Goal: Task Accomplishment & Management: Manage account settings

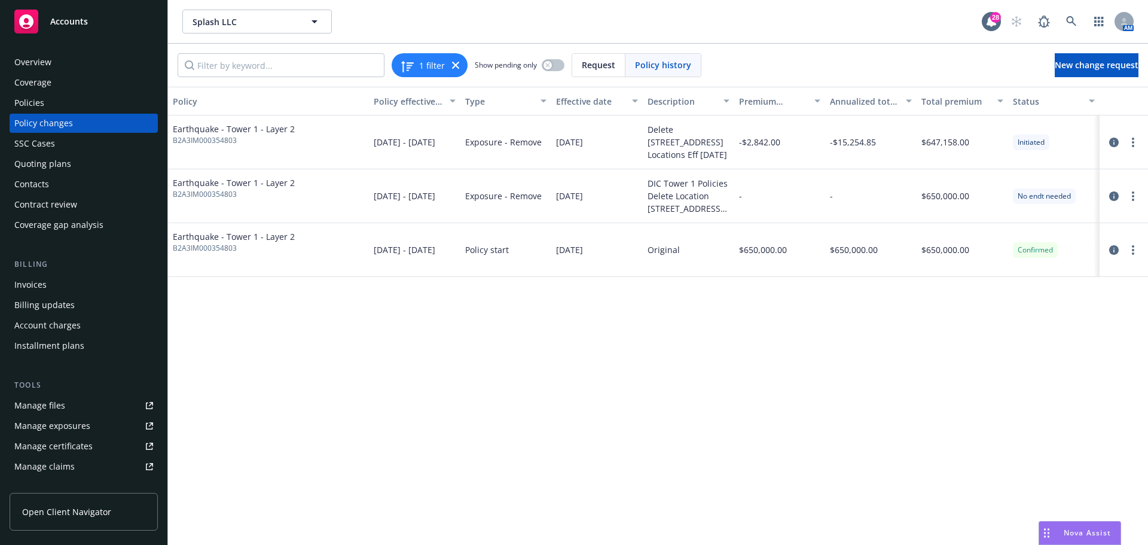
click at [47, 105] on div "Policies" at bounding box center [83, 102] width 139 height 19
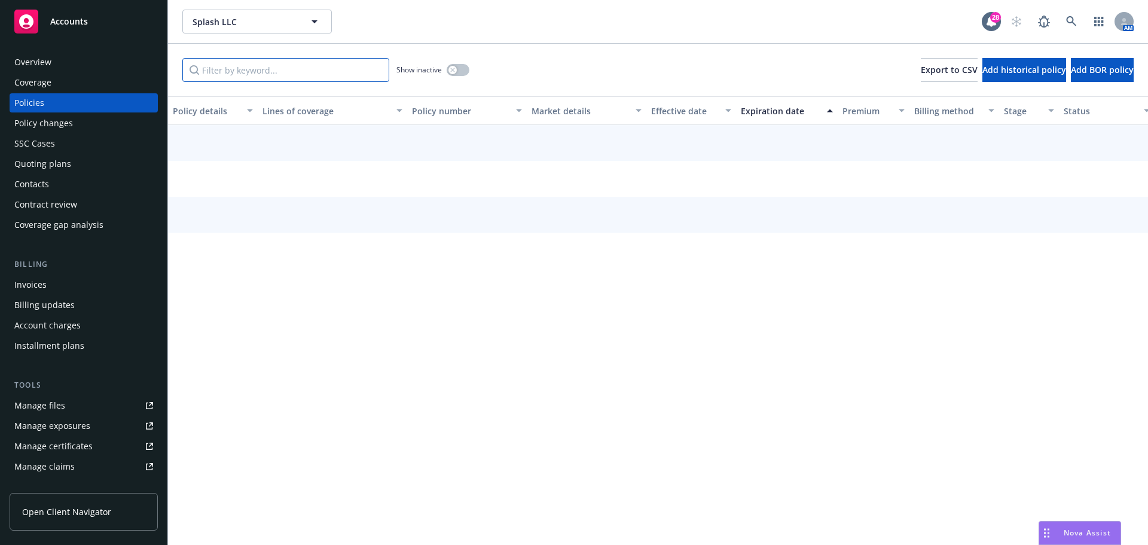
click at [297, 75] on input "Filter by keyword..." at bounding box center [285, 70] width 207 height 24
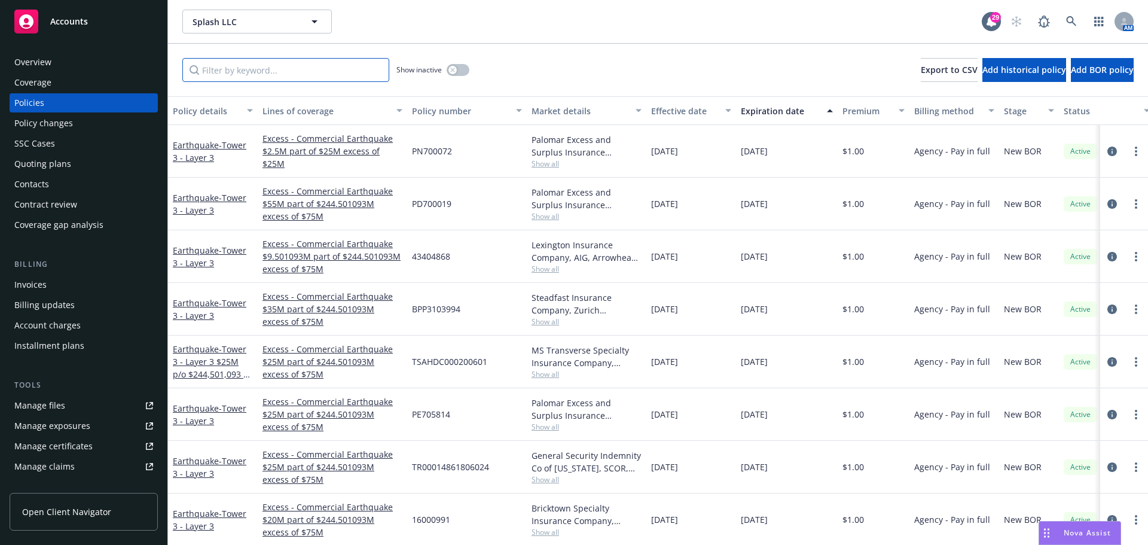
click at [335, 62] on input "Filter by keyword..." at bounding box center [285, 70] width 207 height 24
paste input "43404865"
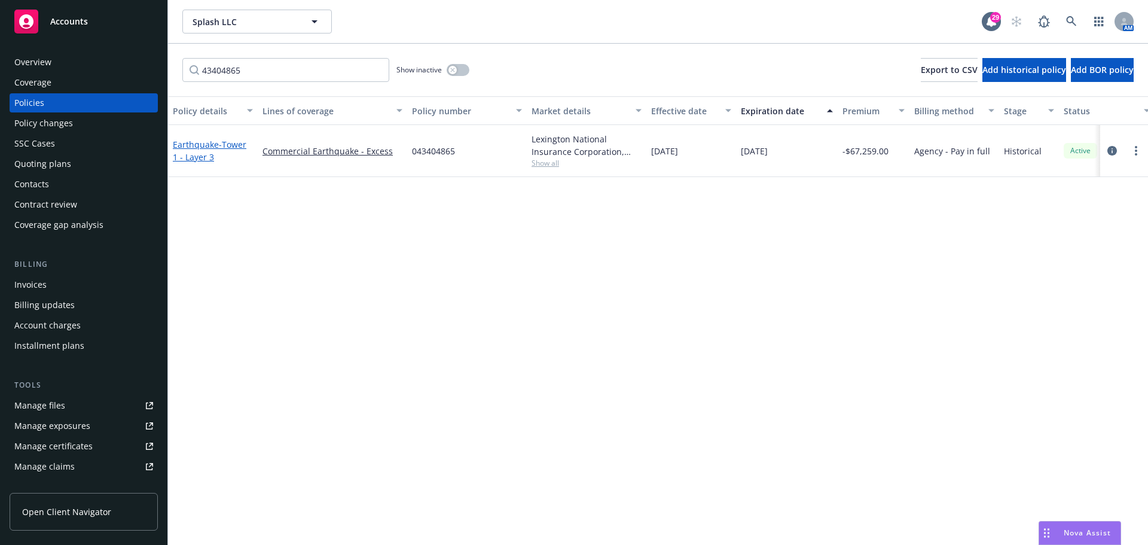
click at [203, 152] on span "- Tower 1 - Layer 3" at bounding box center [210, 151] width 74 height 24
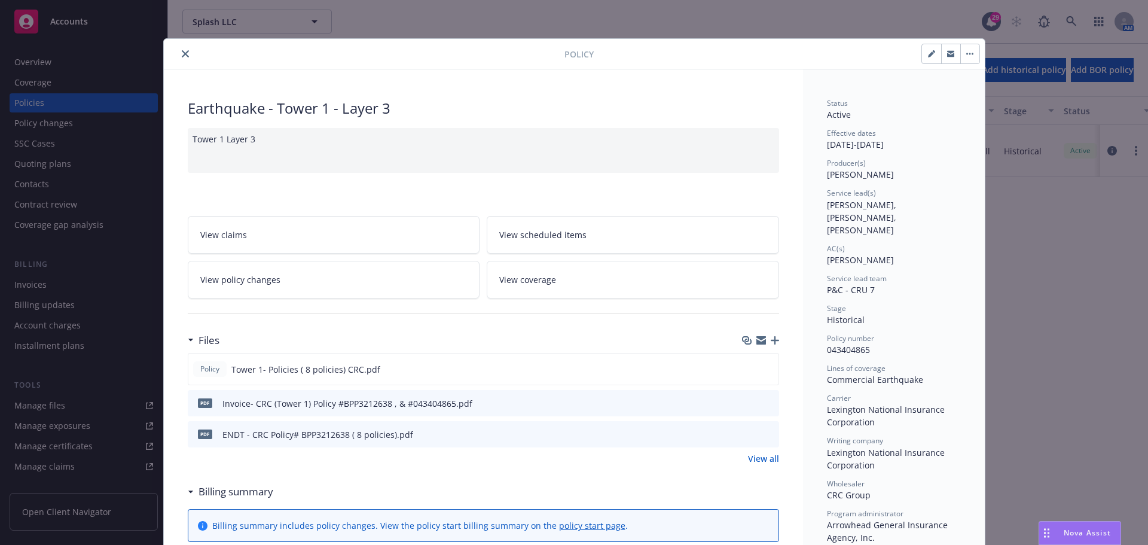
click at [182, 54] on icon "close" at bounding box center [185, 53] width 7 height 7
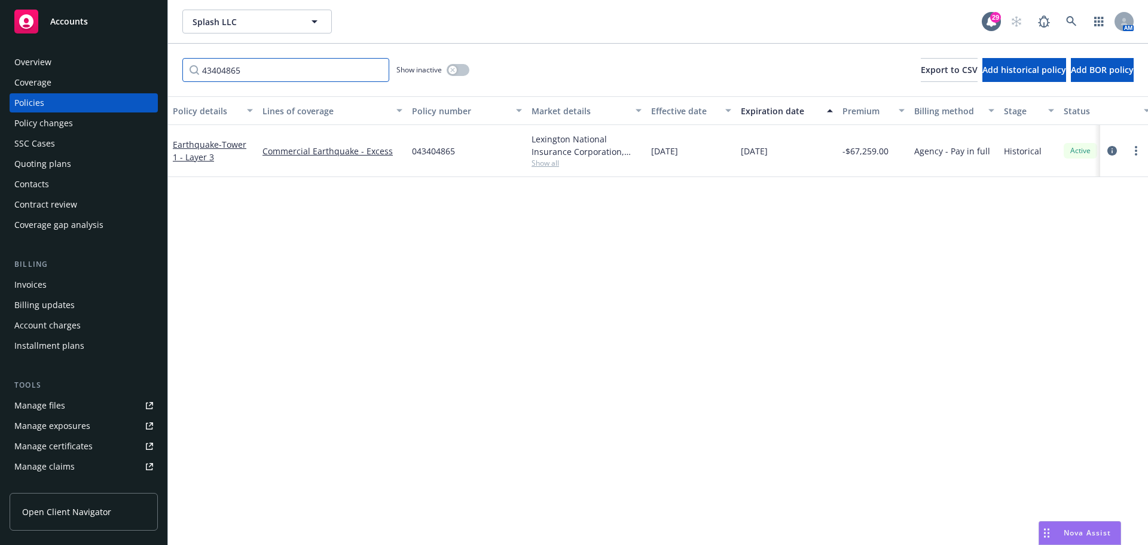
drag, startPoint x: 277, startPoint y: 68, endPoint x: 77, endPoint y: 94, distance: 202.0
click at [99, 88] on div "Accounts Overview Coverage Policies Policy changes SSC Cases Quoting plans Cont…" at bounding box center [574, 272] width 1148 height 545
drag, startPoint x: 234, startPoint y: 70, endPoint x: 157, endPoint y: 75, distance: 77.9
click at [157, 75] on div "Accounts Overview Coverage Policies Policy changes SSC Cases Quoting plans Cont…" at bounding box center [574, 272] width 1148 height 545
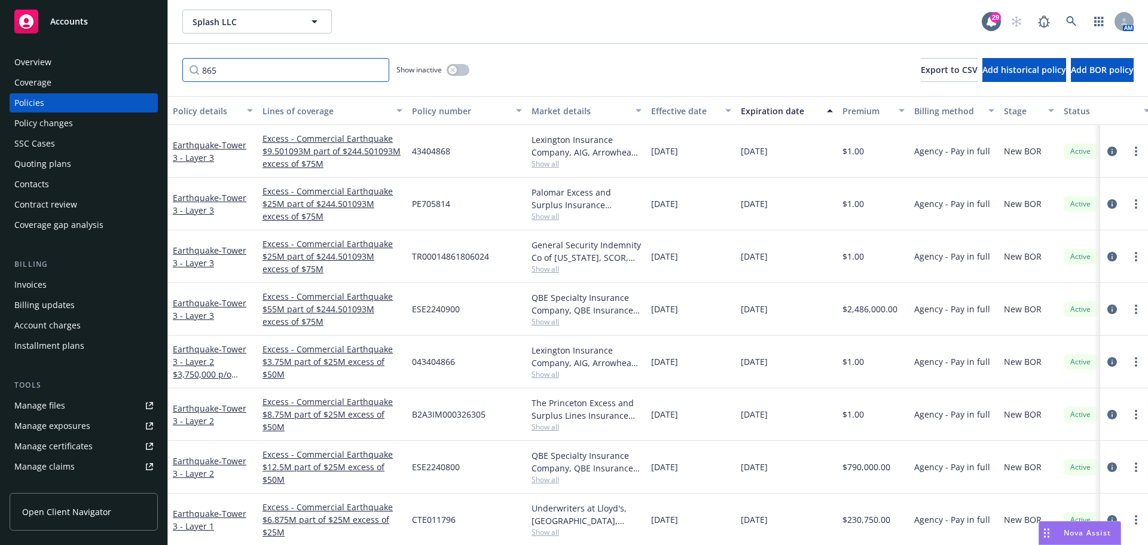
type input "865"
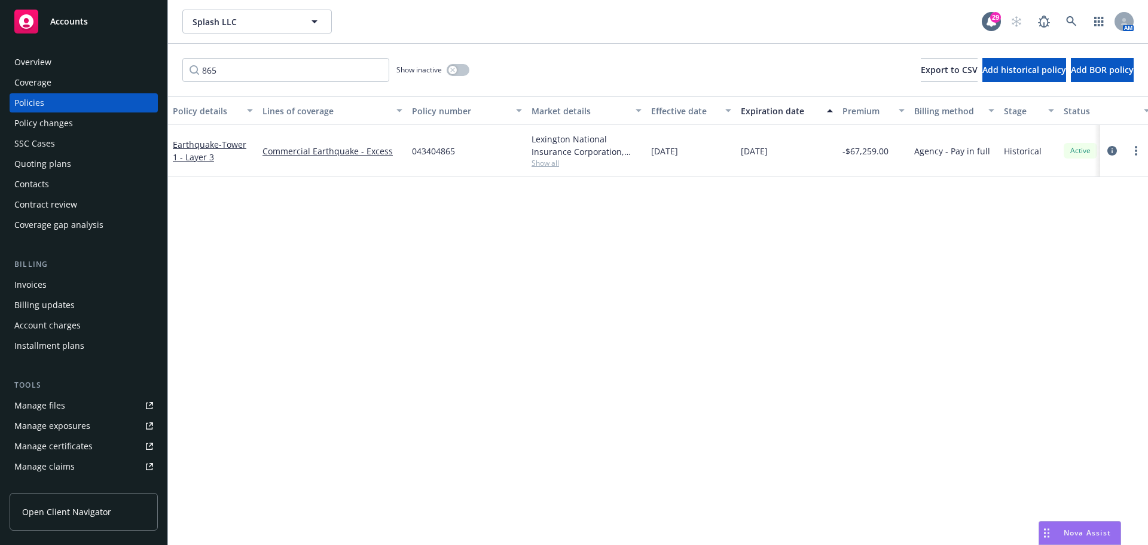
click at [1027, 150] on span "Historical" at bounding box center [1023, 151] width 38 height 13
click at [23, 102] on div "Policies" at bounding box center [29, 102] width 30 height 19
drag, startPoint x: 234, startPoint y: 76, endPoint x: 148, endPoint y: 75, distance: 86.7
click at [148, 75] on div "Accounts Overview Coverage Policies Policy changes SSC Cases Quoting plans Cont…" at bounding box center [574, 272] width 1148 height 545
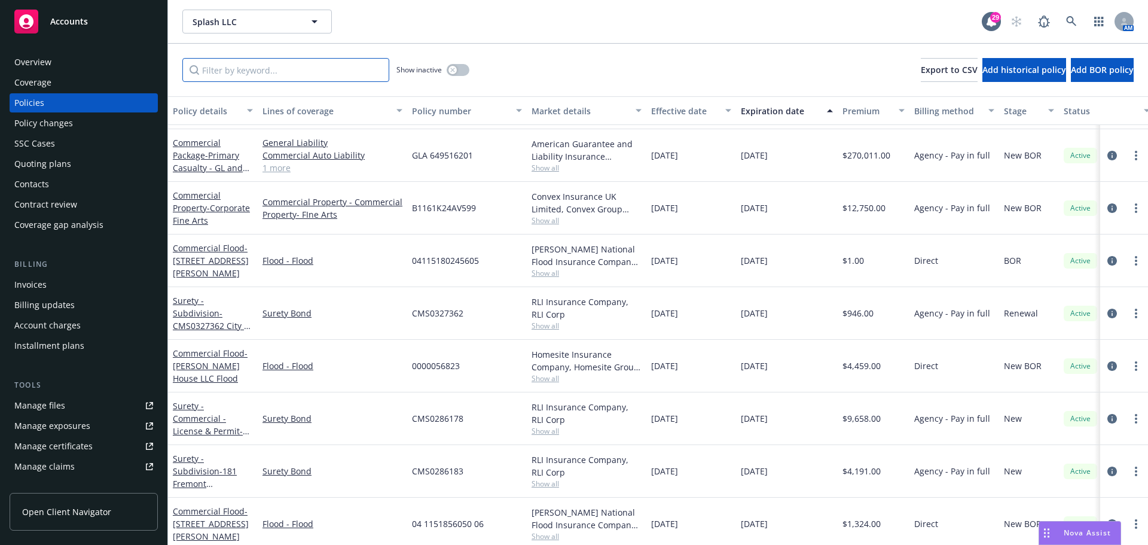
scroll to position [6758, 0]
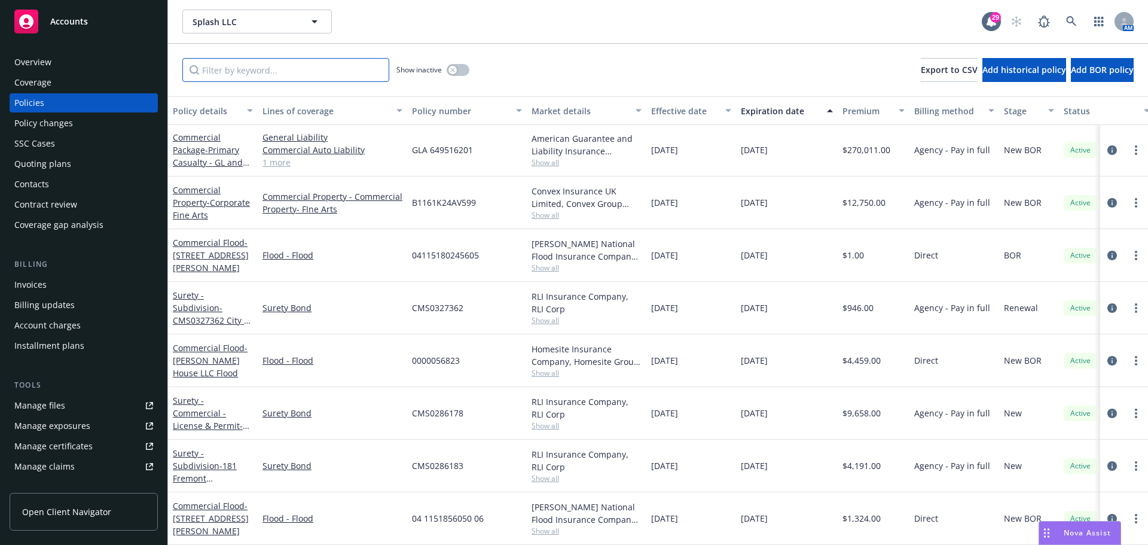
click at [268, 67] on input "Filter by keyword..." at bounding box center [285, 70] width 207 height 24
click at [300, 72] on input "Filter by keyword..." at bounding box center [285, 70] width 207 height 24
type input "865"
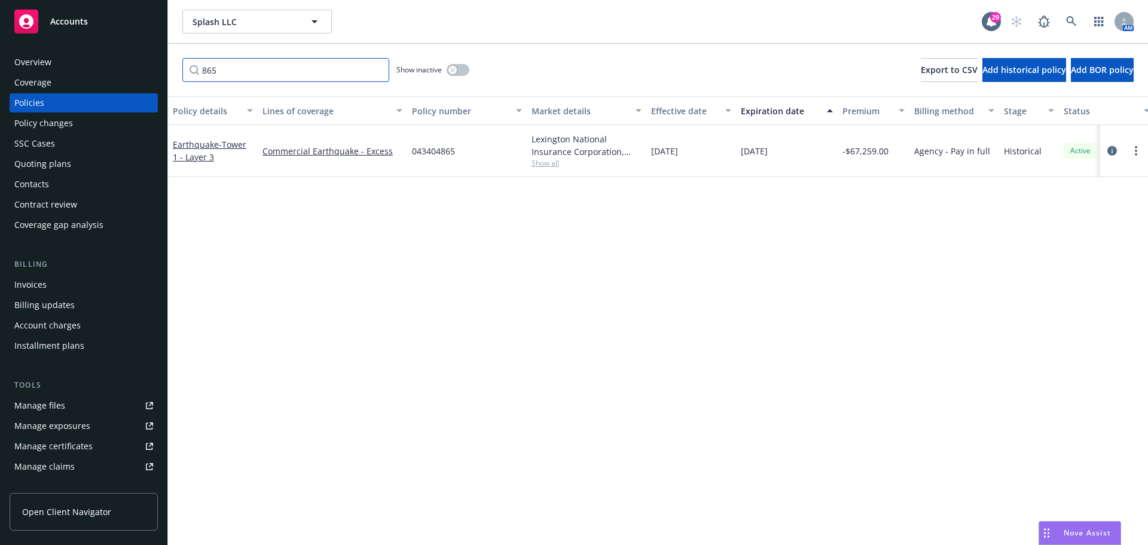
scroll to position [0, 0]
click at [1114, 152] on icon "circleInformation" at bounding box center [1112, 151] width 10 height 10
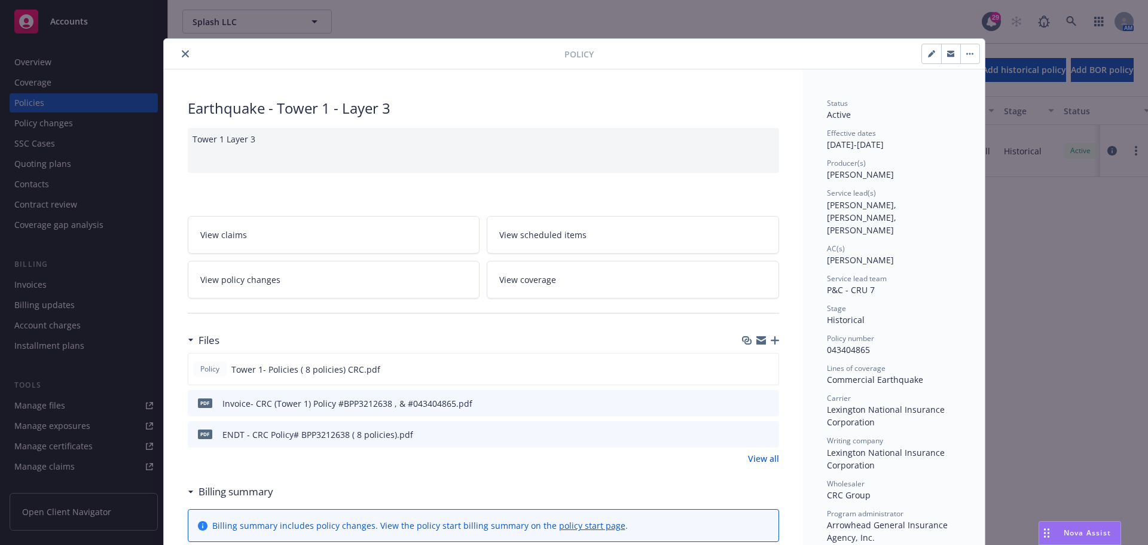
scroll to position [36, 0]
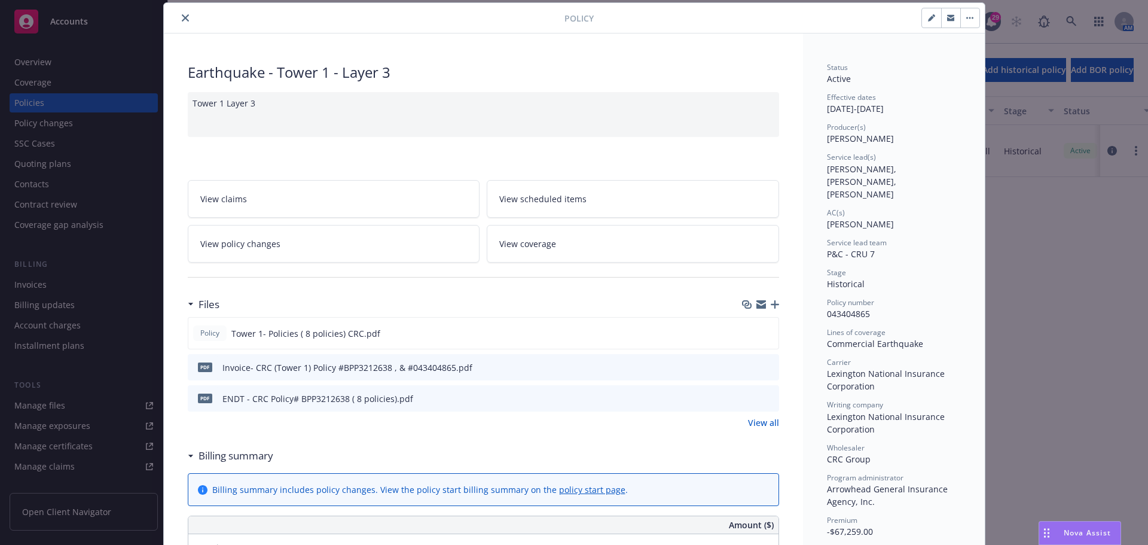
click at [922, 17] on button "button" at bounding box center [931, 17] width 19 height 19
select select "HISTORICAL"
select select "12"
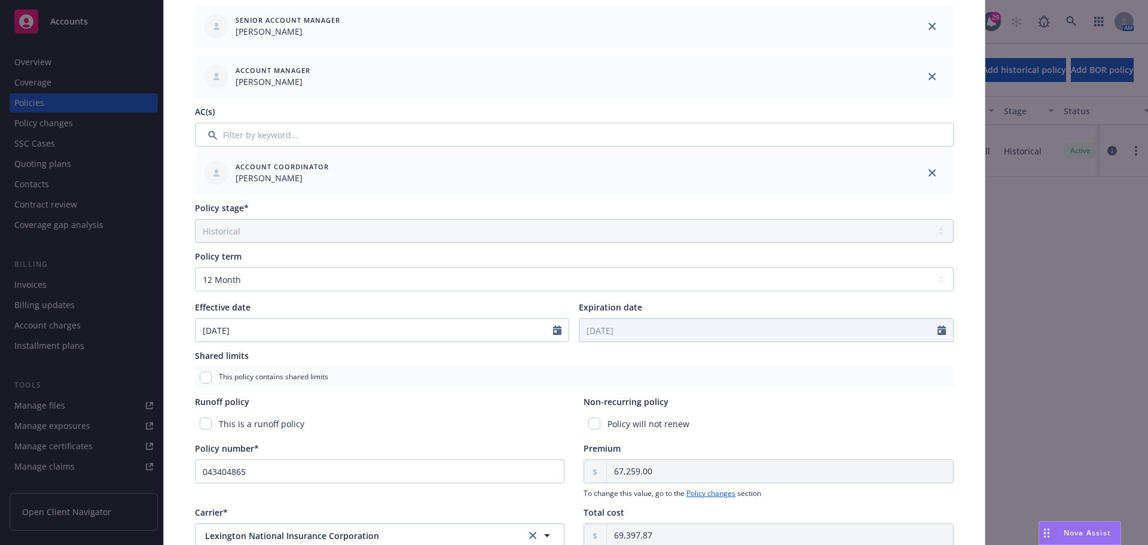
scroll to position [344, 0]
click at [246, 199] on div "Policy type* Earthquake Display name Tower 1 - Layer 3 Producer(s)* SVP Bob Rit…" at bounding box center [574, 237] width 773 height 958
click at [231, 207] on span "Policy stage*" at bounding box center [222, 208] width 54 height 11
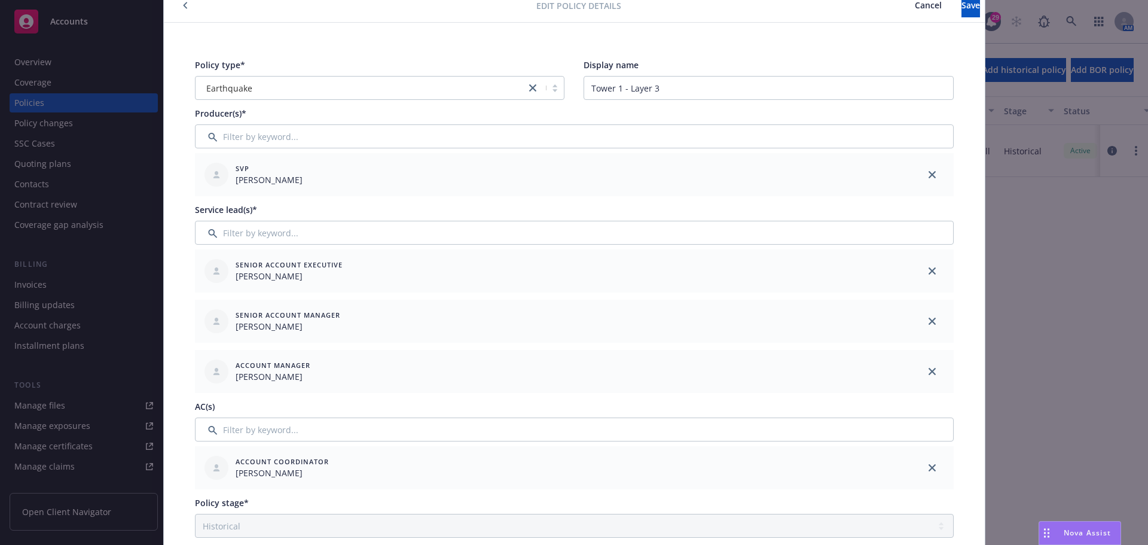
scroll to position [0, 0]
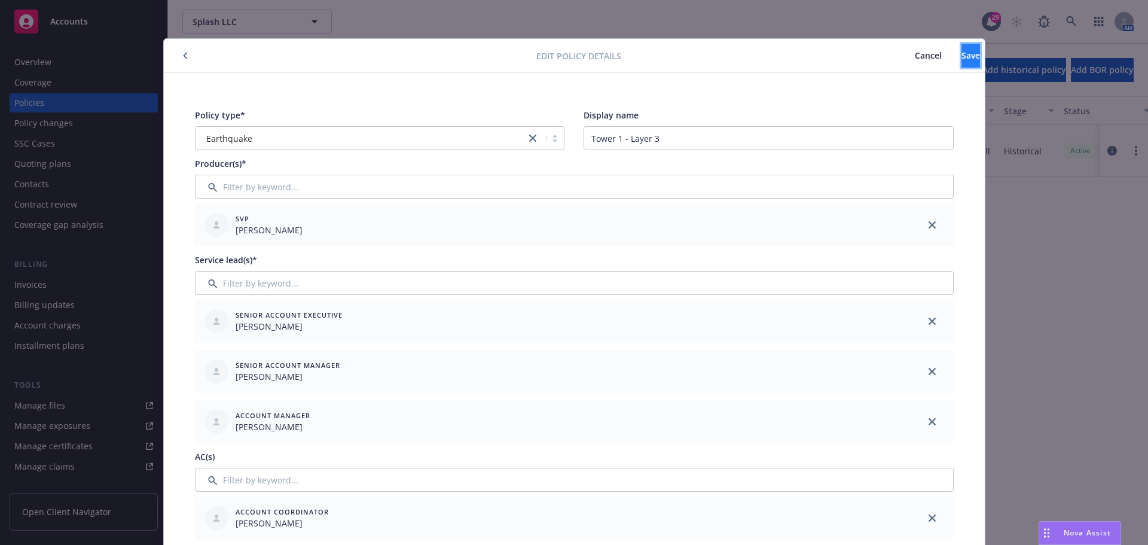
click at [961, 57] on span "Save" at bounding box center [970, 55] width 19 height 11
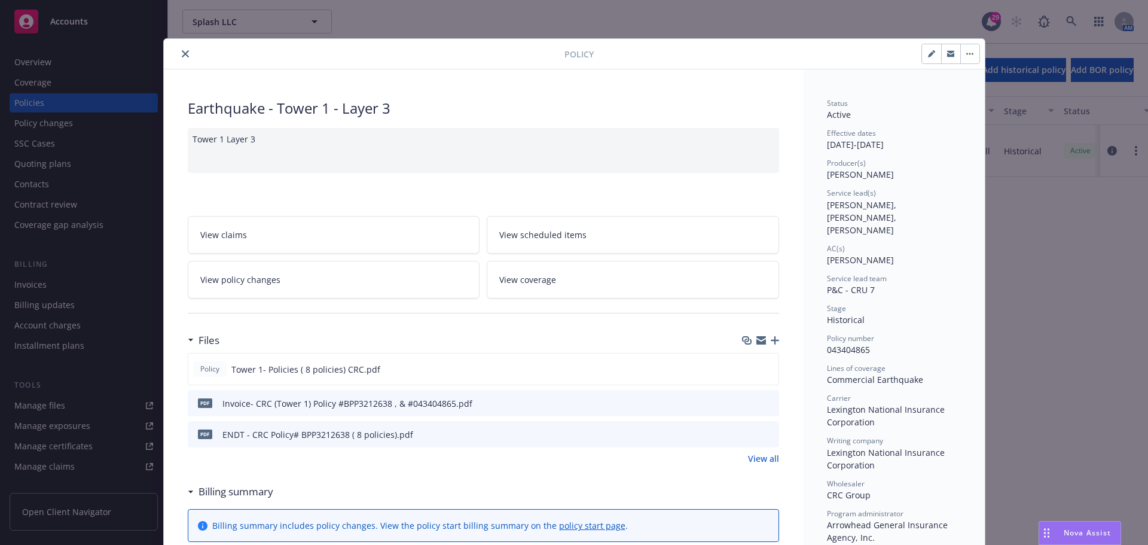
click at [178, 48] on button "close" at bounding box center [185, 54] width 14 height 14
click at [182, 55] on icon "close" at bounding box center [185, 53] width 7 height 7
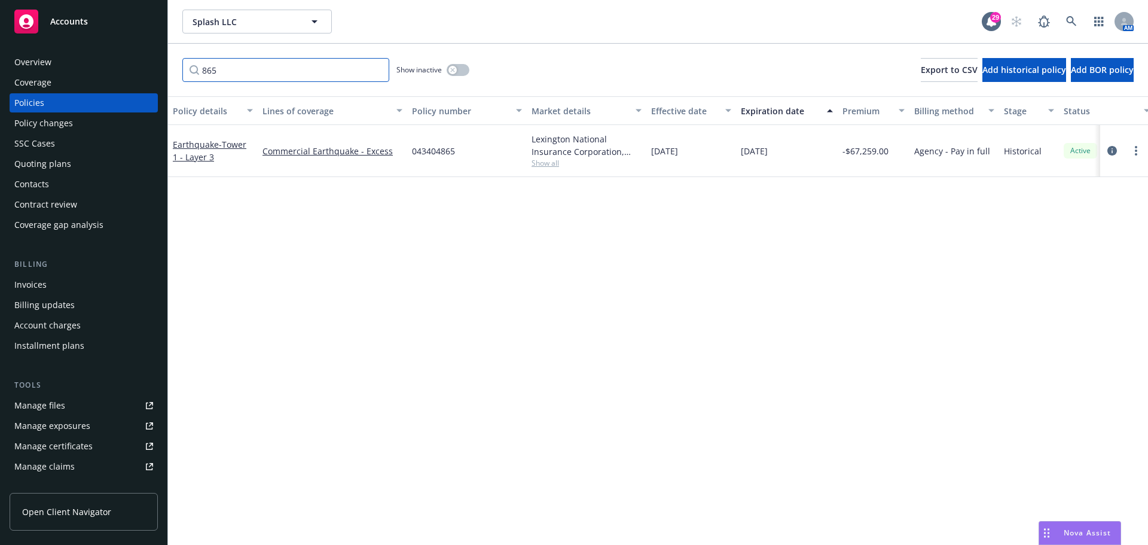
drag, startPoint x: 232, startPoint y: 75, endPoint x: 194, endPoint y: 69, distance: 38.1
click at [181, 69] on div "865 Show inactive Export to CSV Add historical policy Add BOR policy" at bounding box center [658, 70] width 980 height 53
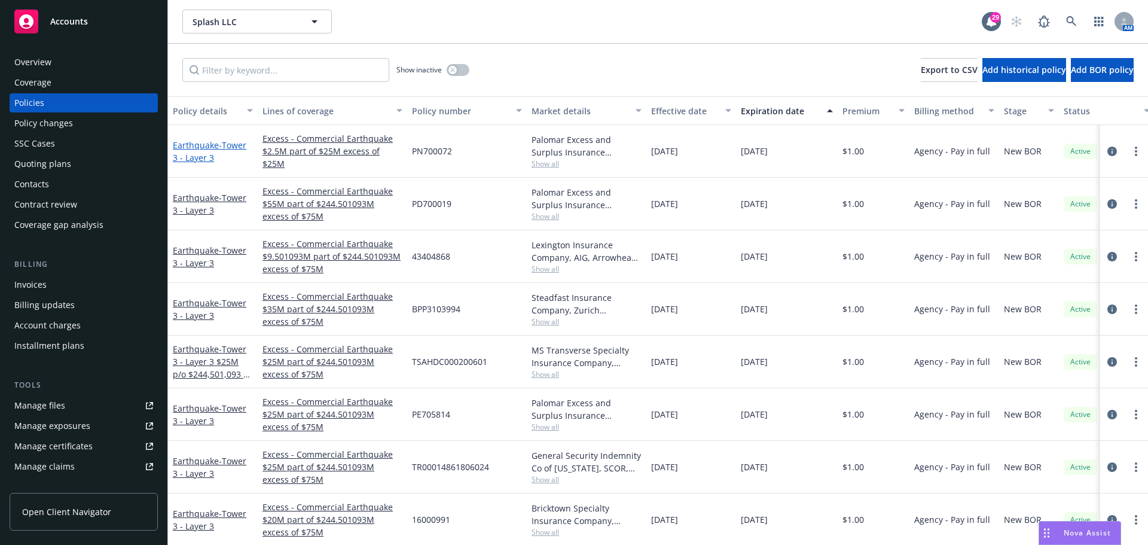
click at [218, 146] on span "- Tower 3 - Layer 3" at bounding box center [210, 151] width 74 height 24
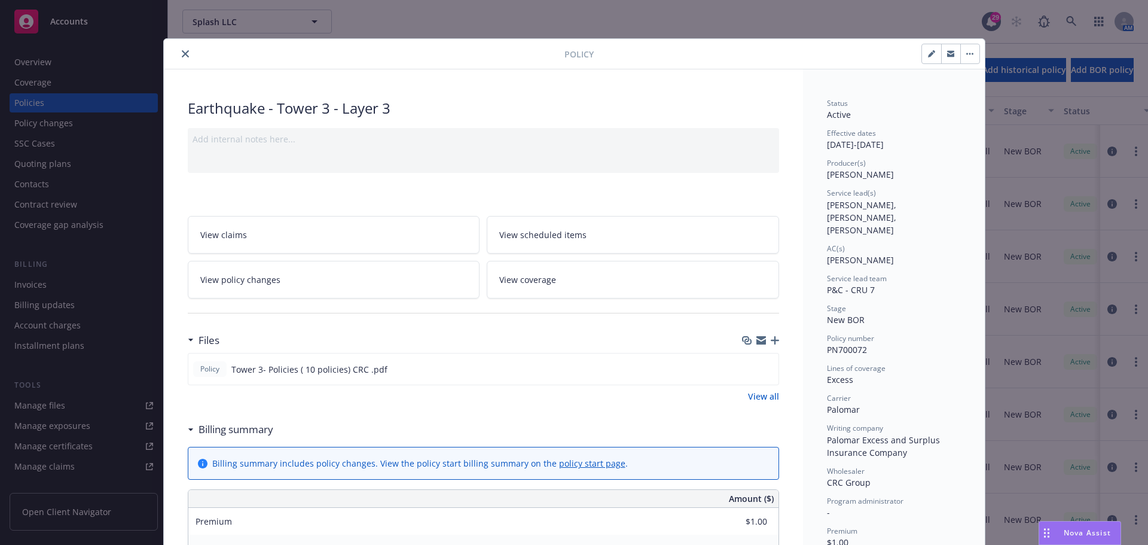
click at [930, 56] on icon "button" at bounding box center [931, 53] width 7 height 7
select select "NEW_BOR"
select select "12"
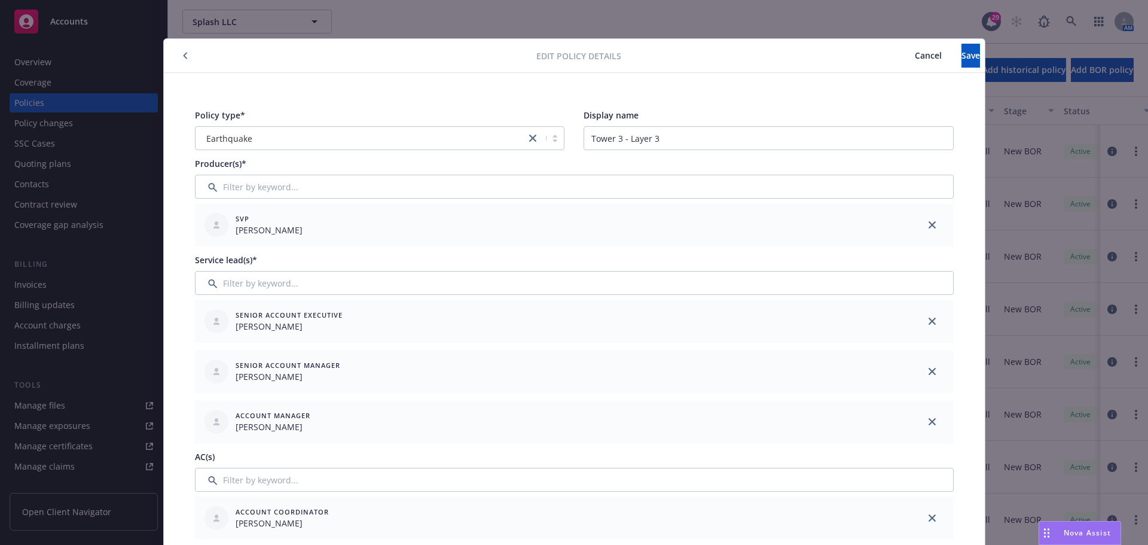
click at [183, 55] on icon "button" at bounding box center [185, 55] width 5 height 7
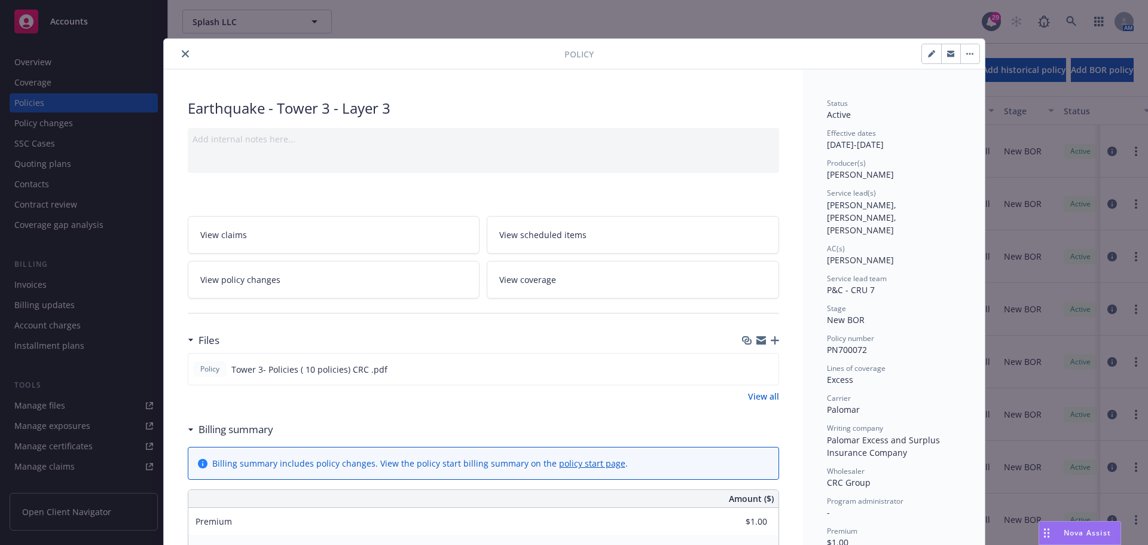
click at [186, 55] on button "close" at bounding box center [185, 54] width 14 height 14
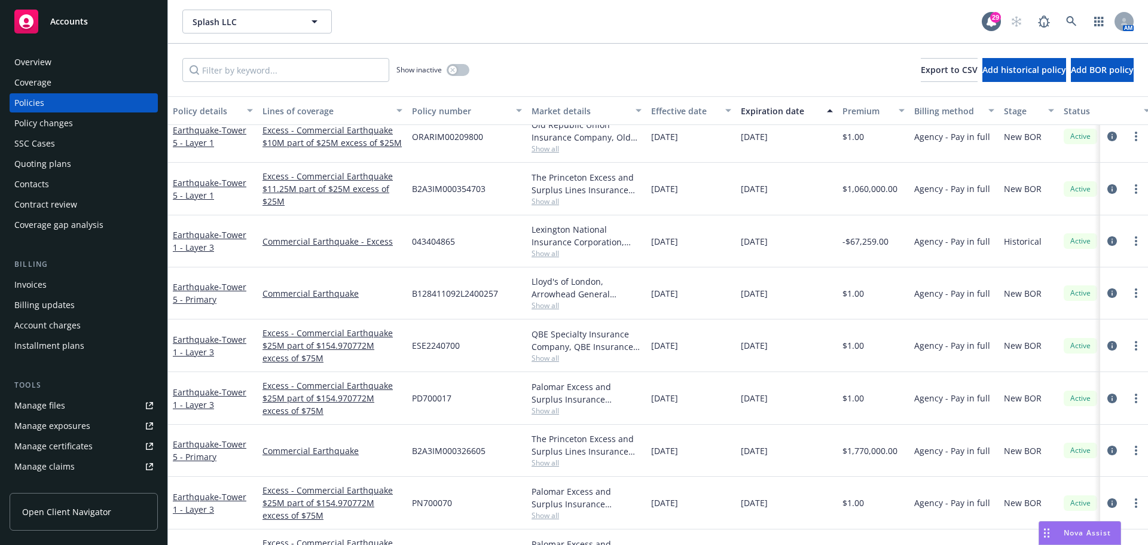
scroll to position [2631, 0]
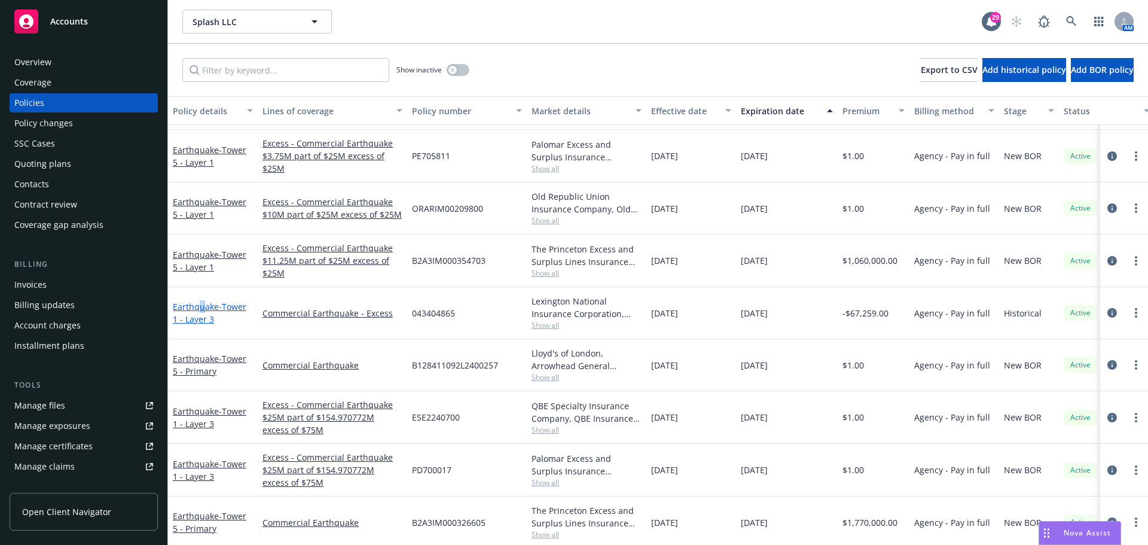
click at [201, 305] on link "Earthquake - Tower 1 - Layer 3" at bounding box center [210, 313] width 74 height 24
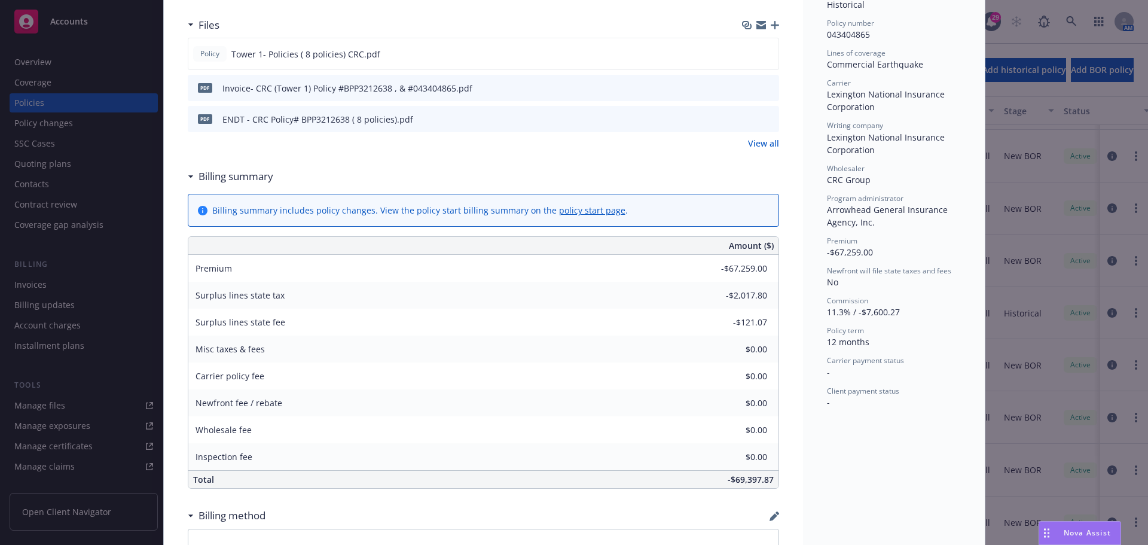
scroll to position [335, 0]
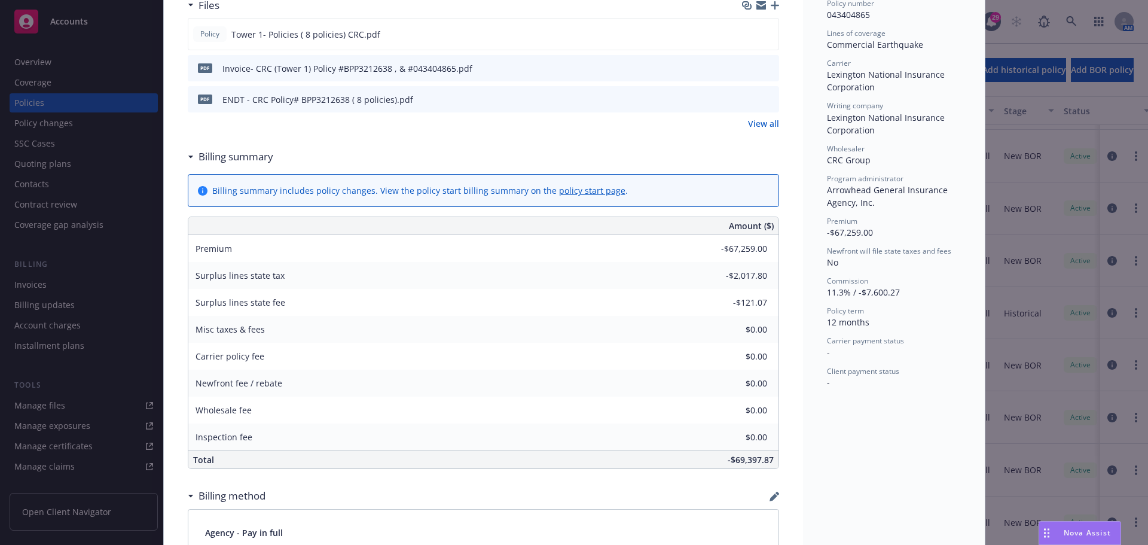
click at [576, 191] on link "policy start page" at bounding box center [592, 190] width 66 height 11
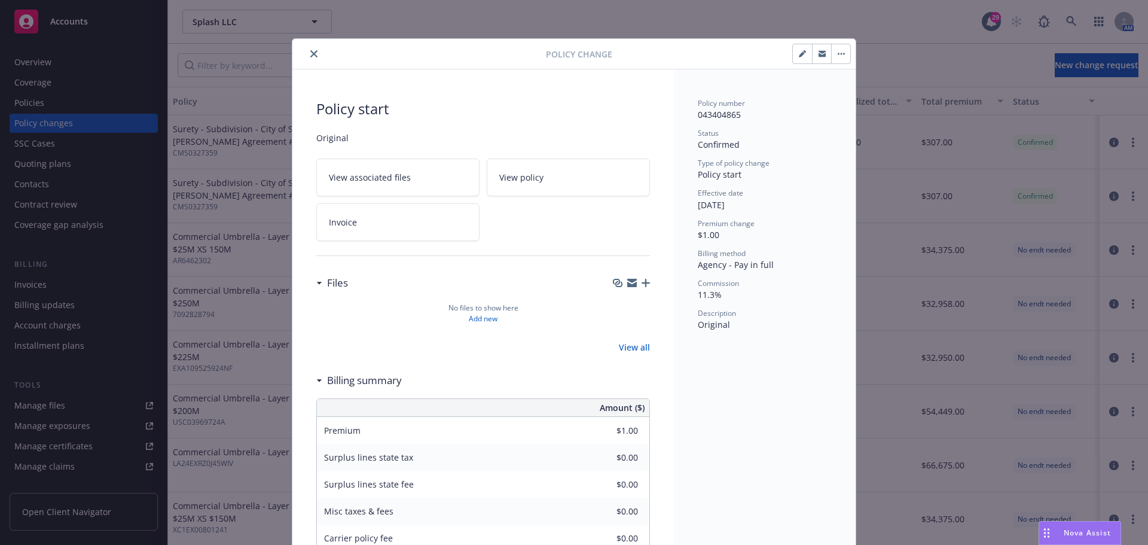
click at [310, 51] on icon "close" at bounding box center [313, 53] width 7 height 7
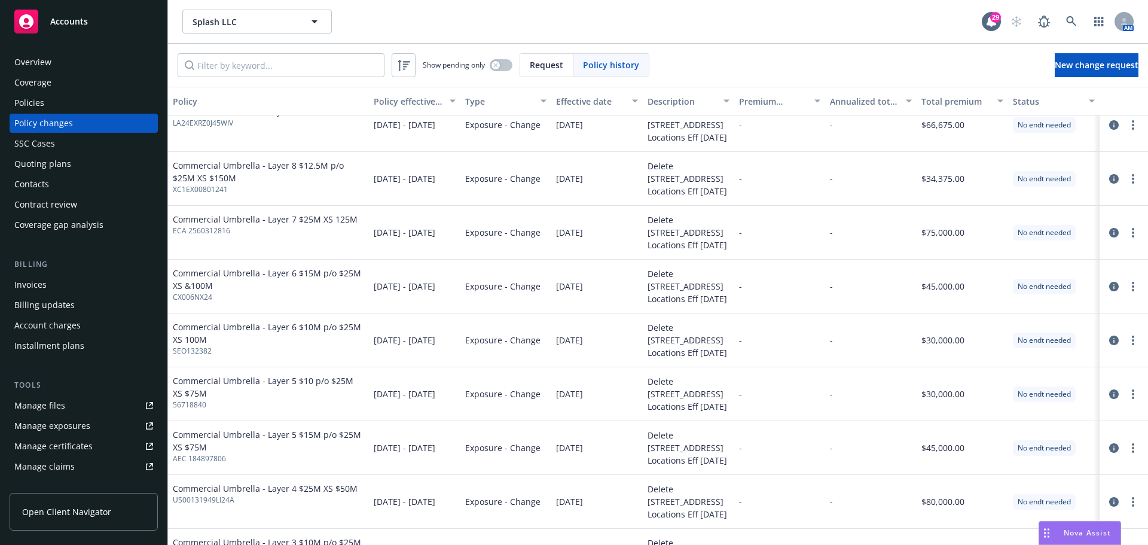
scroll to position [478, 0]
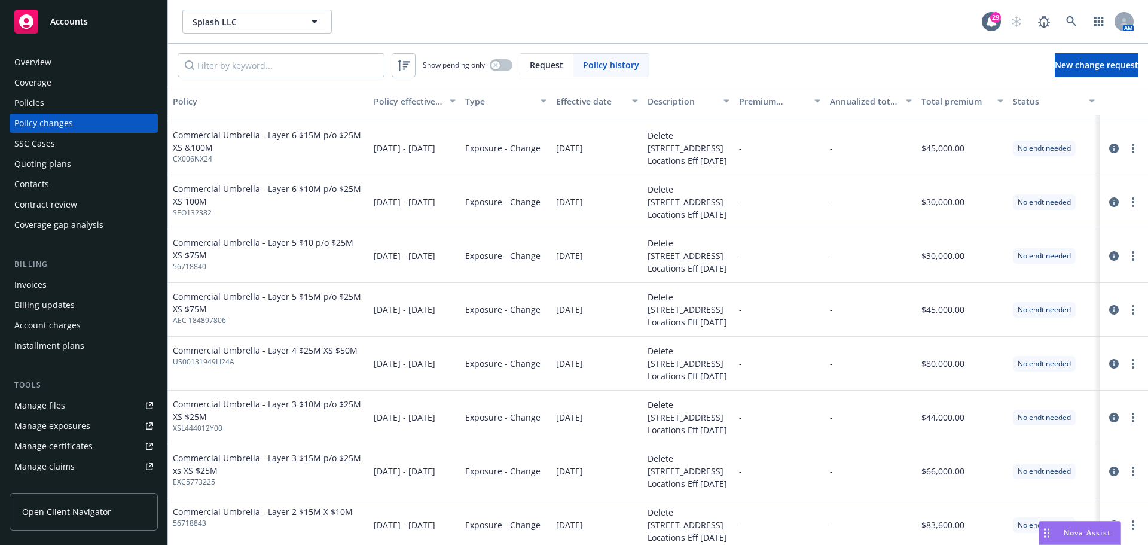
click at [71, 103] on div "Policies" at bounding box center [83, 102] width 139 height 19
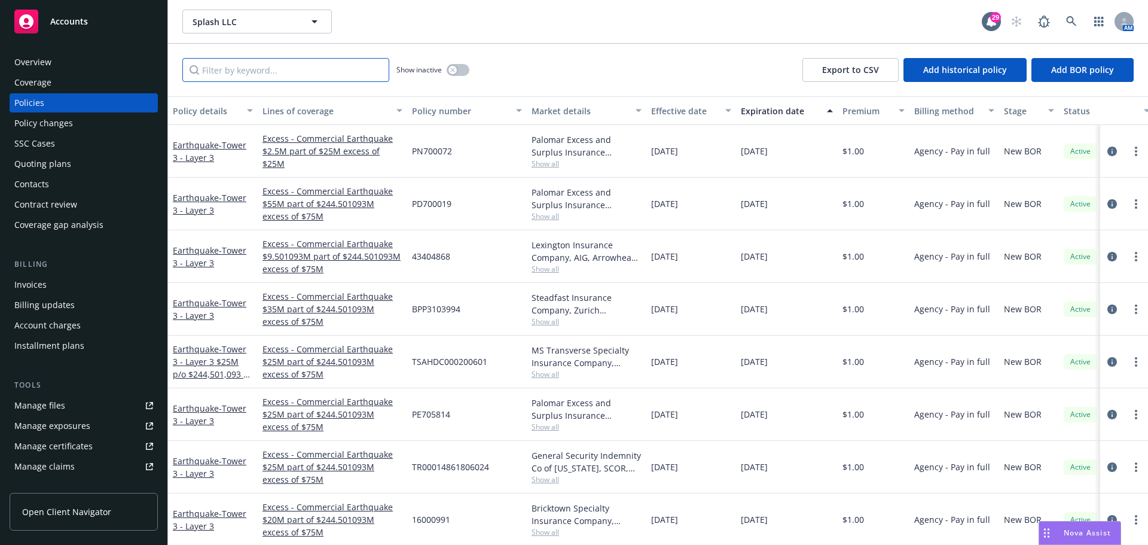
click at [288, 72] on input "Filter by keyword..." at bounding box center [285, 70] width 207 height 24
type input "865"
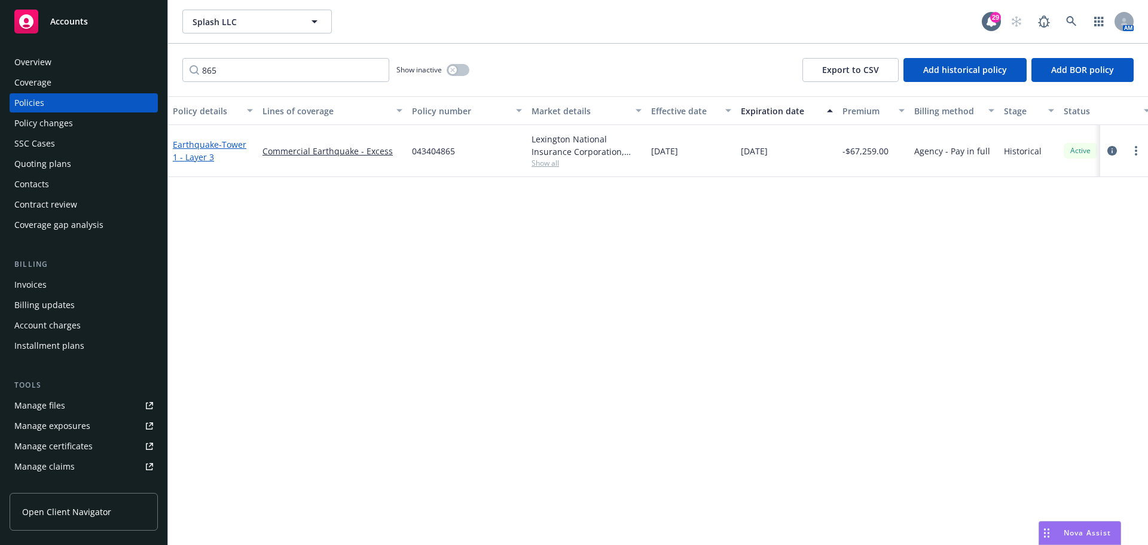
click at [205, 149] on link "Earthquake - Tower 1 - Layer 3" at bounding box center [210, 151] width 74 height 24
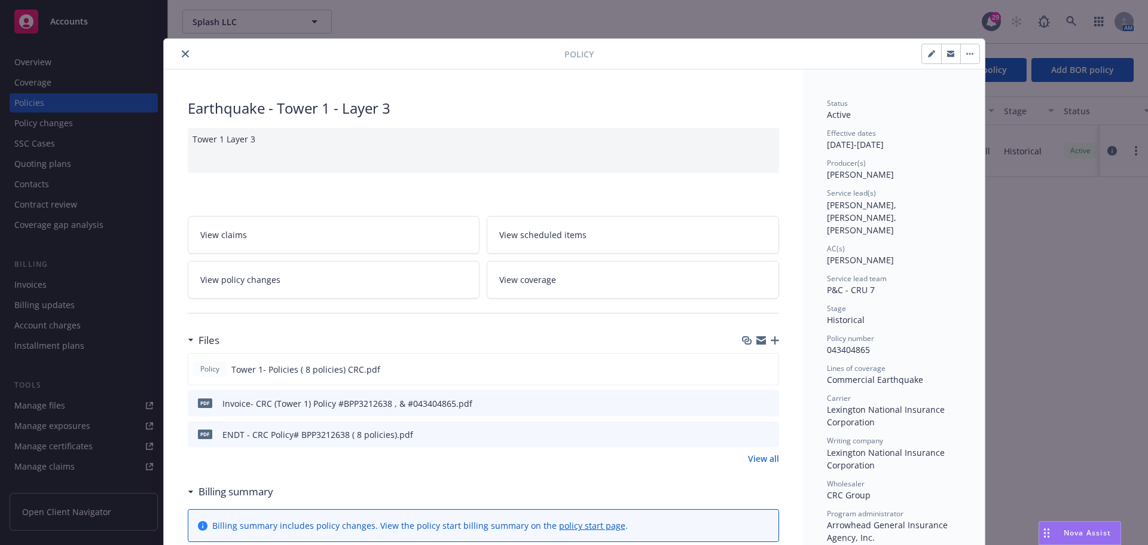
click at [308, 287] on link "View policy changes" at bounding box center [334, 280] width 292 height 38
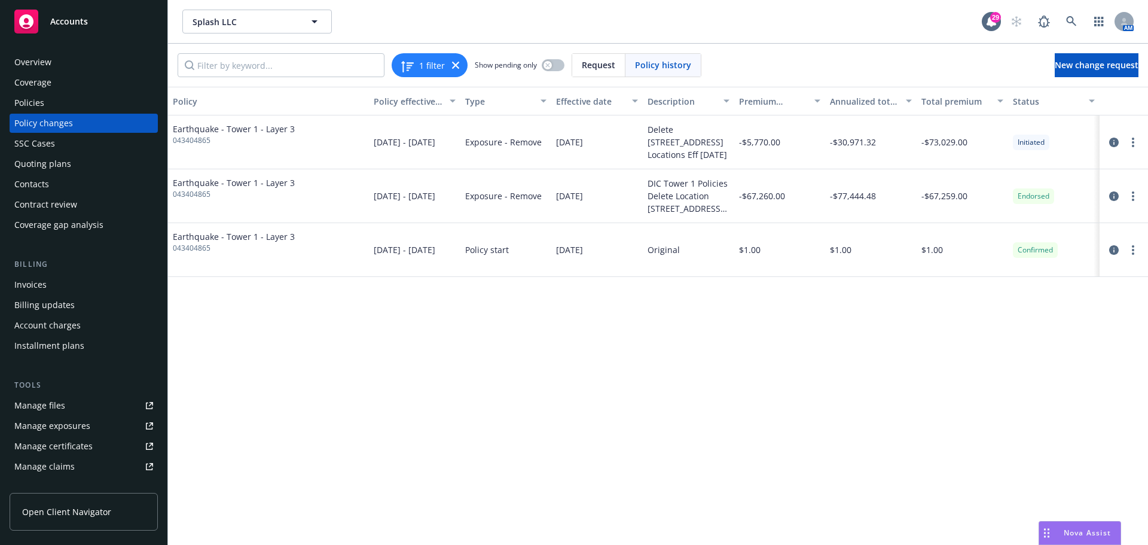
click at [782, 307] on div "Policy Policy effective dates Type Effective date Description Premium change An…" at bounding box center [658, 316] width 980 height 458
drag, startPoint x: 799, startPoint y: 199, endPoint x: 737, endPoint y: 196, distance: 62.3
click at [737, 196] on div "-$67,260.00" at bounding box center [779, 196] width 91 height 54
copy span "-$67,260.00"
click at [643, 389] on div "Policy Policy effective dates Type Effective date Description Premium change An…" at bounding box center [658, 316] width 980 height 458
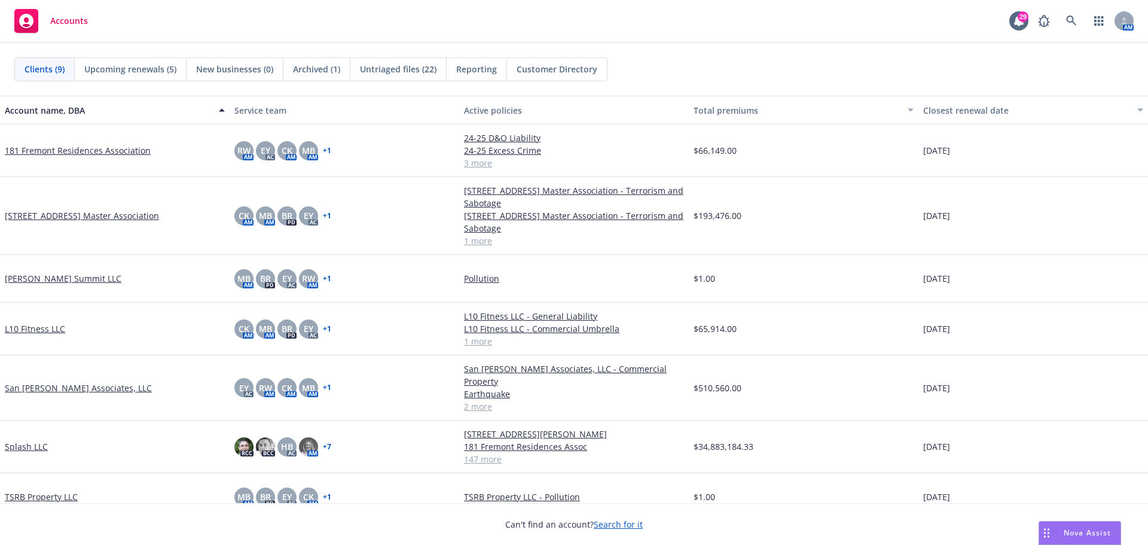
click at [7, 440] on div "Splash LLC" at bounding box center [115, 446] width 230 height 53
click at [17, 440] on link "Splash LLC" at bounding box center [26, 446] width 43 height 13
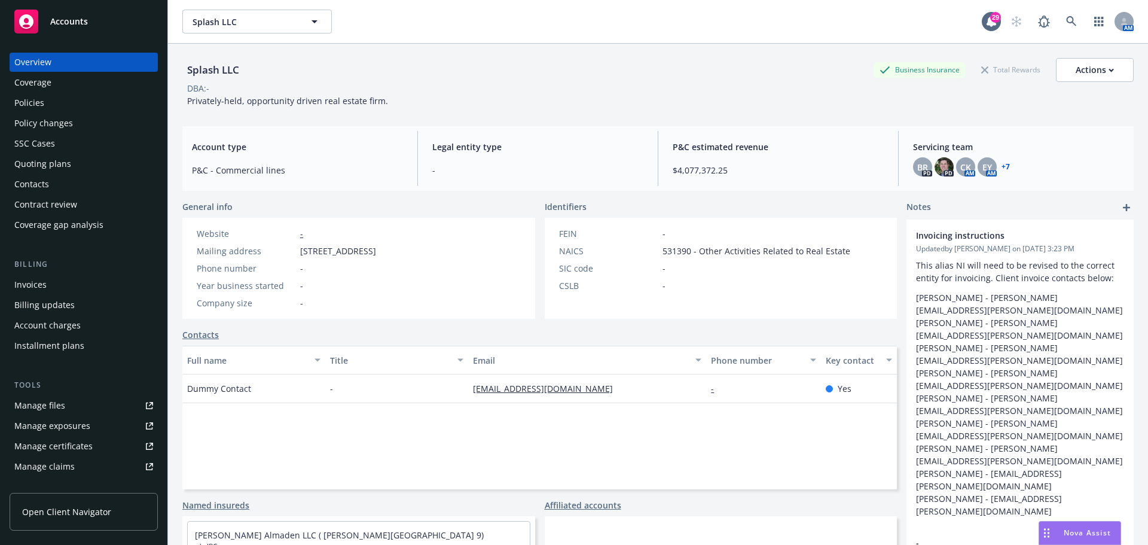
click at [50, 106] on div "Policies" at bounding box center [83, 102] width 139 height 19
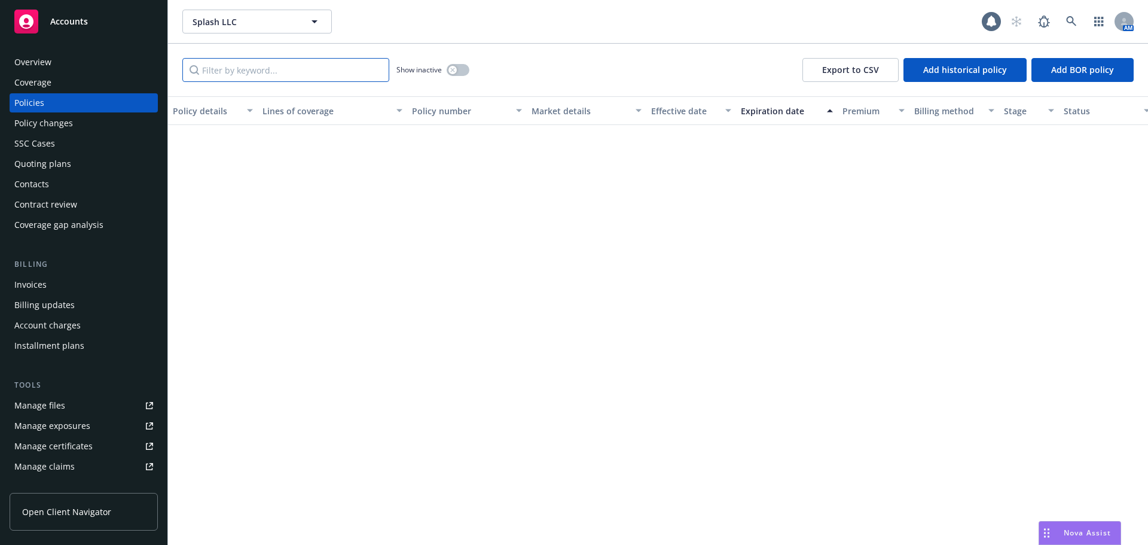
click at [320, 75] on input "Filter by keyword..." at bounding box center [285, 70] width 207 height 24
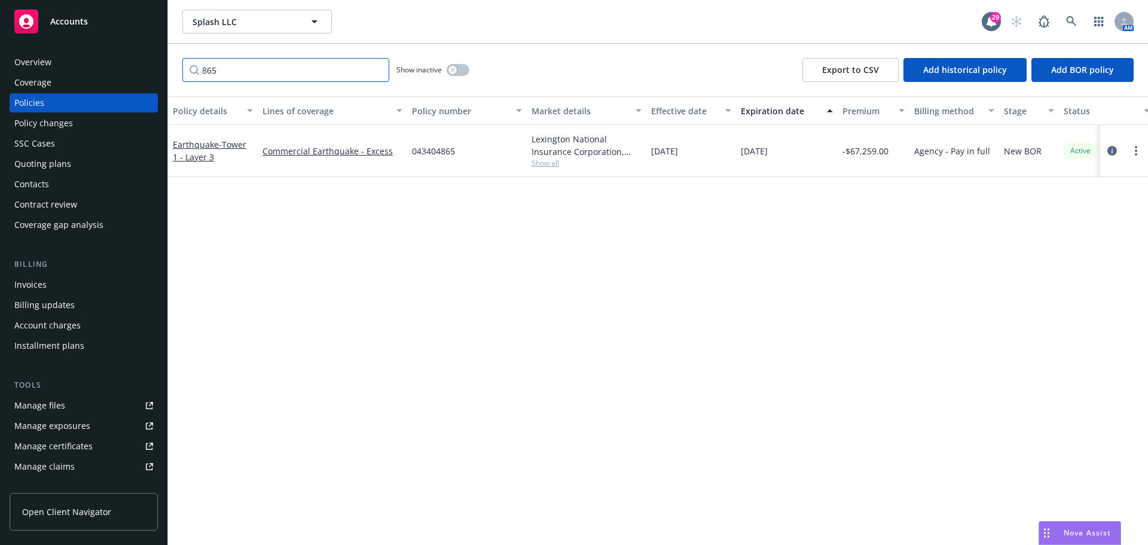
type input "865"
click at [202, 150] on div "Earthquake - Tower 1 - Layer 3" at bounding box center [213, 150] width 80 height 25
click at [201, 145] on link "Earthquake - Tower 1 - Layer 3" at bounding box center [210, 151] width 74 height 24
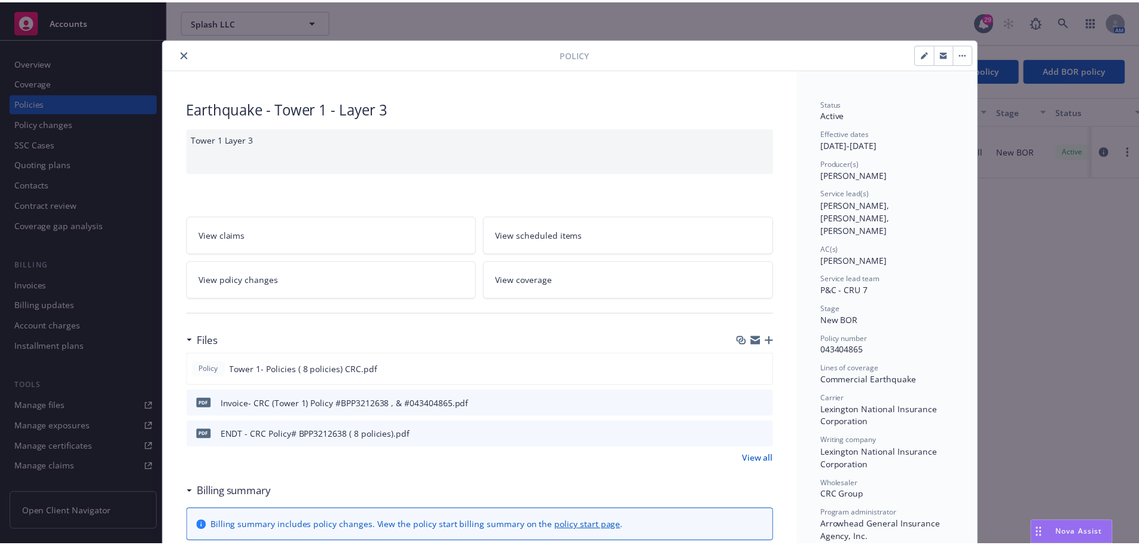
scroll to position [60, 0]
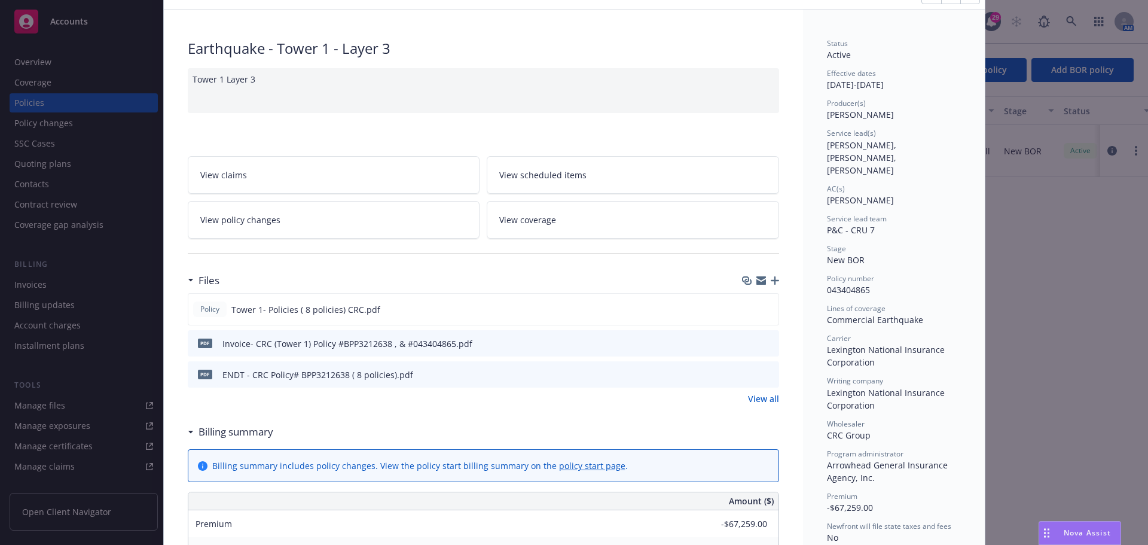
click at [359, 227] on link "View policy changes" at bounding box center [334, 220] width 292 height 38
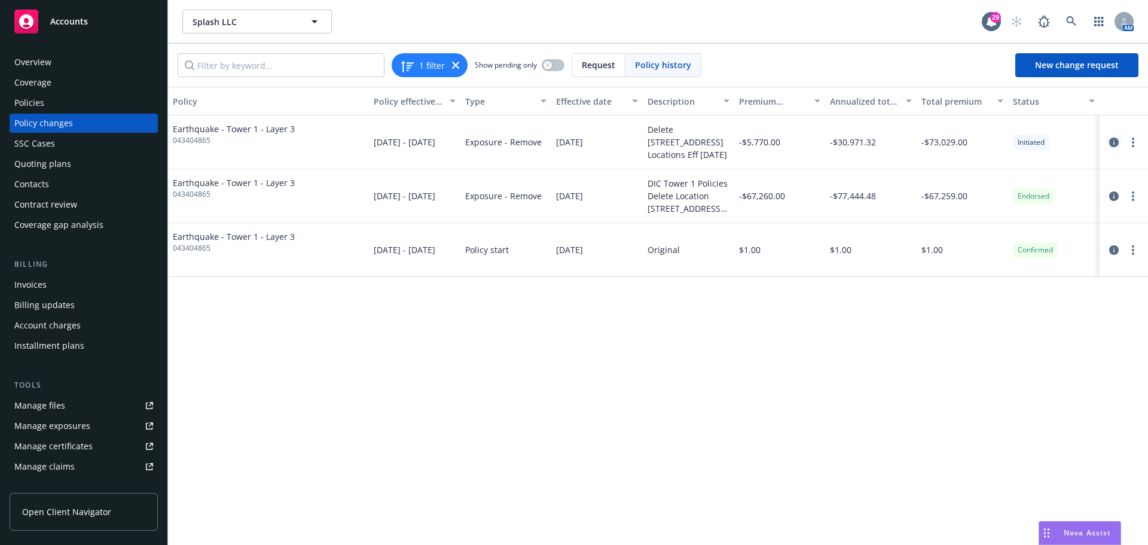
click at [1116, 141] on icon "circleInformation" at bounding box center [1114, 143] width 10 height 10
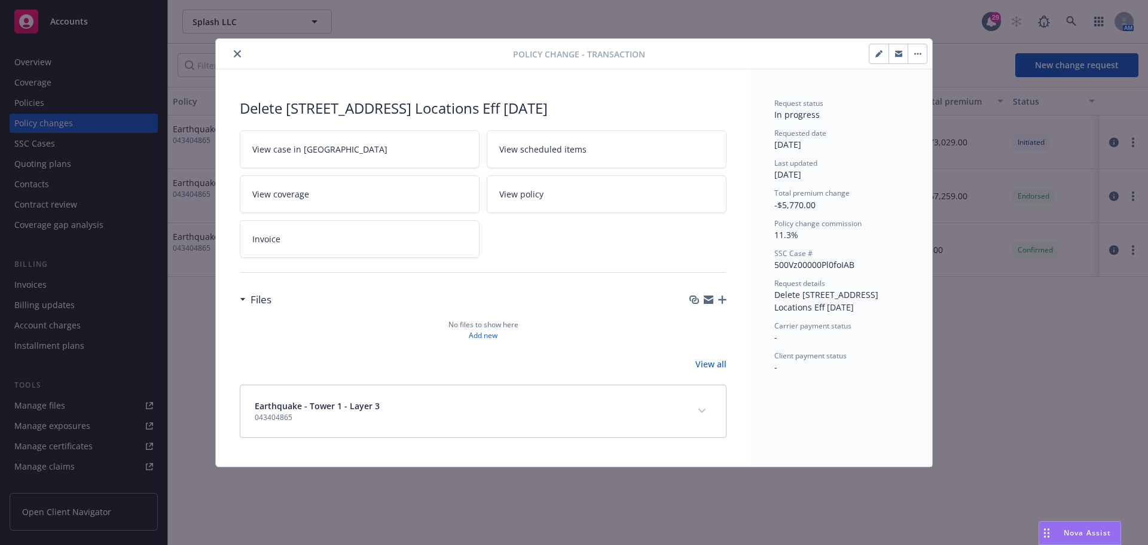
click at [924, 57] on button "button" at bounding box center [917, 53] width 19 height 19
click at [242, 52] on button "close" at bounding box center [237, 54] width 14 height 14
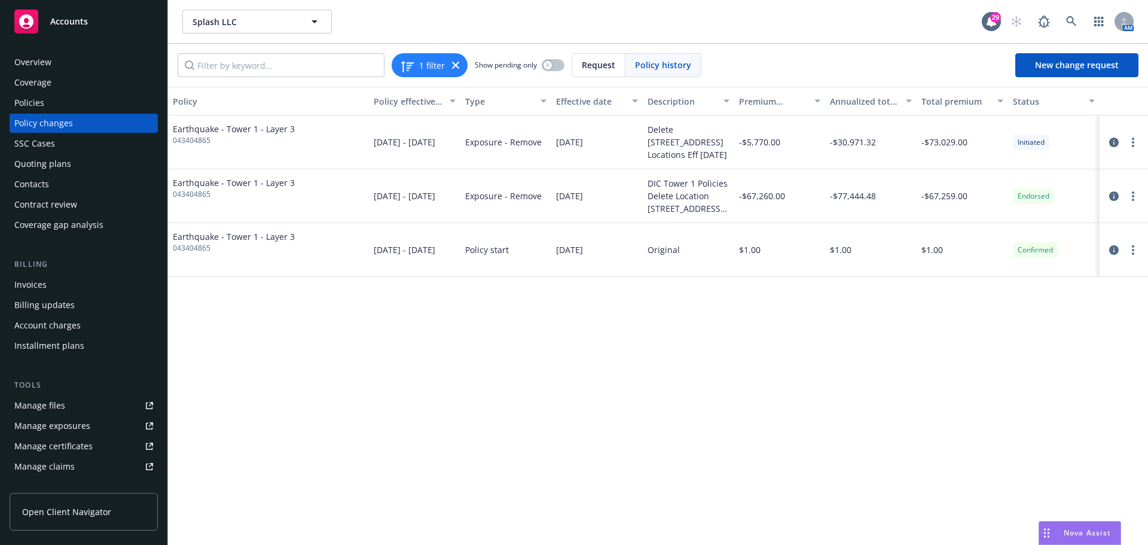
click at [47, 123] on div "Policy changes" at bounding box center [43, 123] width 59 height 19
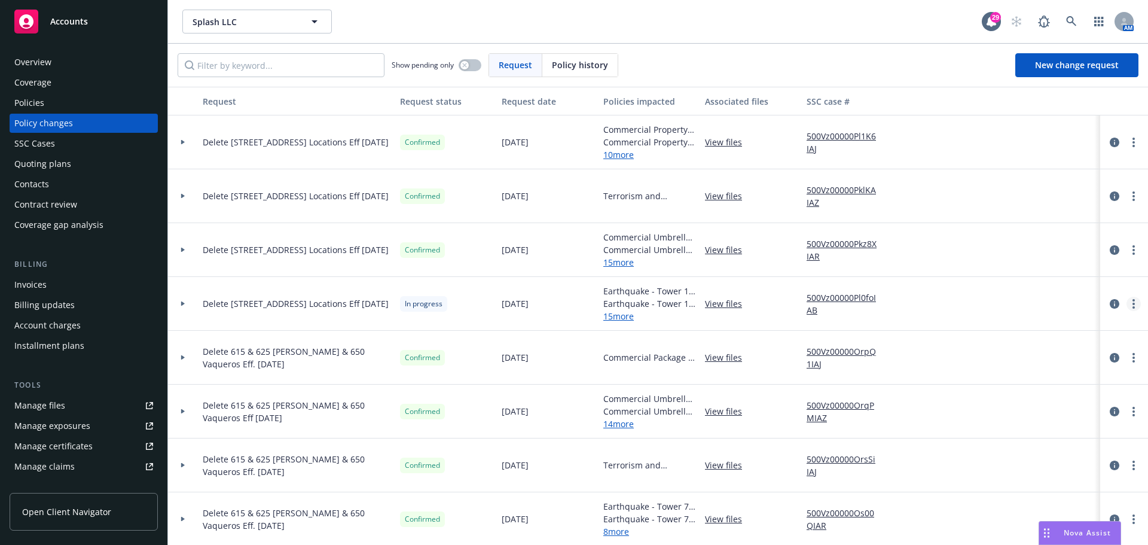
click at [1132, 304] on icon "more" at bounding box center [1133, 304] width 2 height 10
click at [991, 402] on link "Resume workflow" at bounding box center [1028, 400] width 205 height 24
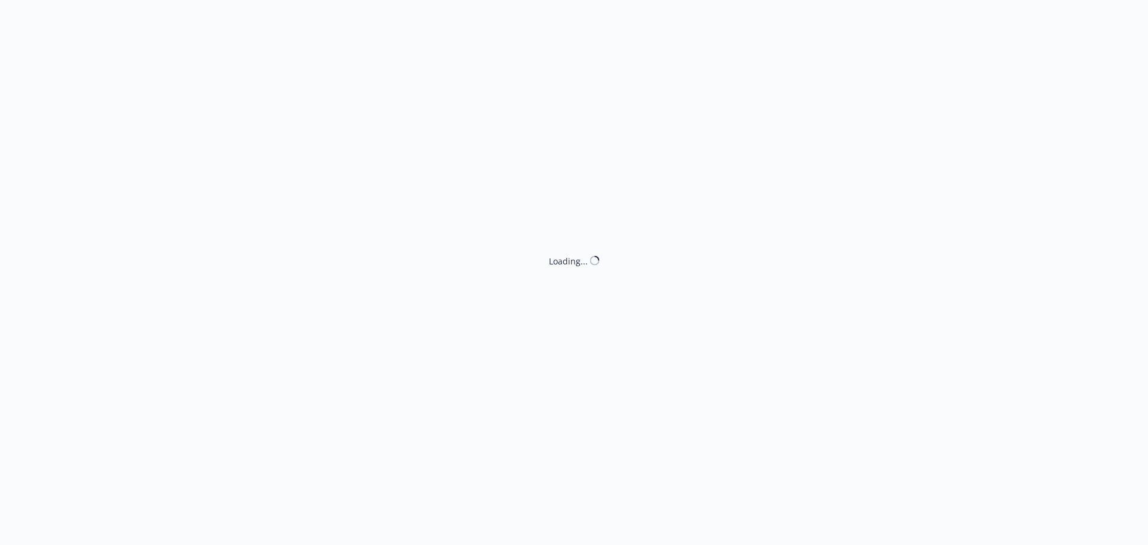
select select "ACCEPTED"
select select "NO_ENDORSEMENT_NEEDED"
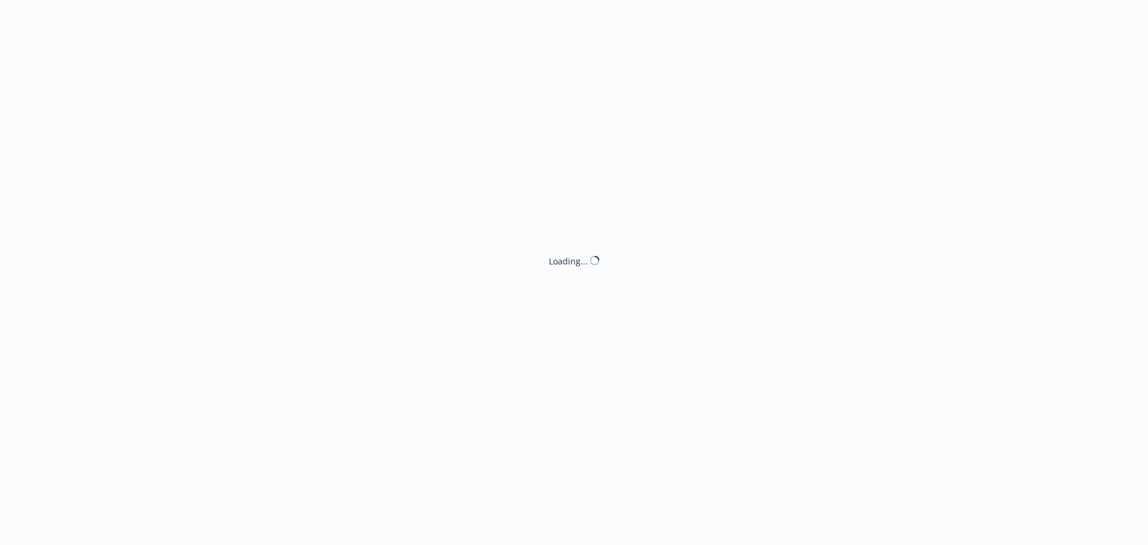
select select "NO_ENDORSEMENT_NEEDED"
select select "ACCEPTED"
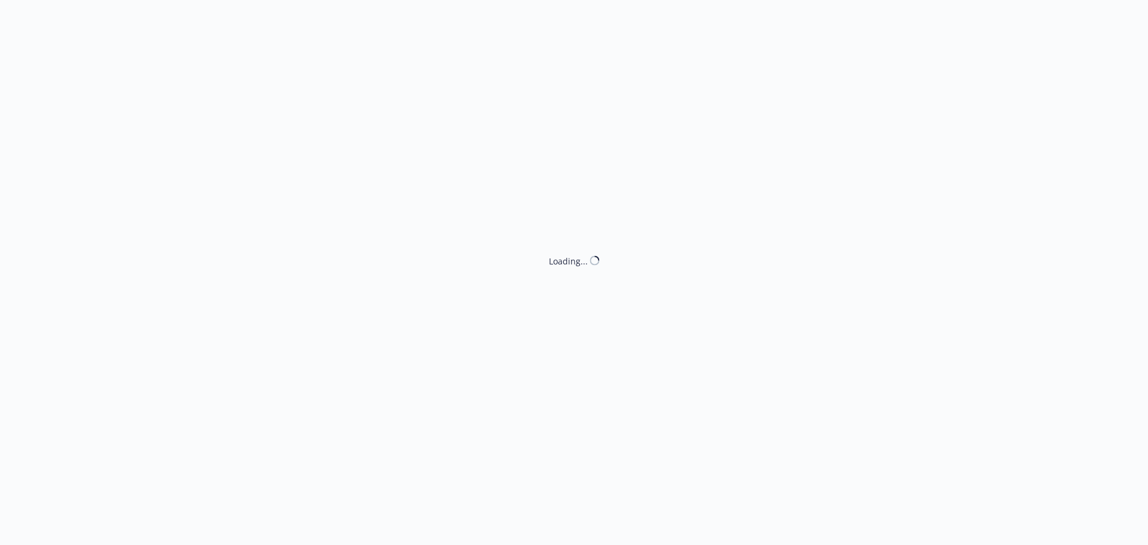
select select "ACCEPTED"
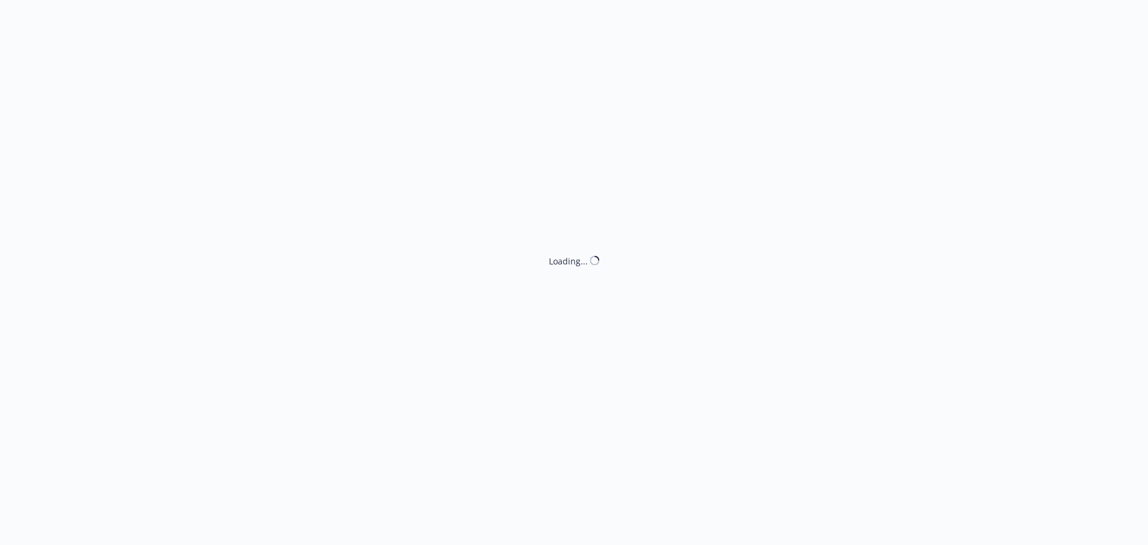
select select "NO_ENDORSEMENT_NEEDED"
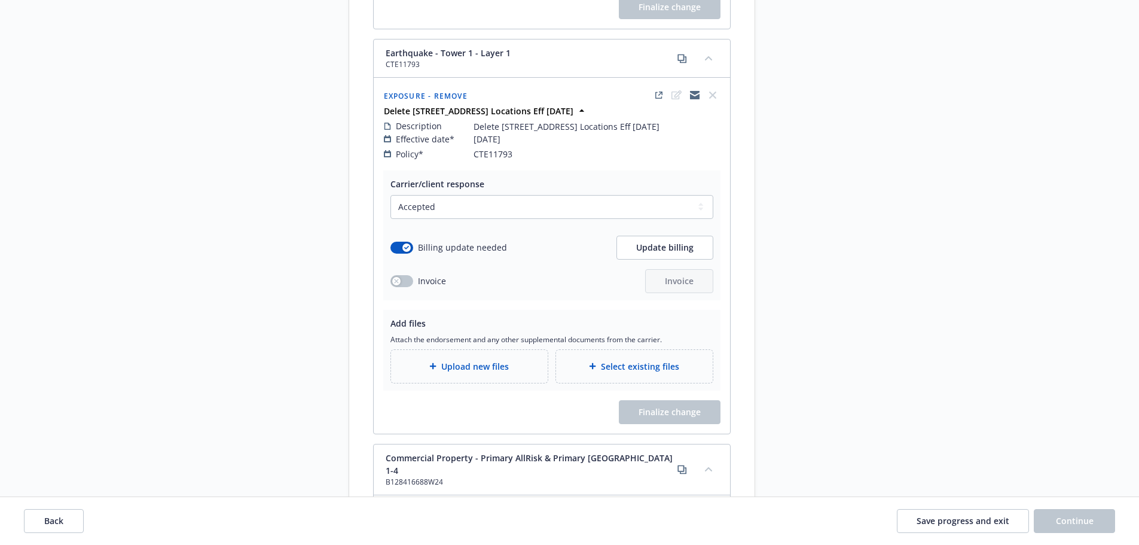
scroll to position [4903, 0]
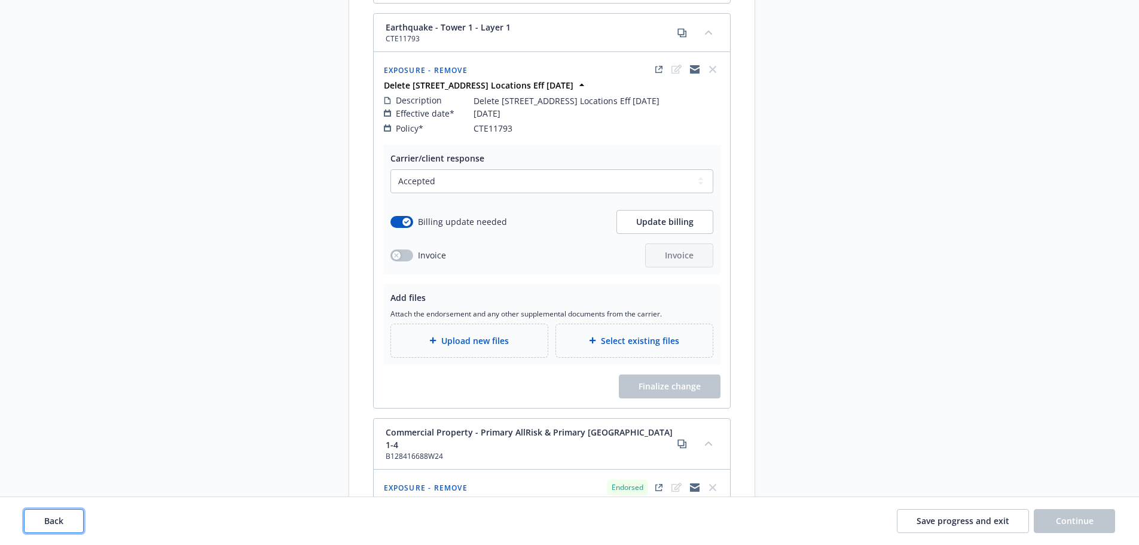
click at [55, 520] on span "Back" at bounding box center [53, 520] width 19 height 11
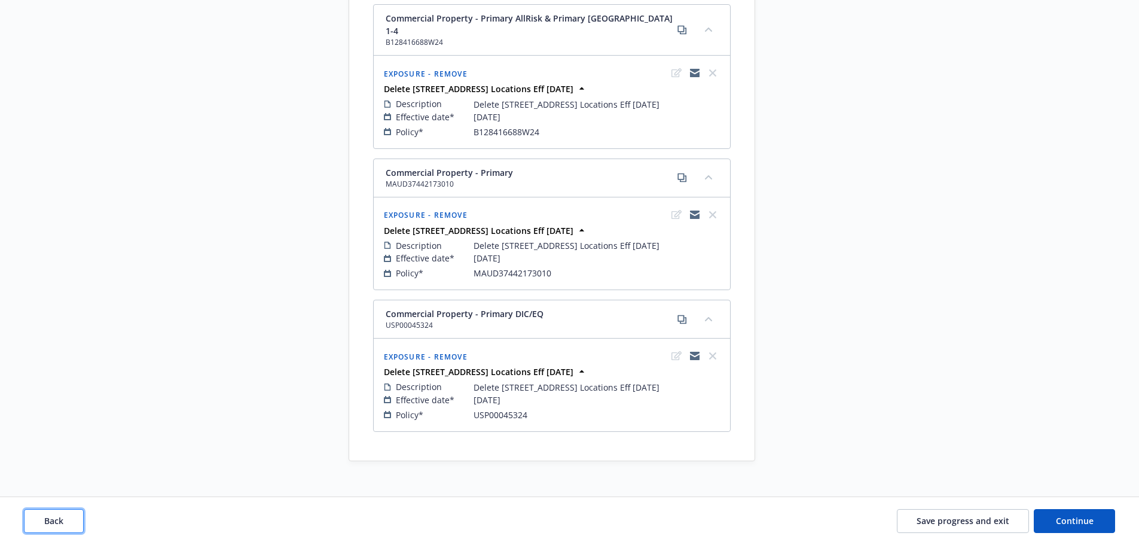
click at [56, 518] on span "Back" at bounding box center [53, 520] width 19 height 11
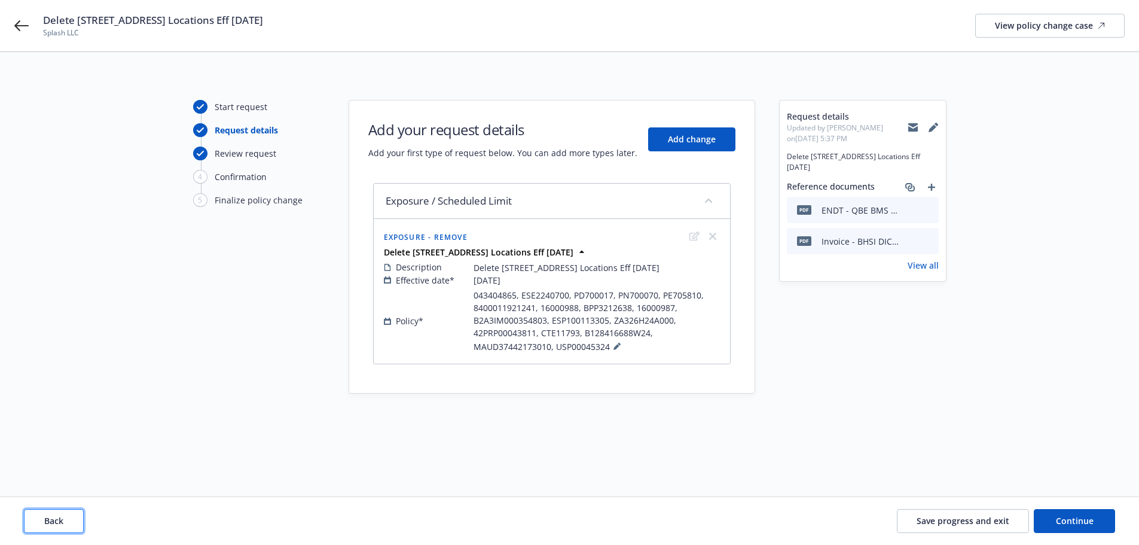
scroll to position [0, 0]
click at [703, 140] on span "Add change" at bounding box center [696, 138] width 48 height 11
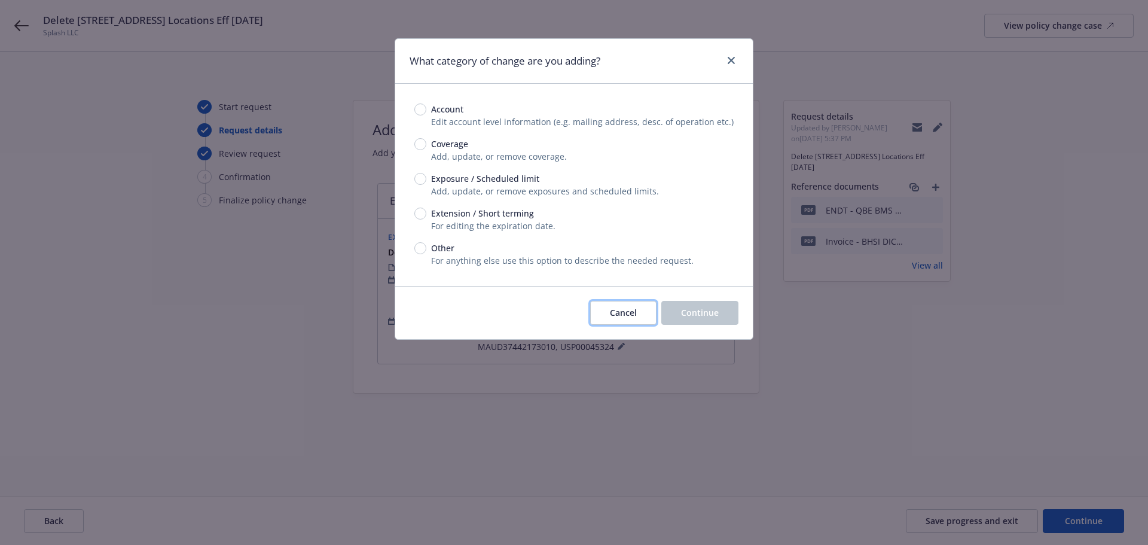
click at [619, 306] on button "Cancel" at bounding box center [623, 313] width 66 height 24
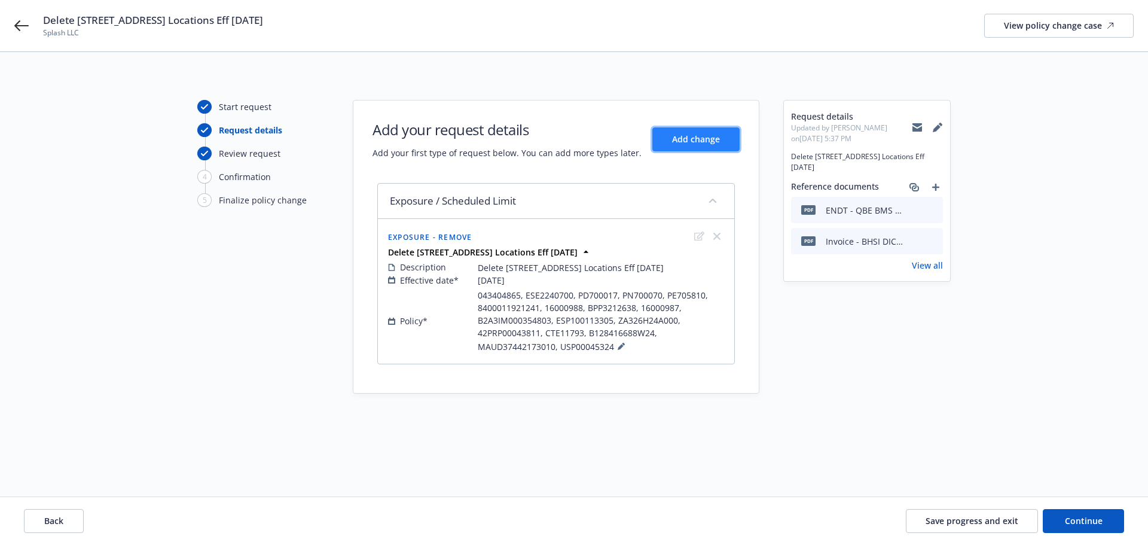
click at [696, 140] on span "Add change" at bounding box center [696, 138] width 48 height 11
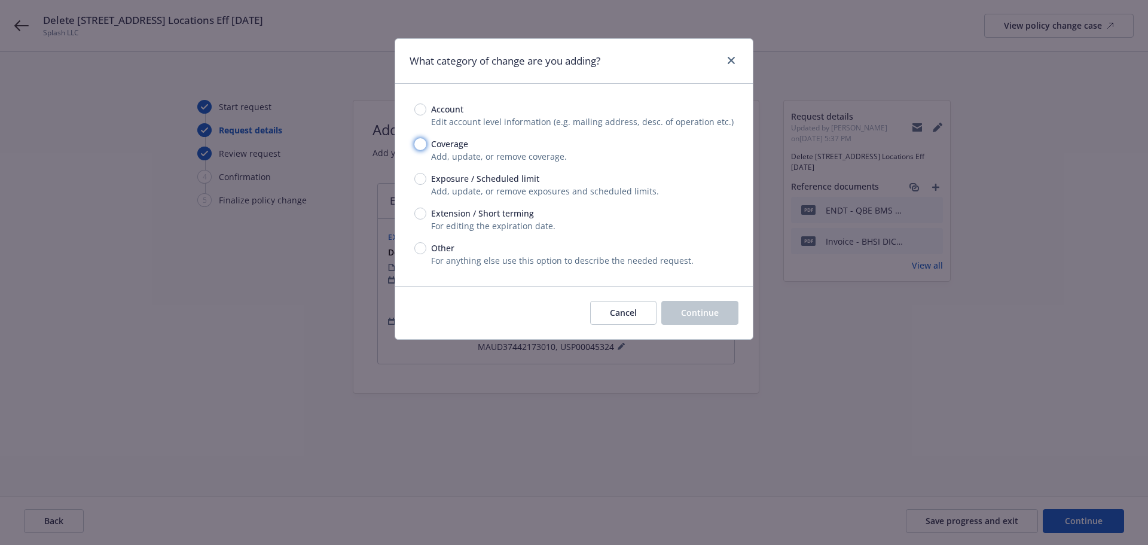
click at [417, 145] on input "Coverage" at bounding box center [420, 144] width 12 height 12
radio input "true"
click at [706, 311] on span "Continue" at bounding box center [700, 312] width 38 height 11
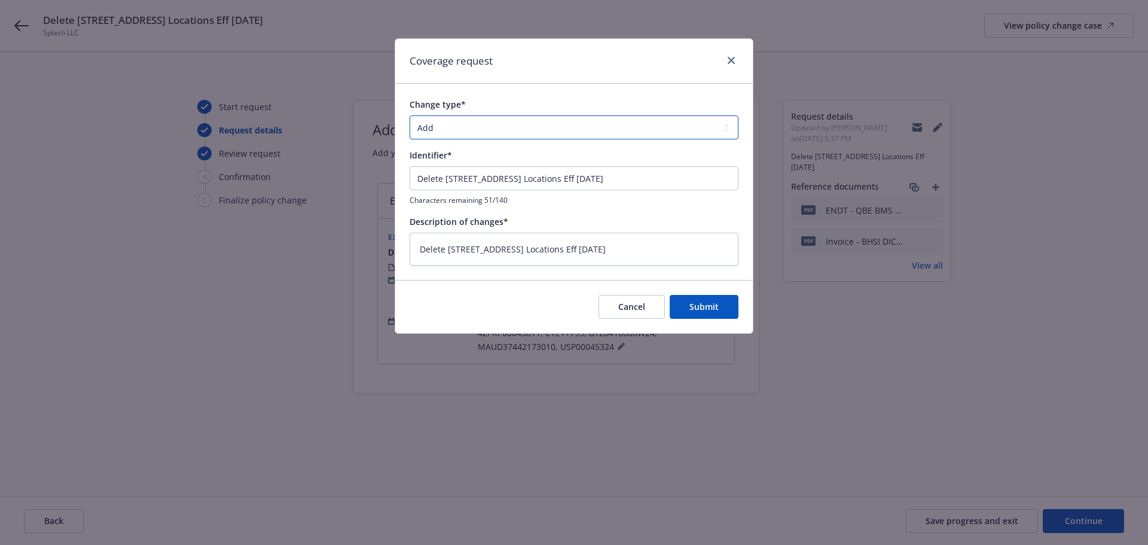
click at [489, 125] on select "Add Audit Change Remove" at bounding box center [574, 127] width 329 height 24
select select "REMOVE"
click at [410, 115] on select "Add Audit Change Remove" at bounding box center [574, 127] width 329 height 24
click at [716, 306] on span "Submit" at bounding box center [703, 306] width 29 height 11
type textarea "x"
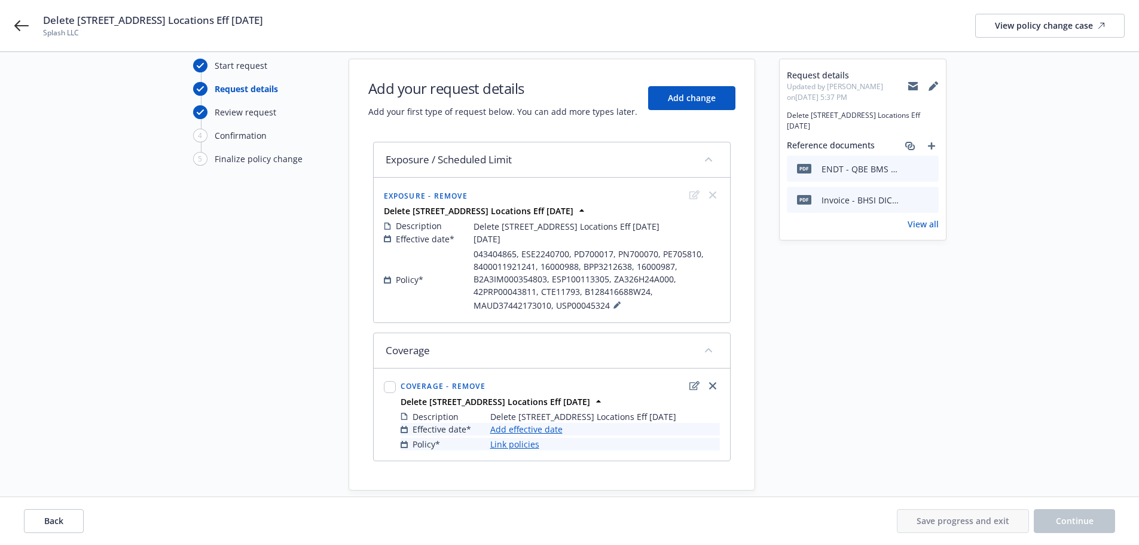
scroll to position [60, 0]
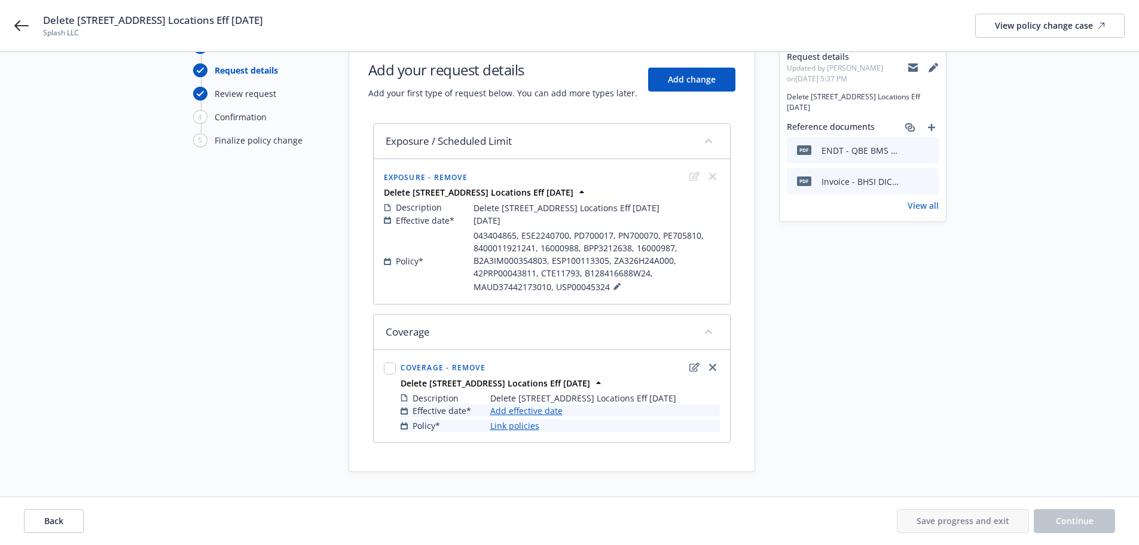
click at [547, 411] on link "Add effective date" at bounding box center [526, 410] width 72 height 13
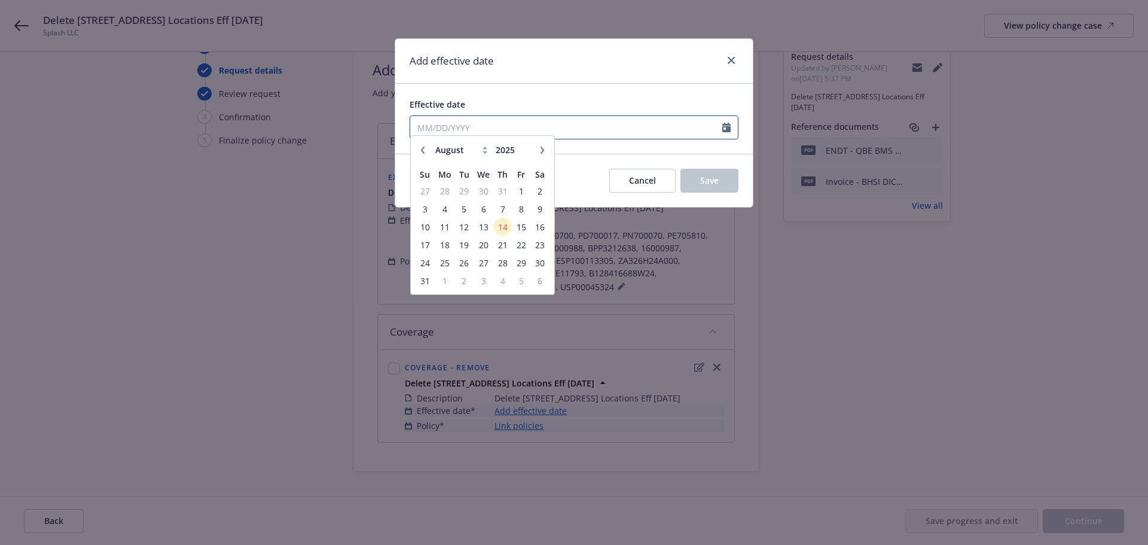
click at [463, 124] on input "Effective date" at bounding box center [566, 127] width 312 height 23
click at [423, 157] on icon "button" at bounding box center [422, 155] width 7 height 7
select select "7"
click at [523, 251] on span "25" at bounding box center [521, 250] width 16 height 15
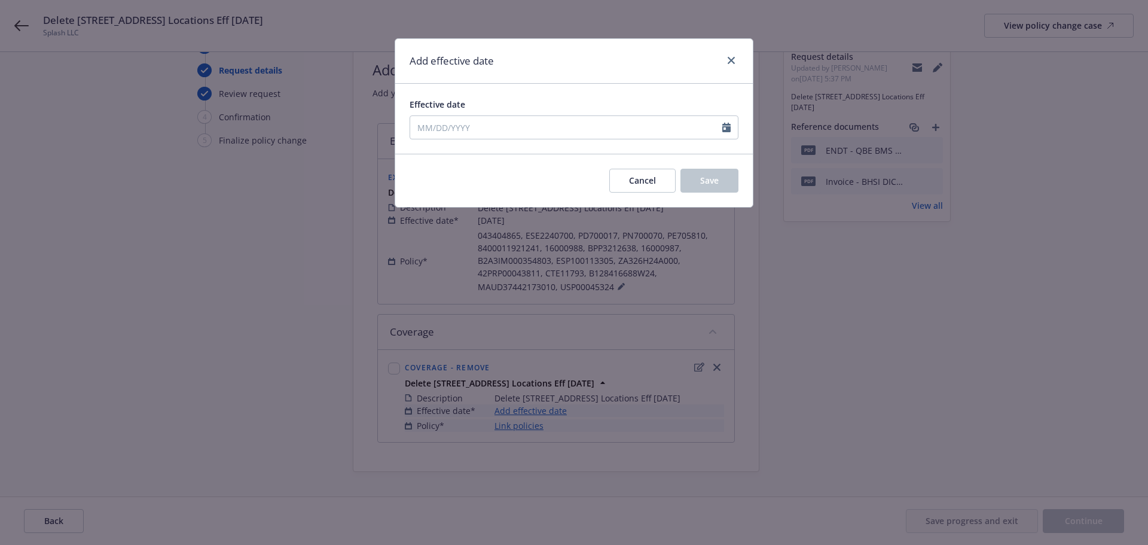
type input "07/25/2025"
click at [730, 181] on button "Save" at bounding box center [709, 181] width 58 height 24
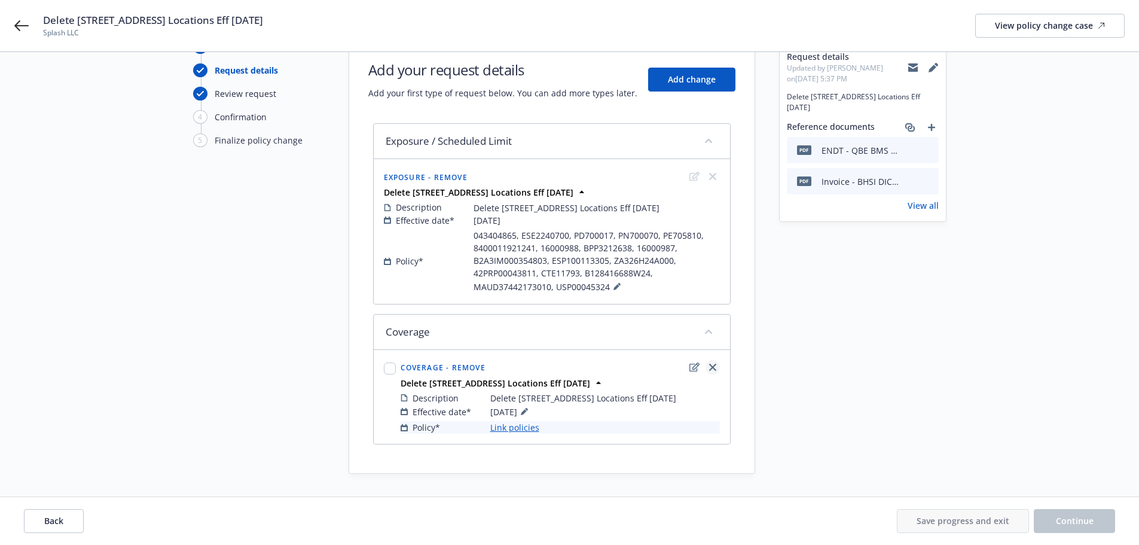
click at [714, 368] on icon "close" at bounding box center [712, 367] width 7 height 7
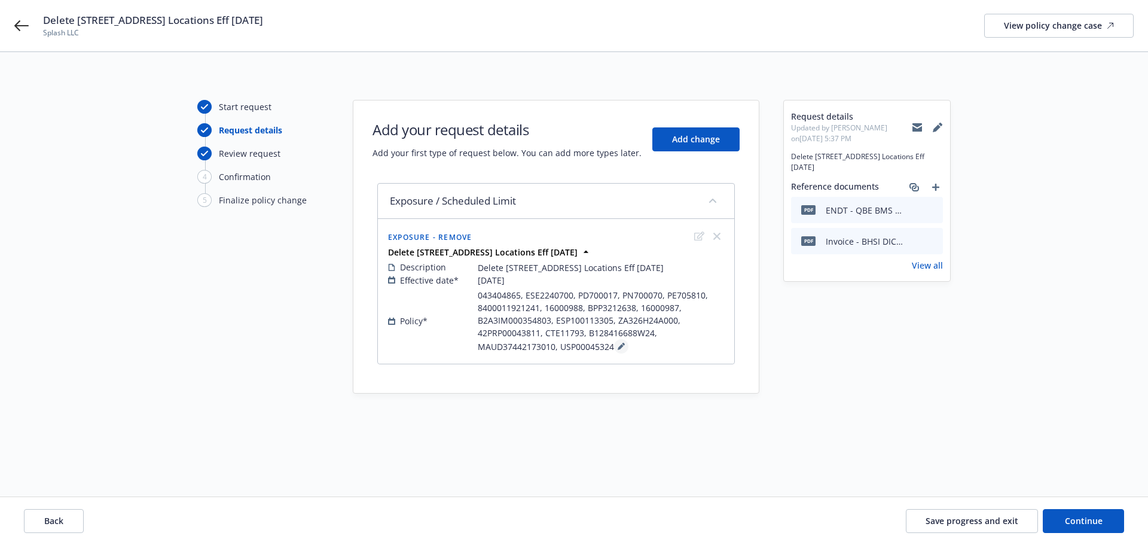
click at [619, 347] on icon at bounding box center [621, 347] width 6 height 6
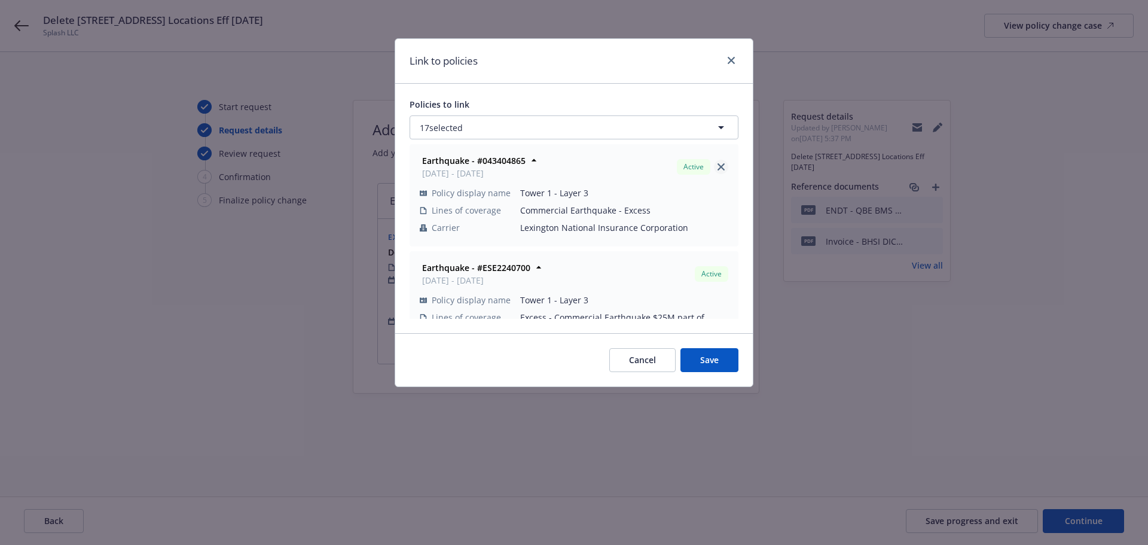
click at [718, 166] on icon "close" at bounding box center [721, 166] width 7 height 7
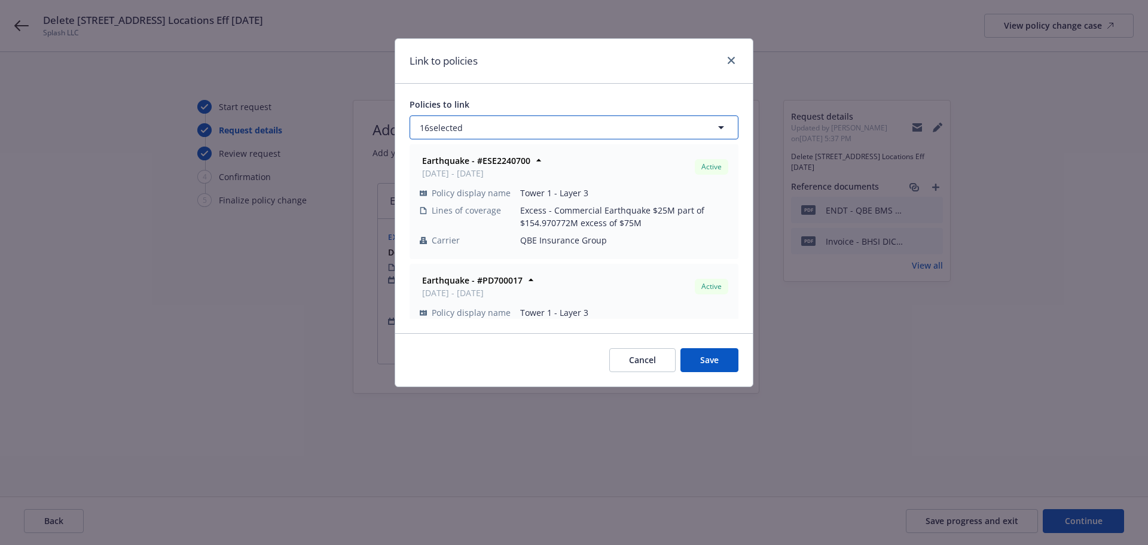
click at [504, 129] on button "16 selected" at bounding box center [574, 127] width 329 height 24
select select "ACTIVE"
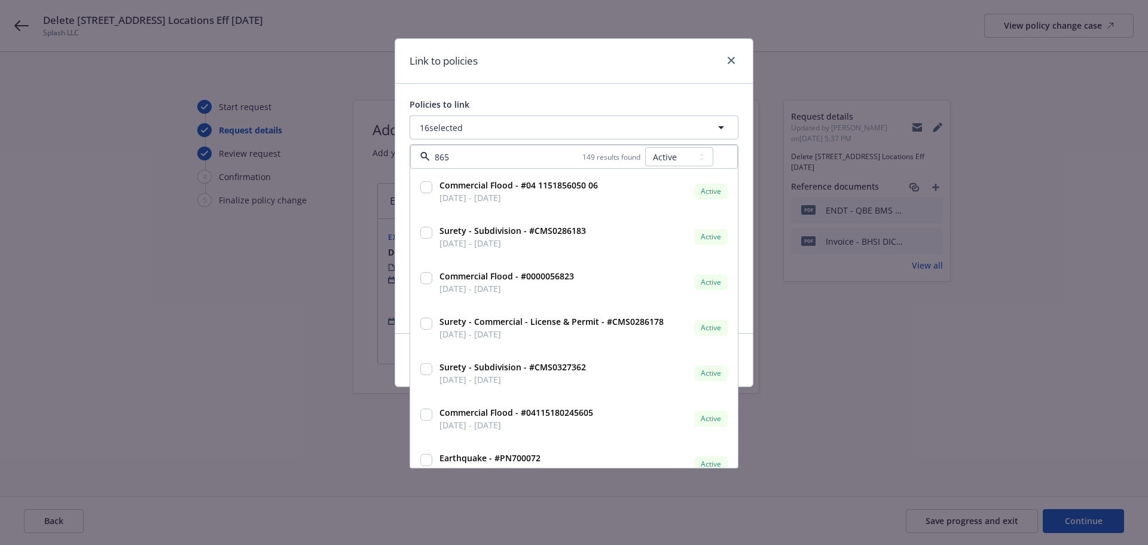
type input "865"
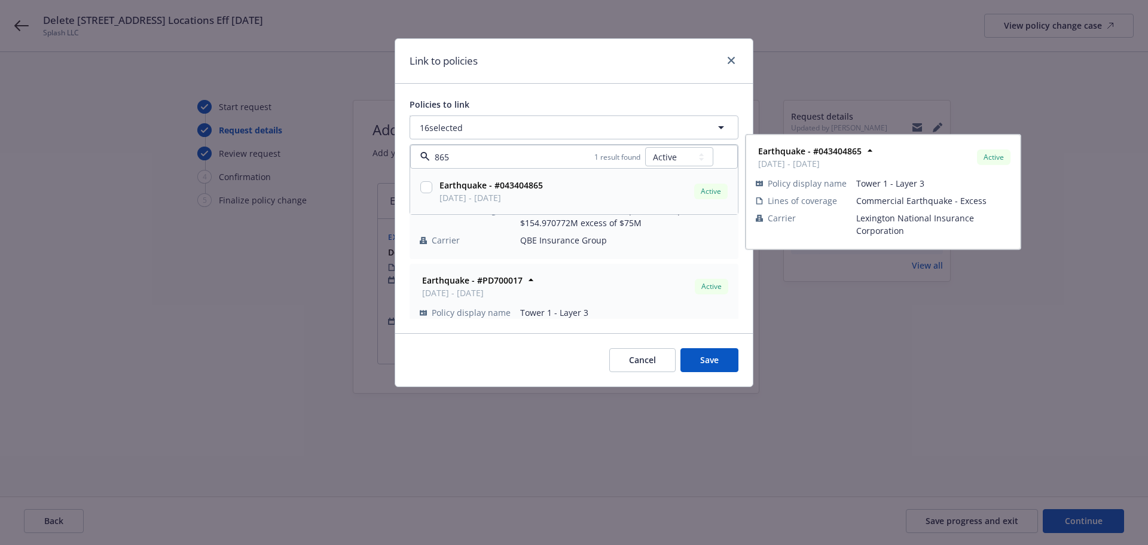
click at [465, 191] on strong "Earthquake - #043404865" at bounding box center [490, 184] width 103 height 11
checkbox input "true"
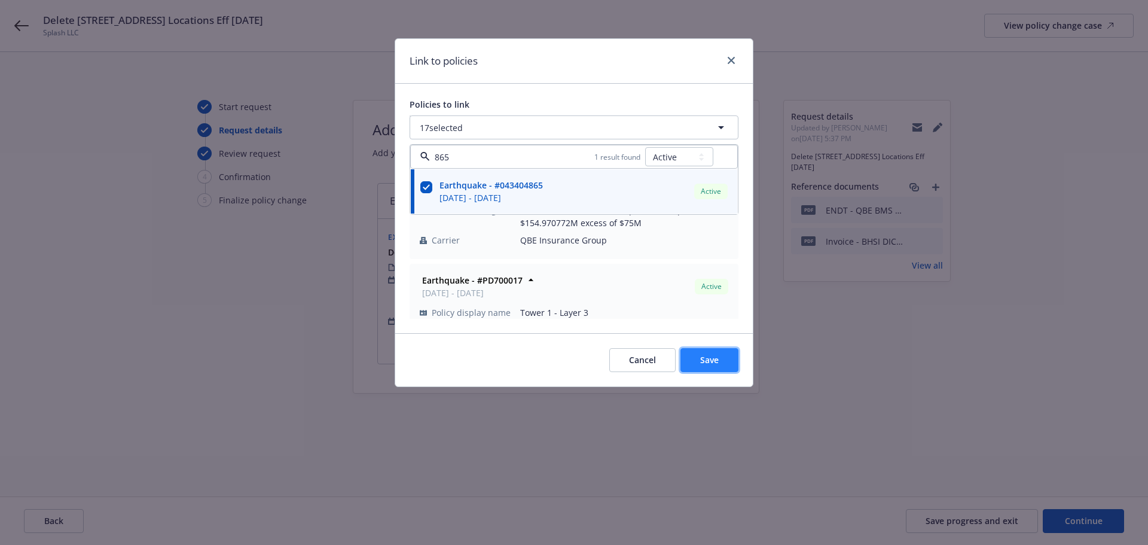
click at [720, 364] on button "Save" at bounding box center [709, 360] width 58 height 24
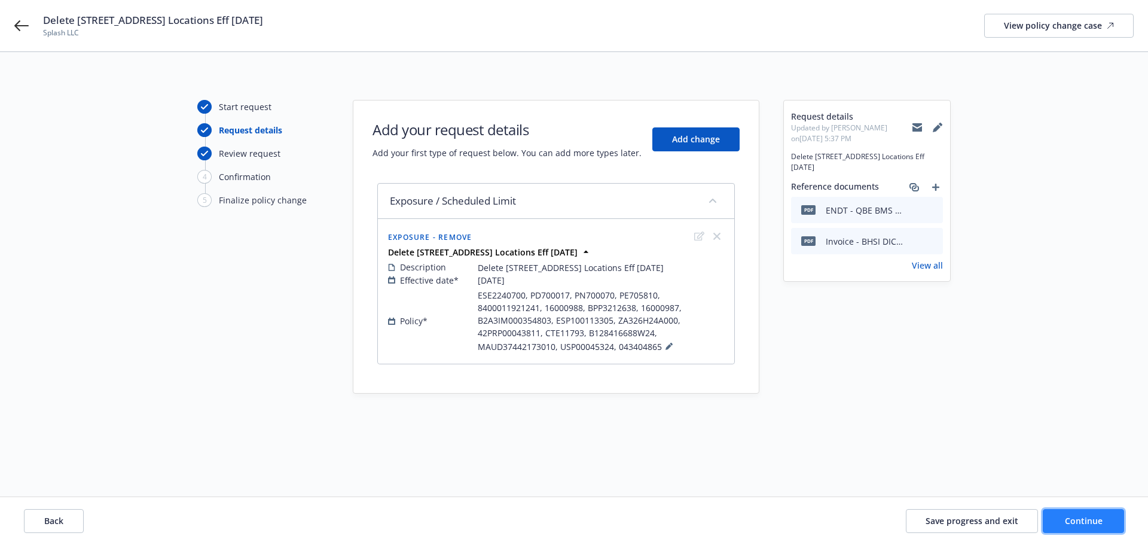
click at [1070, 523] on span "Continue" at bounding box center [1084, 520] width 38 height 11
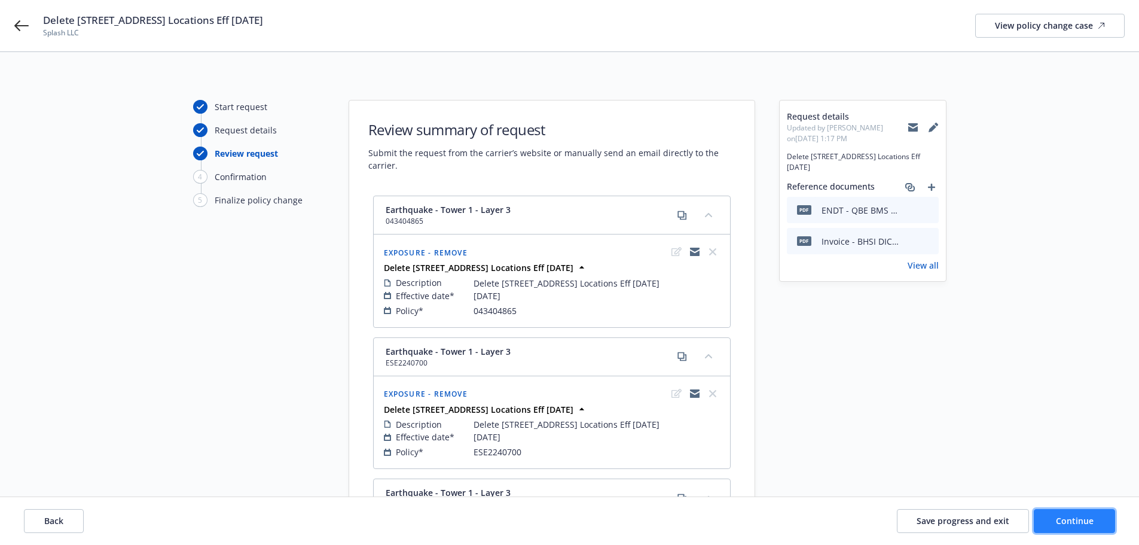
click at [1071, 521] on span "Continue" at bounding box center [1075, 520] width 38 height 11
select select "ACCEPTED"
select select "NO_ENDORSEMENT_NEEDED"
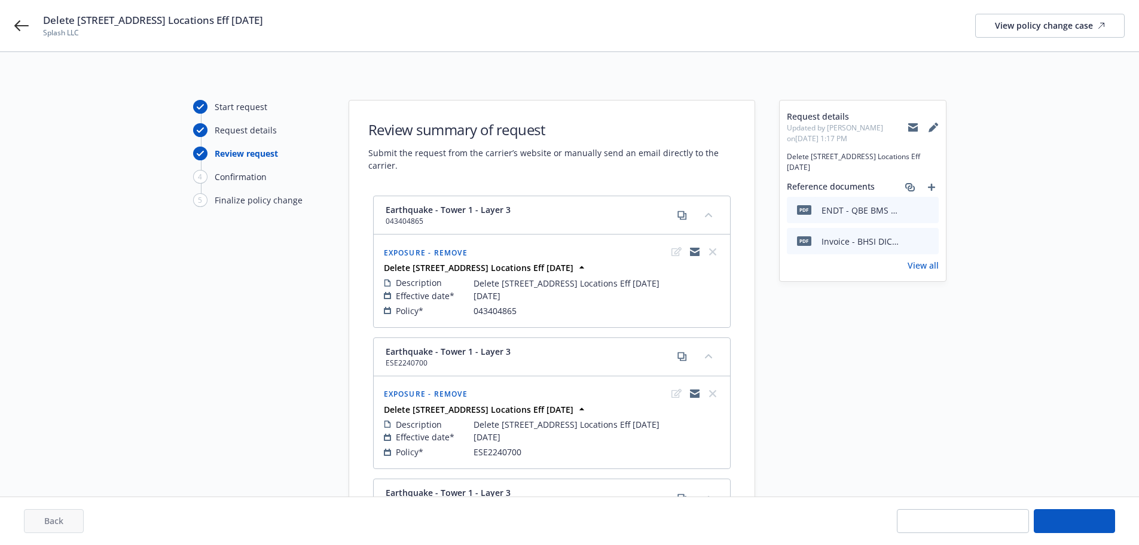
select select "NO_ENDORSEMENT_NEEDED"
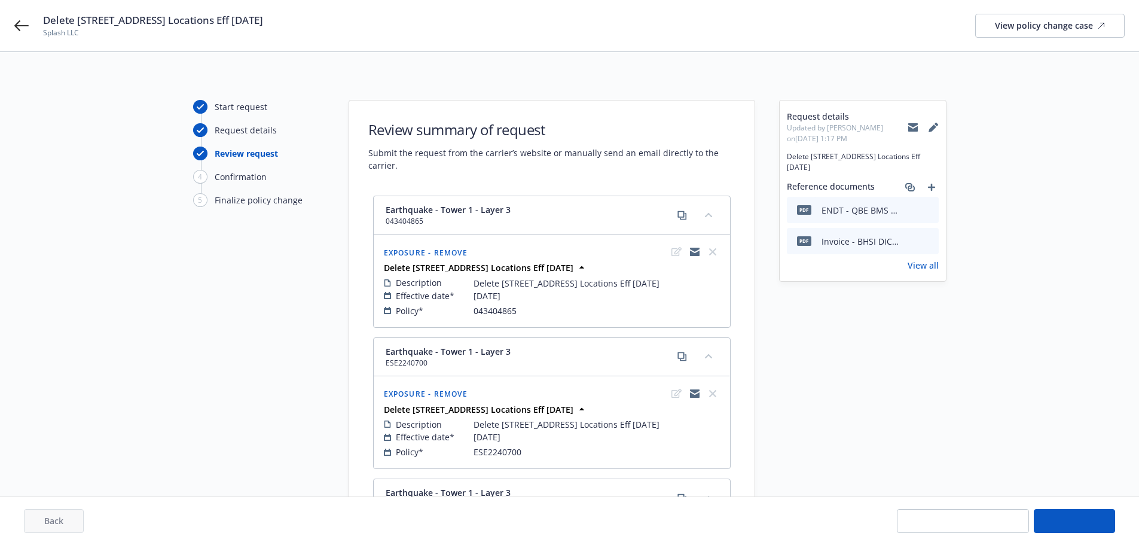
select select "ACCEPTED"
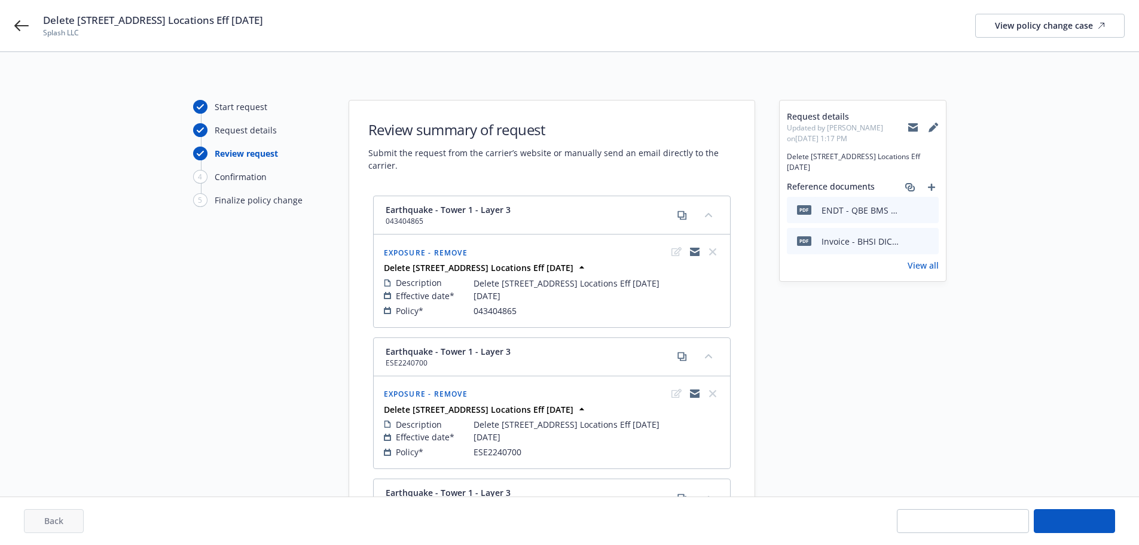
select select "ACCEPTED"
select select "NO_ENDORSEMENT_NEEDED"
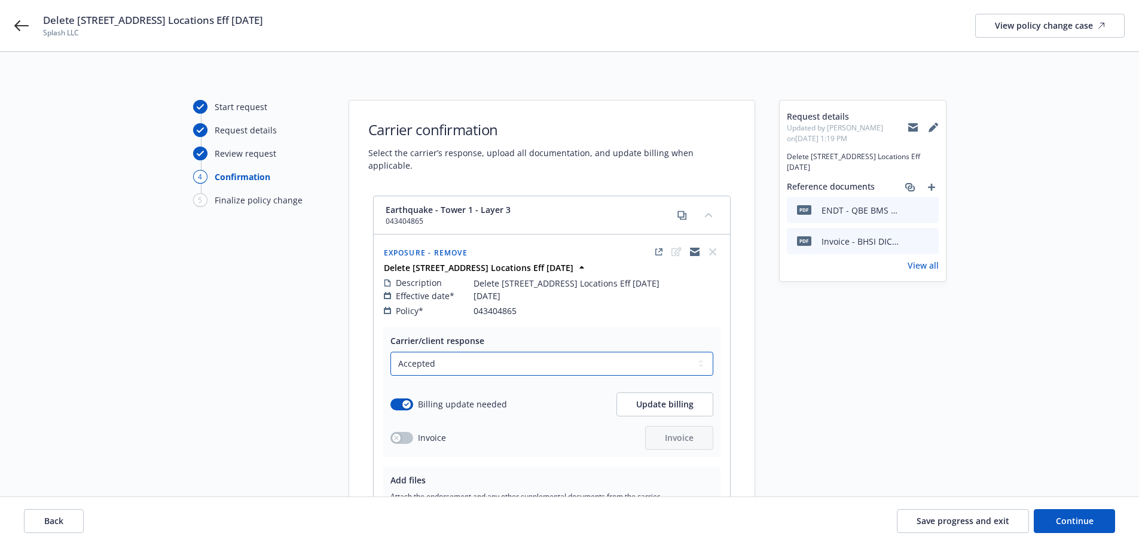
click at [468, 353] on select "Select a carrier response Accepted Accepted with revision No endorsement needed…" at bounding box center [551, 364] width 323 height 24
click at [395, 352] on select "Select a carrier response Accepted Accepted with revision No endorsement needed…" at bounding box center [551, 364] width 323 height 24
select select "ACCEPTED"
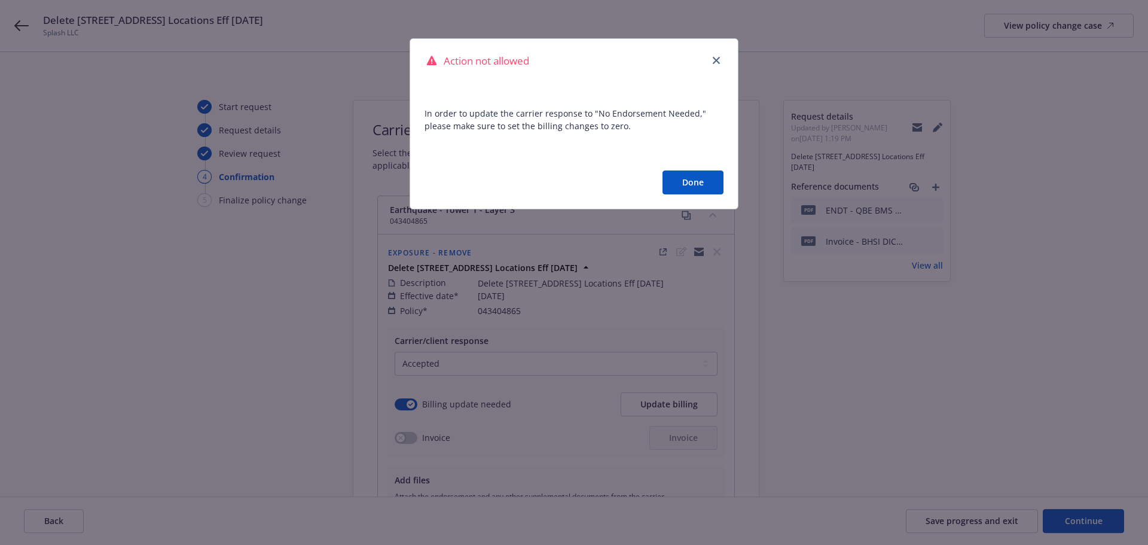
click at [688, 184] on button "Done" at bounding box center [692, 182] width 61 height 24
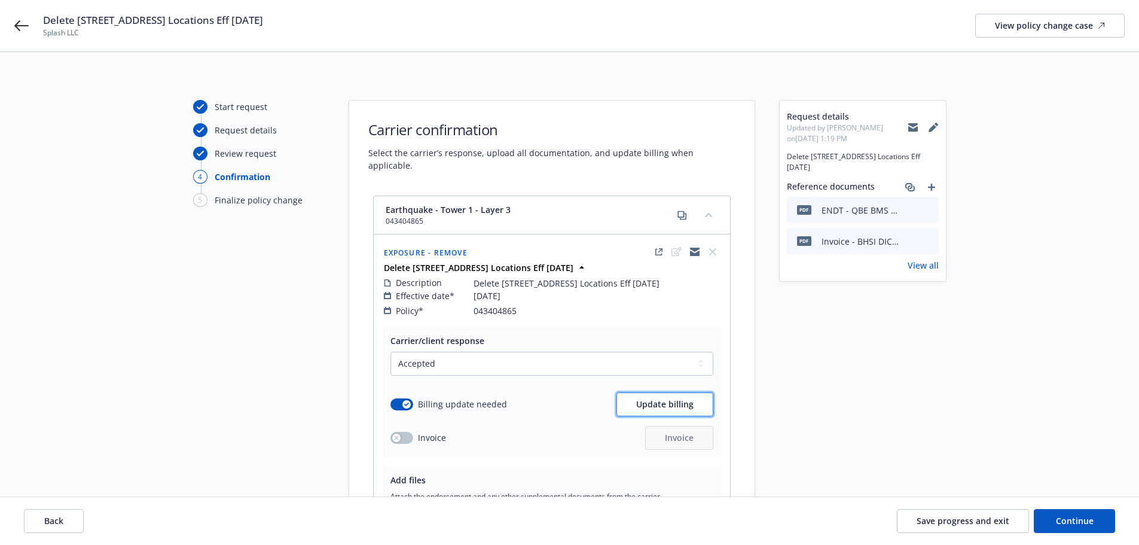
click at [667, 399] on button "Update billing" at bounding box center [664, 404] width 97 height 24
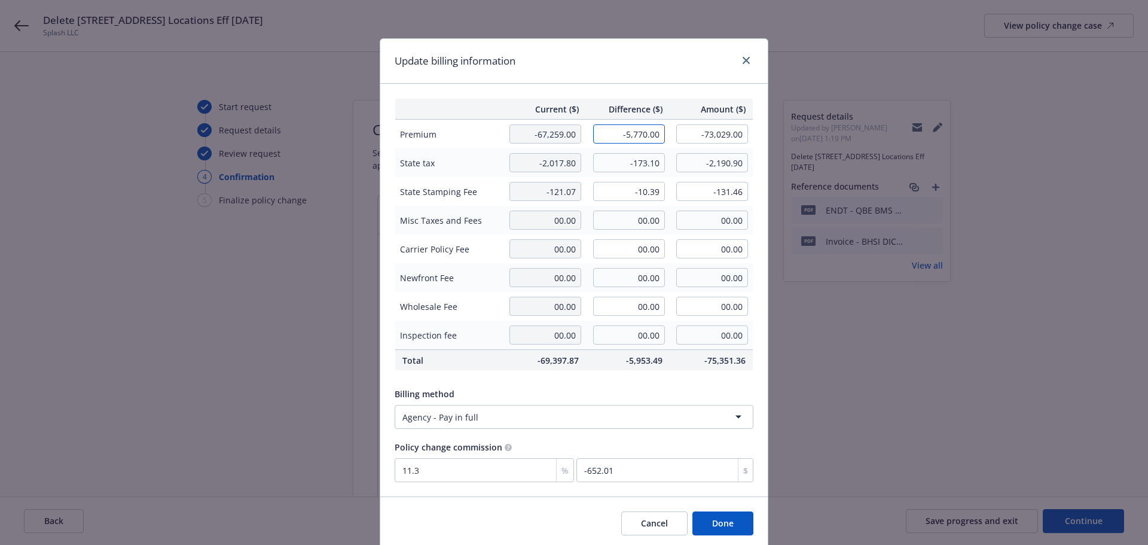
drag, startPoint x: 602, startPoint y: 127, endPoint x: 662, endPoint y: 133, distance: 60.7
click at [662, 133] on td "-5,770.00" at bounding box center [628, 134] width 84 height 29
type input "00.00"
type input "-67,259.00"
type input "0"
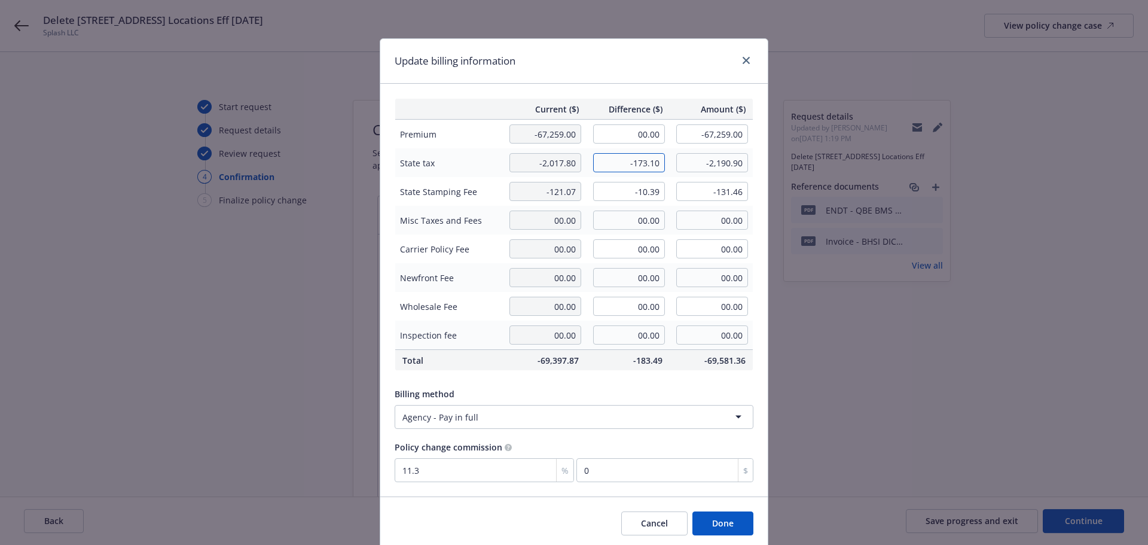
drag, startPoint x: 621, startPoint y: 163, endPoint x: 679, endPoint y: 167, distance: 58.1
click at [679, 165] on tr "State tax -2,017.80 -173.10 -2,190.90" at bounding box center [574, 162] width 358 height 29
type input "00.00"
type input "-2,017.80"
drag, startPoint x: 626, startPoint y: 195, endPoint x: 661, endPoint y: 197, distance: 34.8
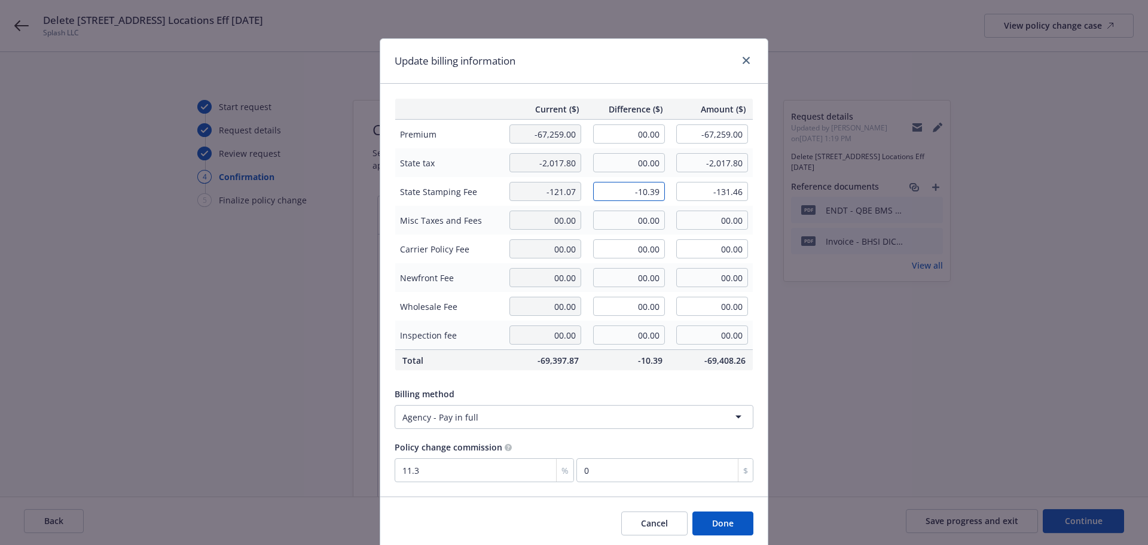
click at [661, 197] on td "-10.39" at bounding box center [628, 191] width 84 height 29
type input "00.00"
type input "-121.07"
click at [660, 389] on div "Billing method" at bounding box center [574, 393] width 359 height 13
click at [719, 528] on button "Done" at bounding box center [722, 523] width 61 height 24
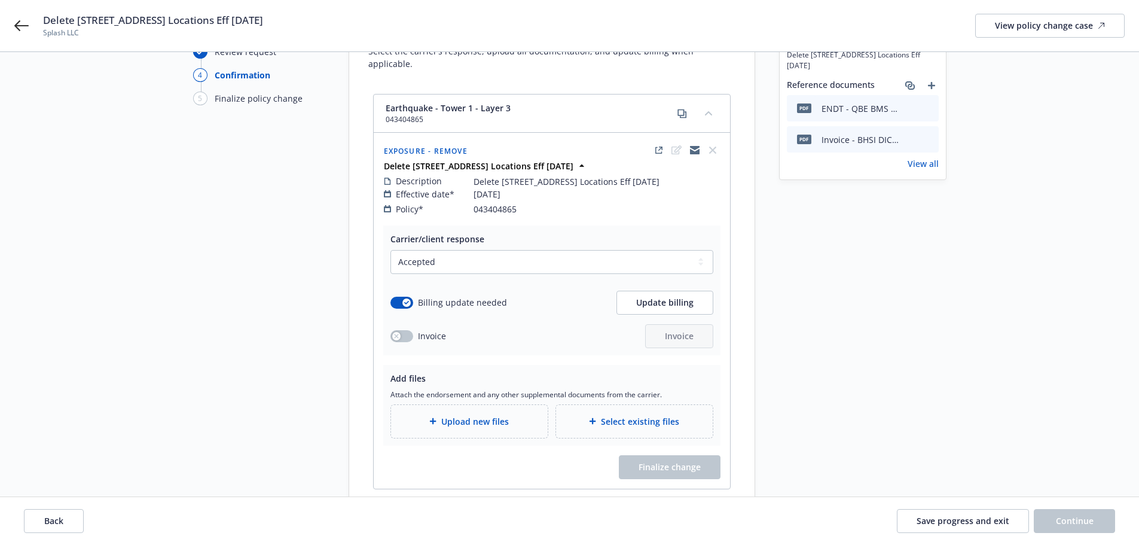
scroll to position [120, 0]
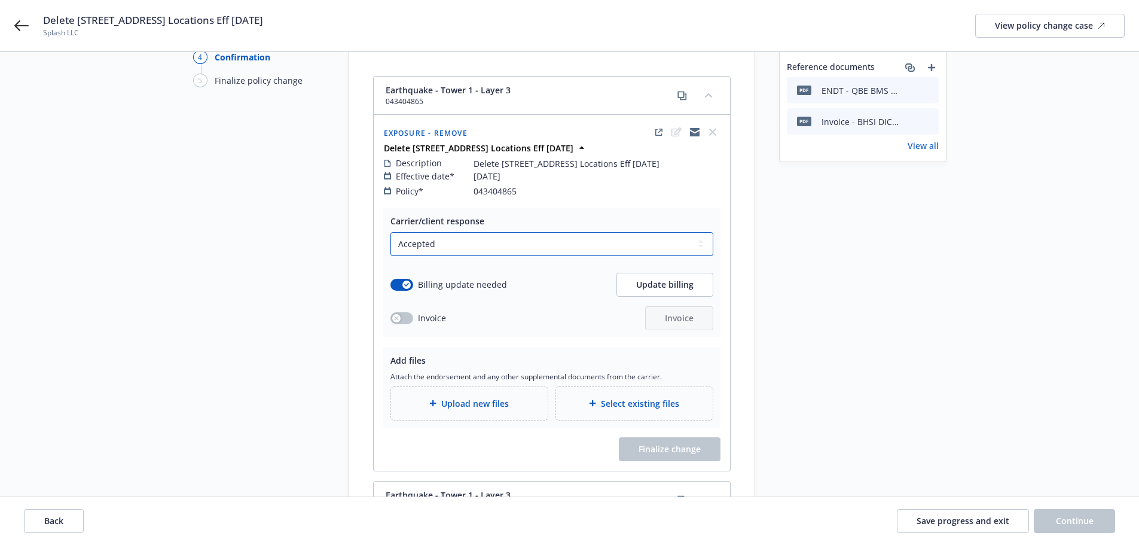
click at [530, 232] on select "Select a carrier response Accepted Accepted with revision No endorsement needed…" at bounding box center [551, 244] width 323 height 24
select select "NO_ENDORSEMENT_NEEDED"
click at [390, 232] on select "Select a carrier response Accepted Accepted with revision No endorsement needed…" at bounding box center [551, 244] width 323 height 24
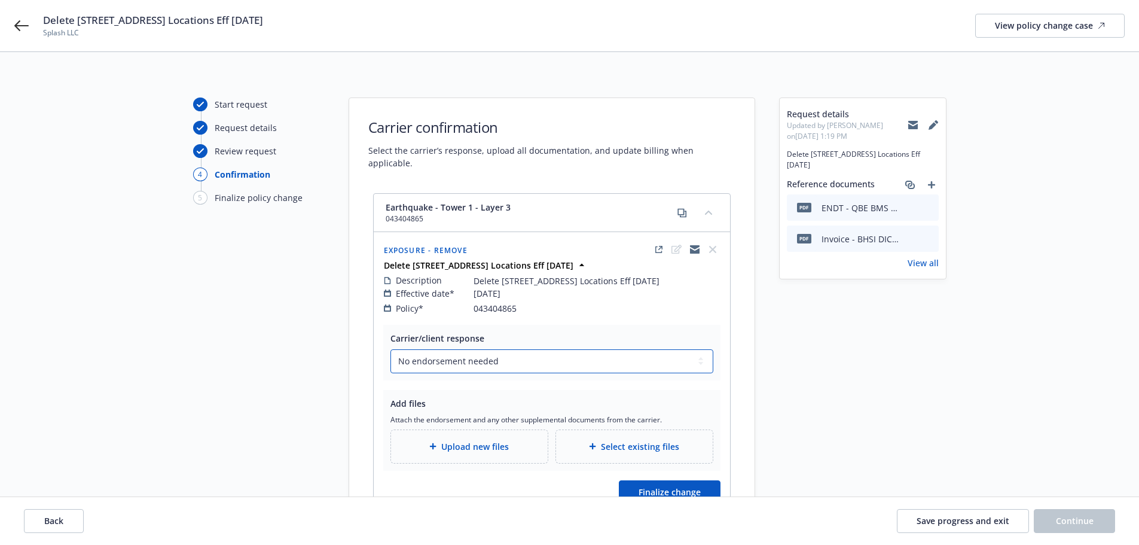
scroll to position [0, 0]
click at [13, 20] on div "Delete 177 & 185 Park Ave Locations Eff 07/25/2025 Splash LLC View policy chang…" at bounding box center [569, 25] width 1139 height 51
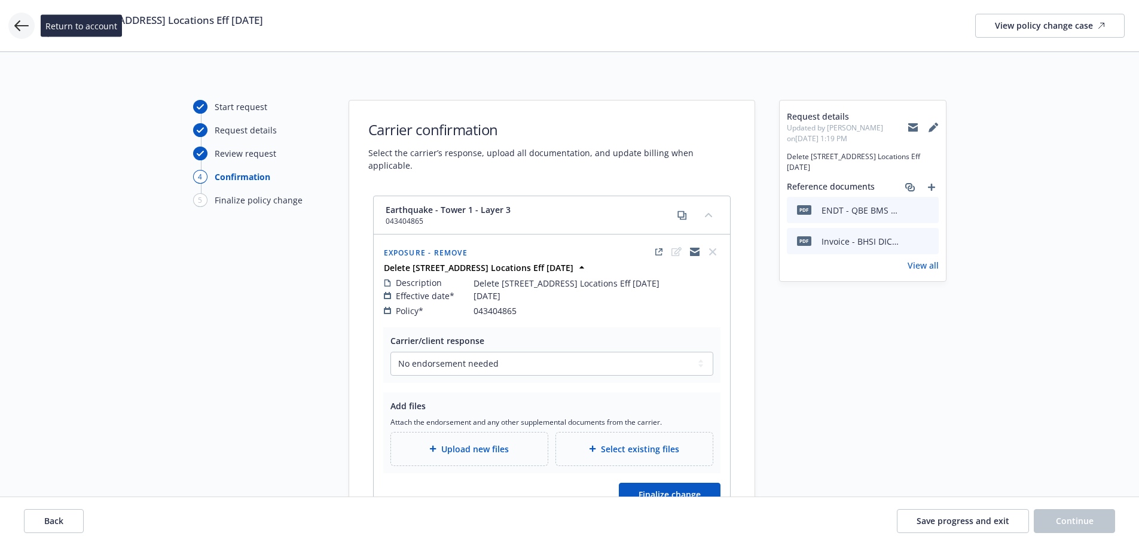
click at [20, 25] on icon at bounding box center [21, 25] width 14 height 11
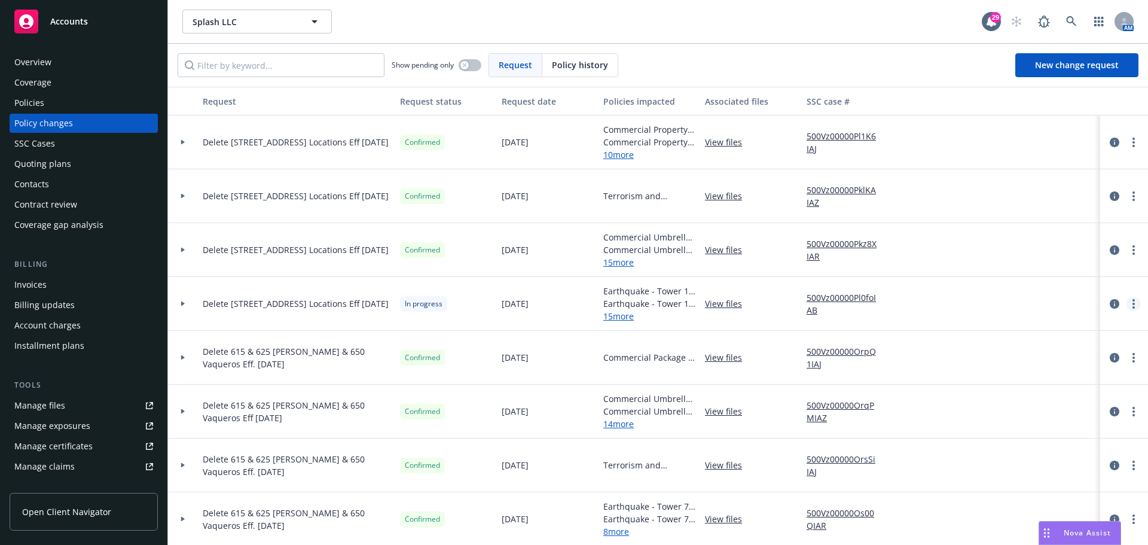
click at [1132, 306] on icon "more" at bounding box center [1133, 304] width 2 height 10
click at [994, 378] on link "Rescind request" at bounding box center [1028, 376] width 205 height 24
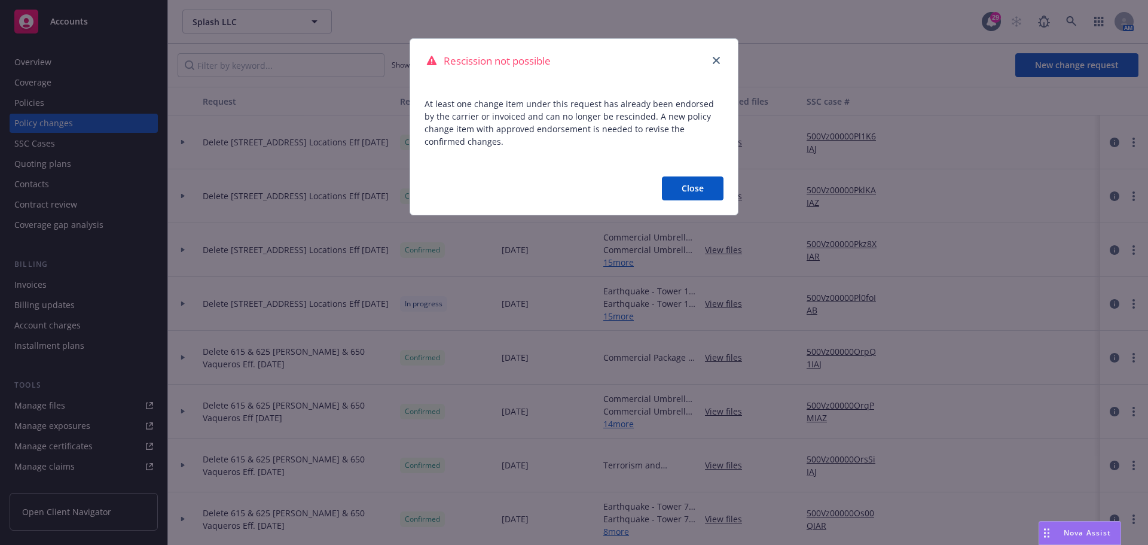
click at [704, 189] on button "Close" at bounding box center [693, 188] width 62 height 24
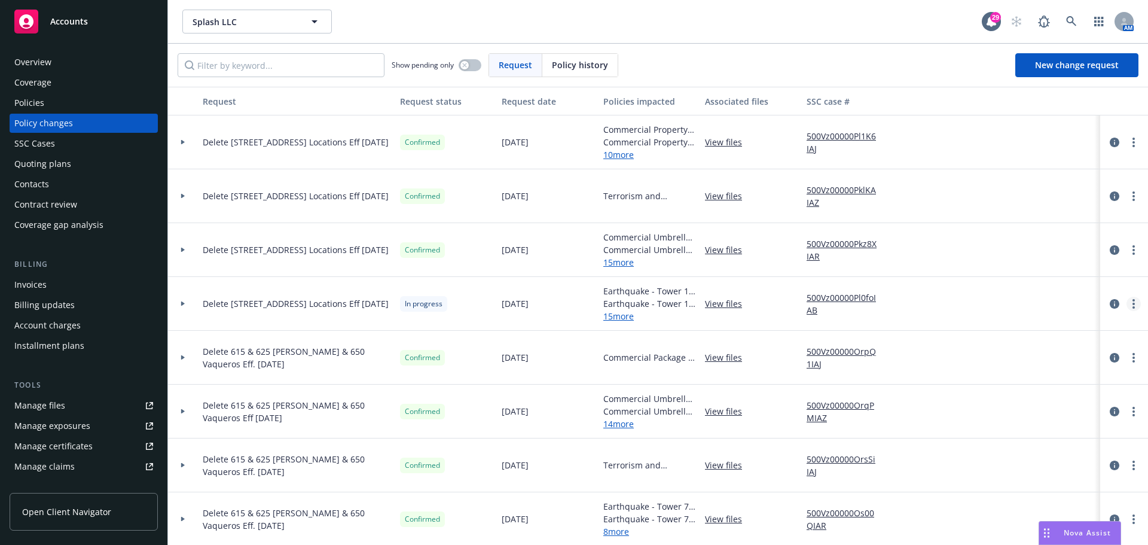
click at [1132, 306] on icon "more" at bounding box center [1133, 304] width 2 height 10
click at [986, 398] on link "Resume workflow" at bounding box center [1028, 400] width 205 height 24
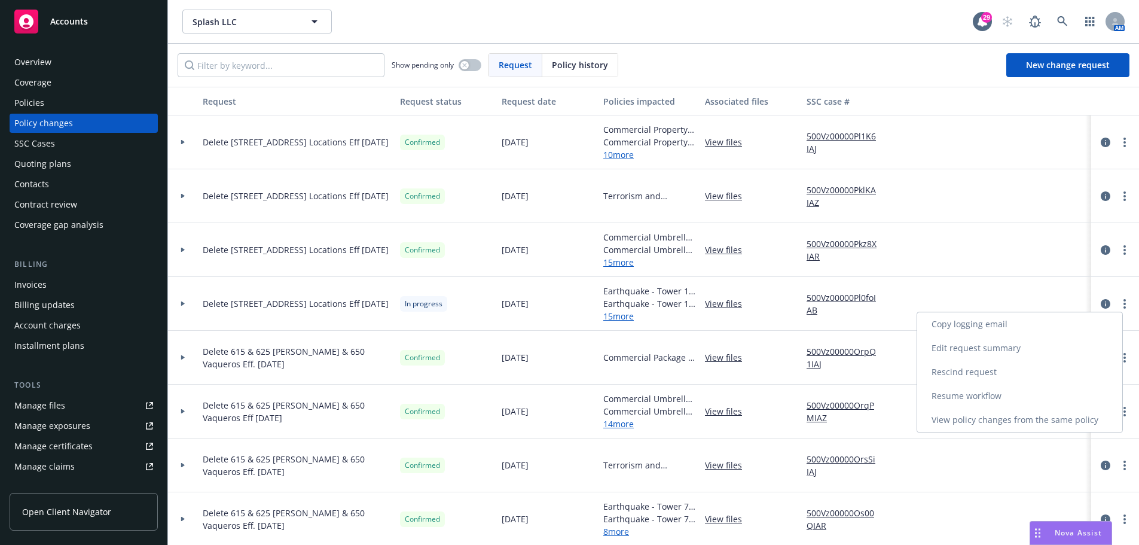
select select "ACCEPTED"
select select "NO_ENDORSEMENT_NEEDED"
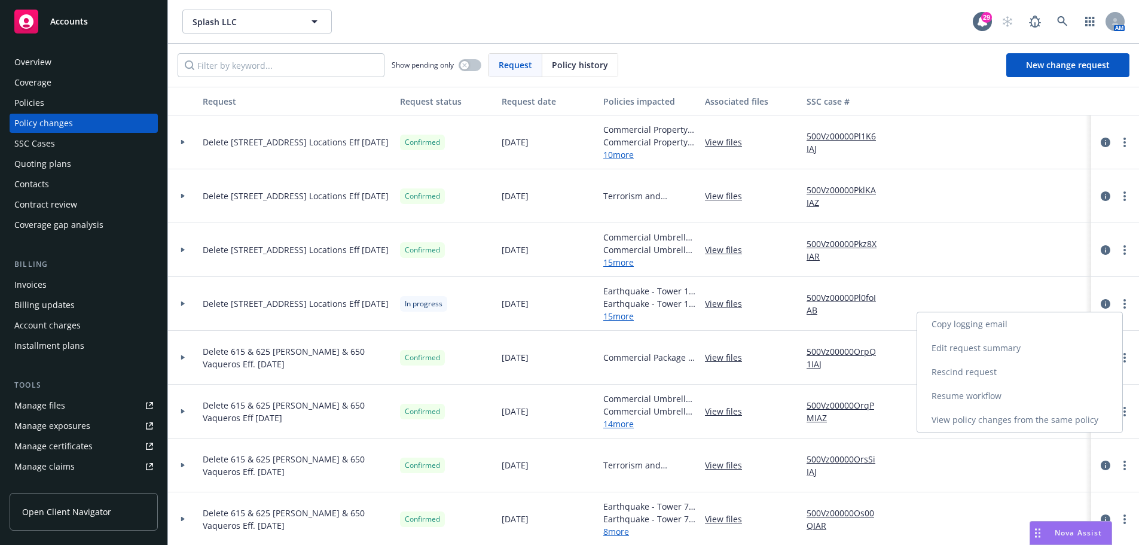
select select "NO_ENDORSEMENT_NEEDED"
select select "ACCEPTED"
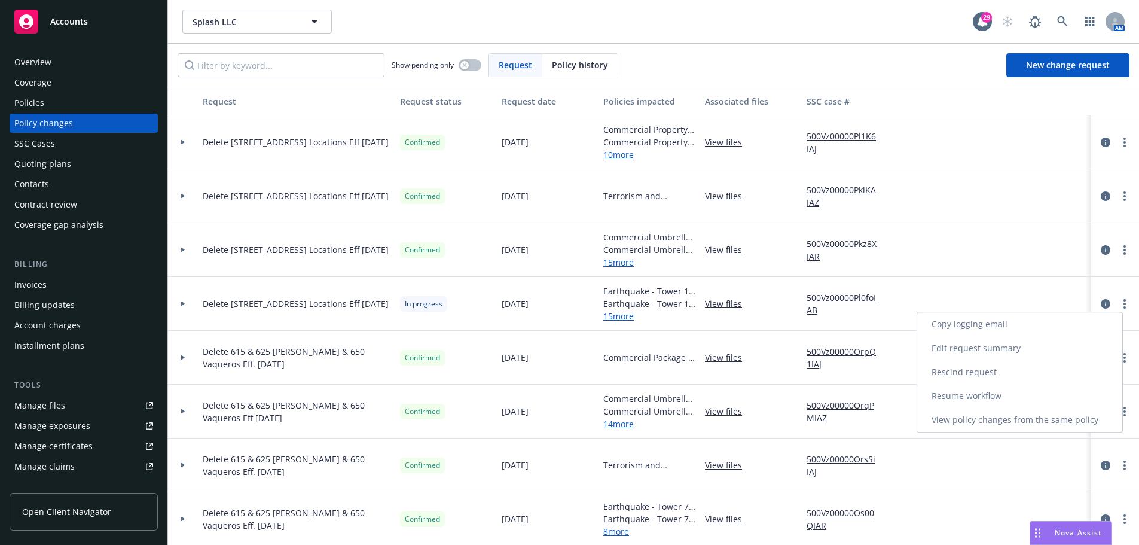
select select "ACCEPTED"
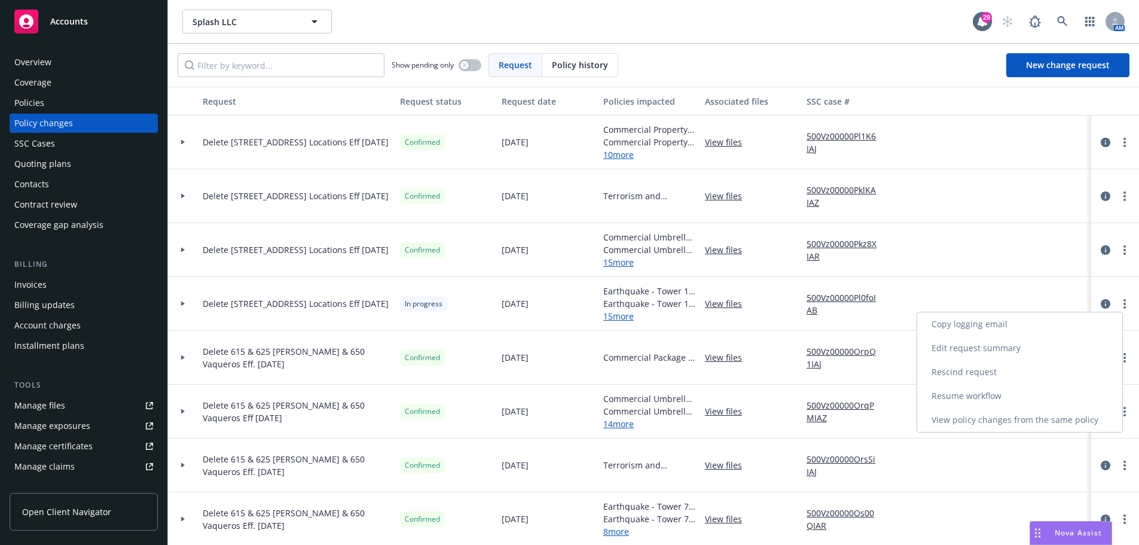
select select "NO_ENDORSEMENT_NEEDED"
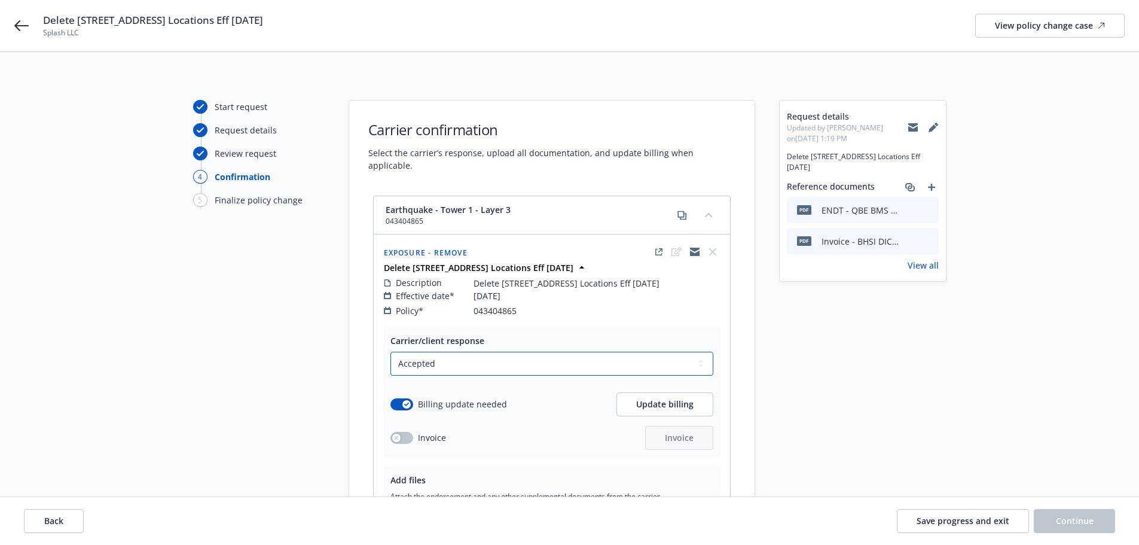
click at [430, 352] on select "Select a carrier response Accepted Accepted with revision No endorsement needed…" at bounding box center [551, 364] width 323 height 24
click at [562, 327] on div "Carrier/client response Select a carrier response Accepted Accepted with revisi…" at bounding box center [551, 392] width 337 height 130
click at [640, 398] on span "Update billing" at bounding box center [664, 403] width 57 height 11
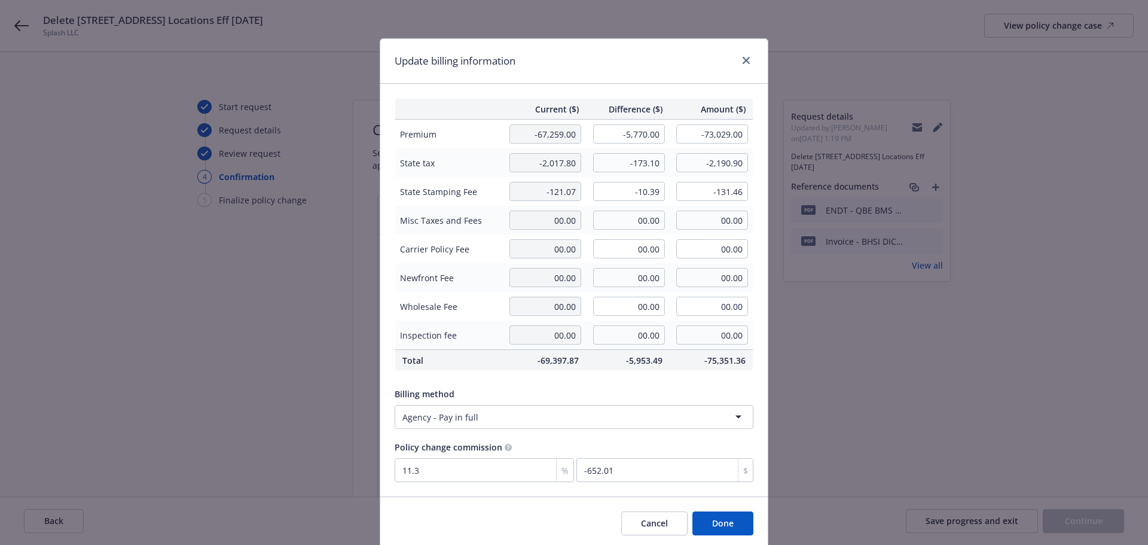
click at [714, 531] on button "Done" at bounding box center [722, 523] width 61 height 24
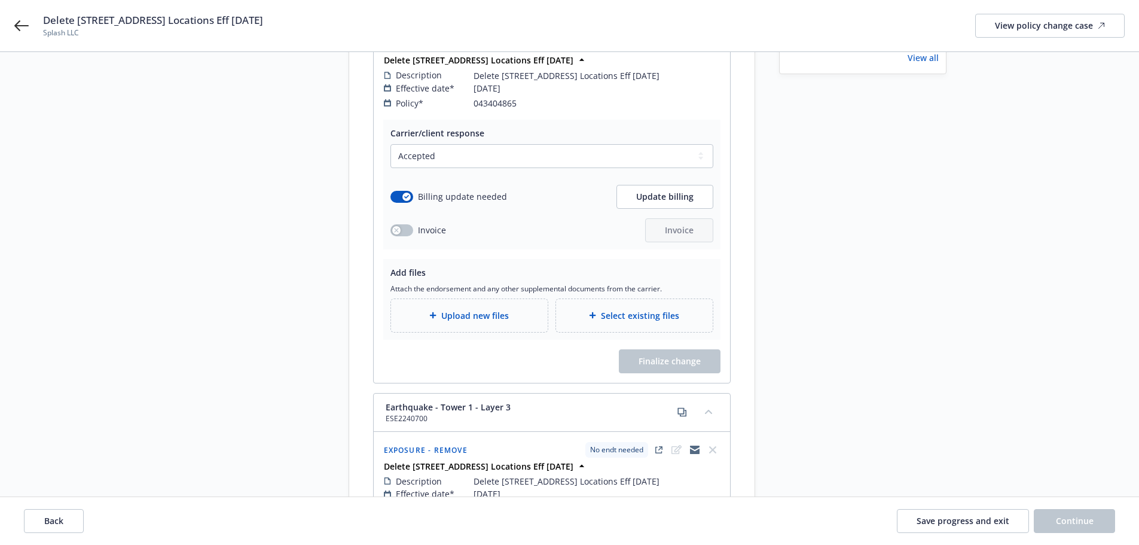
scroll to position [179, 0]
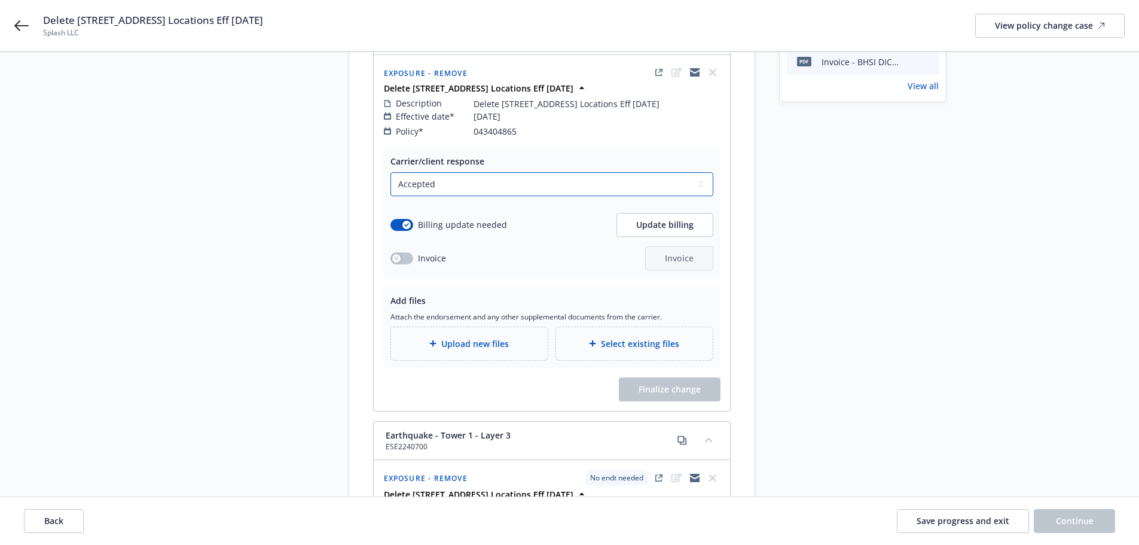
click at [474, 173] on select "Select a carrier response Accepted Accepted with revision No endorsement needed…" at bounding box center [551, 184] width 323 height 24
click at [390, 172] on select "Select a carrier response Accepted Accepted with revision No endorsement needed…" at bounding box center [551, 184] width 323 height 24
click at [684, 219] on span "Update billing" at bounding box center [664, 224] width 57 height 11
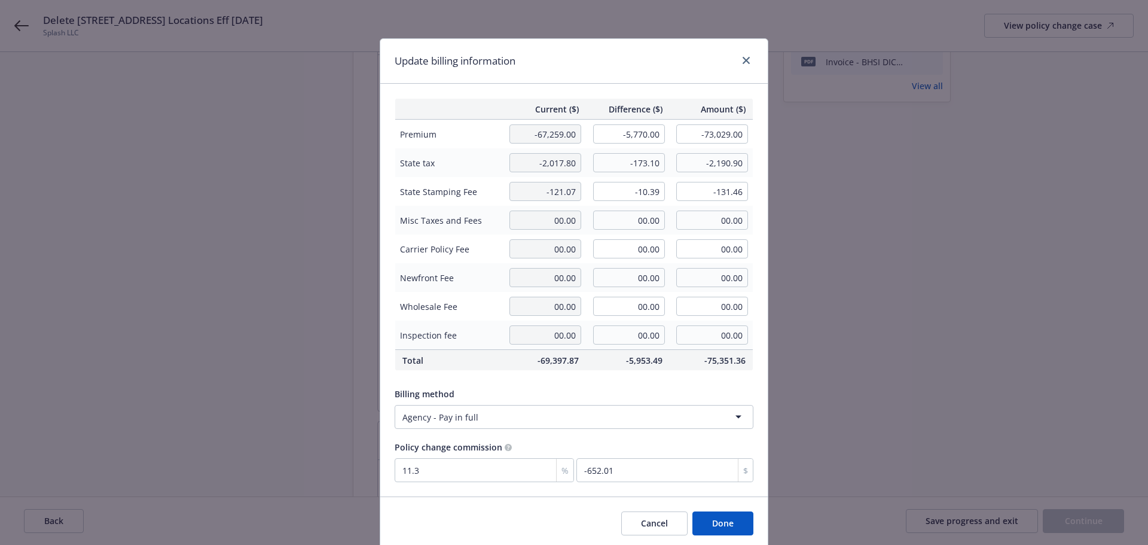
click at [689, 401] on div "Billing method Agency - Pay in full" at bounding box center [574, 407] width 359 height 41
click at [722, 518] on button "Done" at bounding box center [722, 523] width 61 height 24
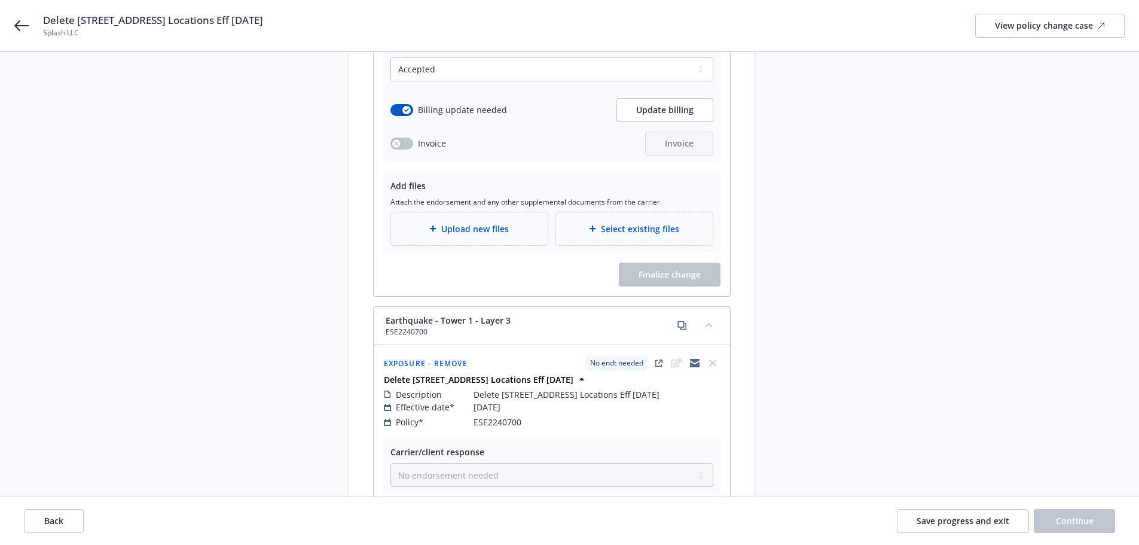
scroll to position [299, 0]
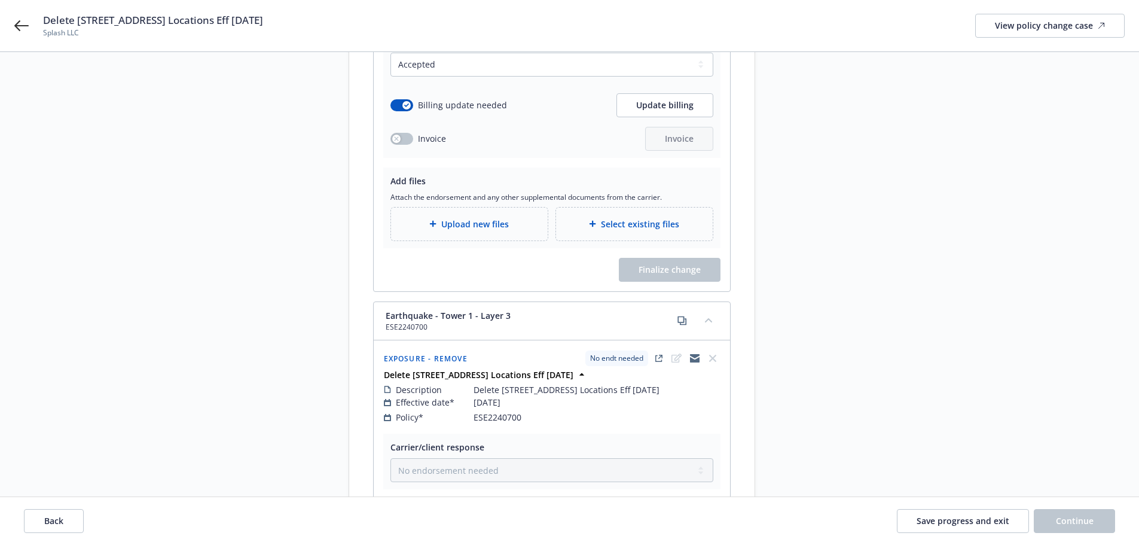
click at [502, 263] on div "Finalize change" at bounding box center [551, 270] width 337 height 24
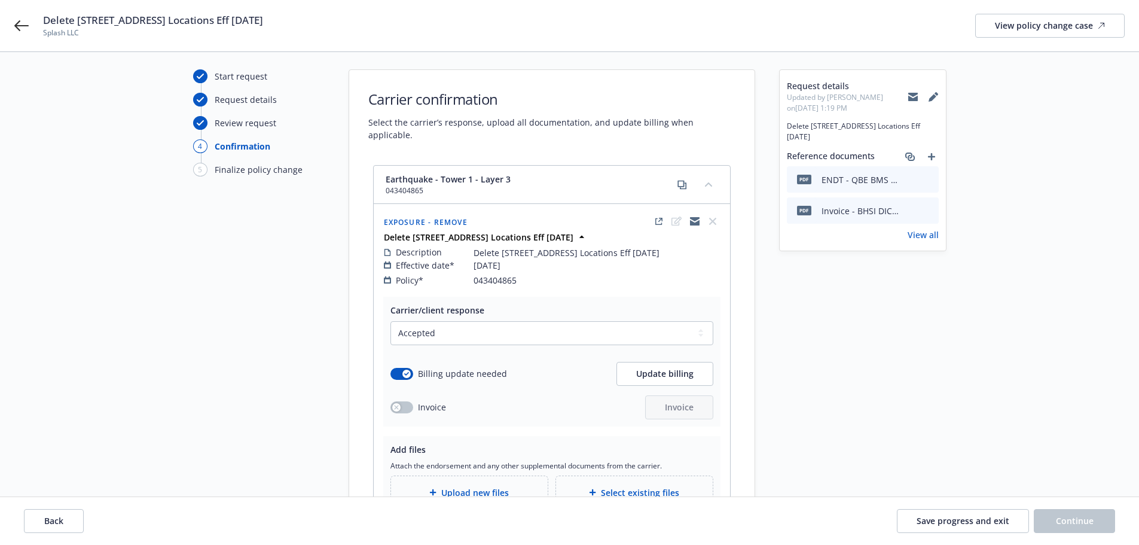
scroll to position [60, 0]
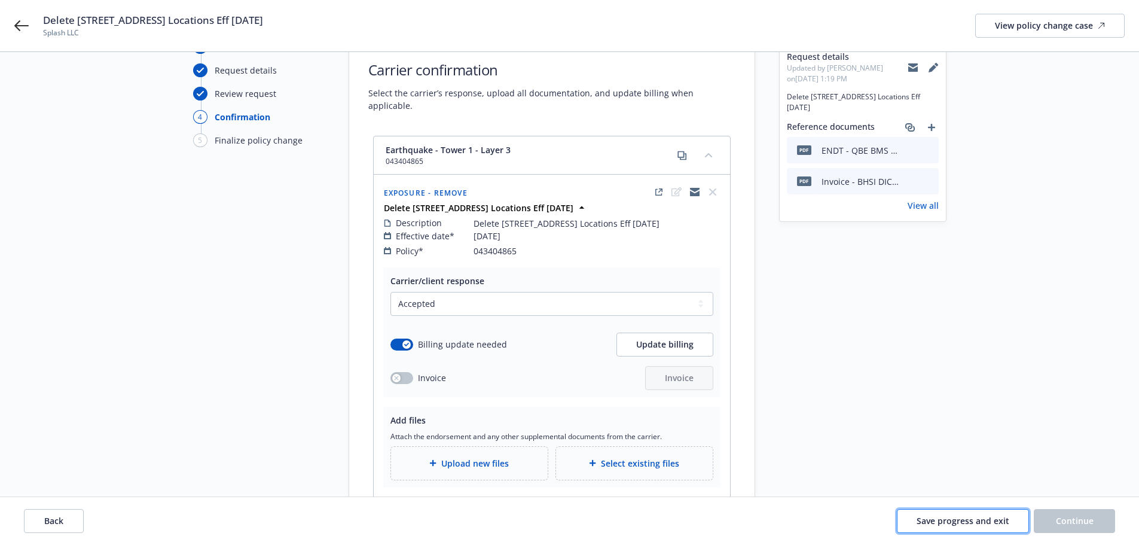
click at [973, 514] on button "Save progress and exit" at bounding box center [963, 521] width 132 height 24
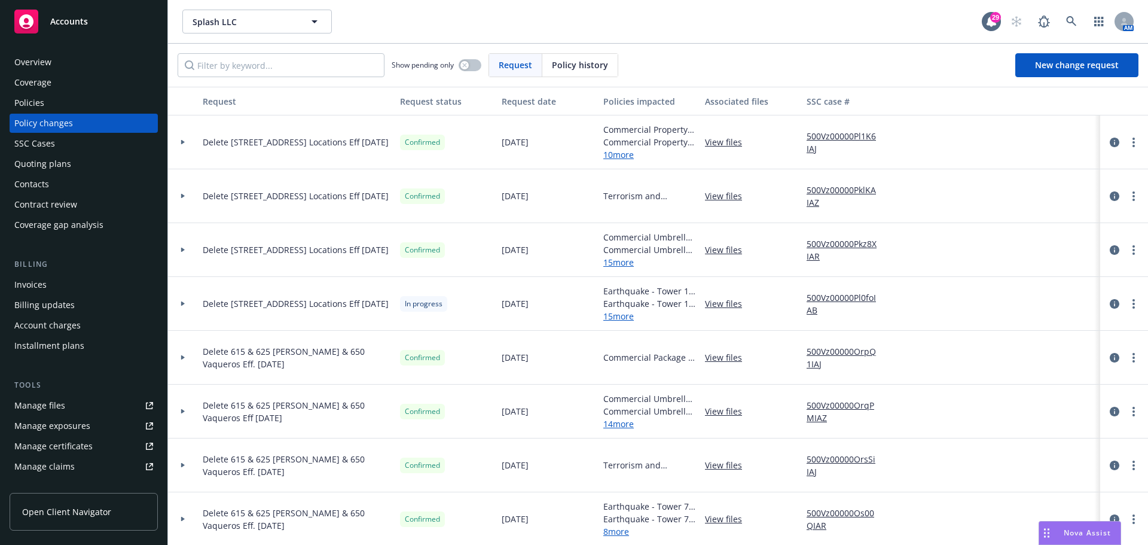
click at [46, 286] on div "Invoices" at bounding box center [83, 284] width 139 height 19
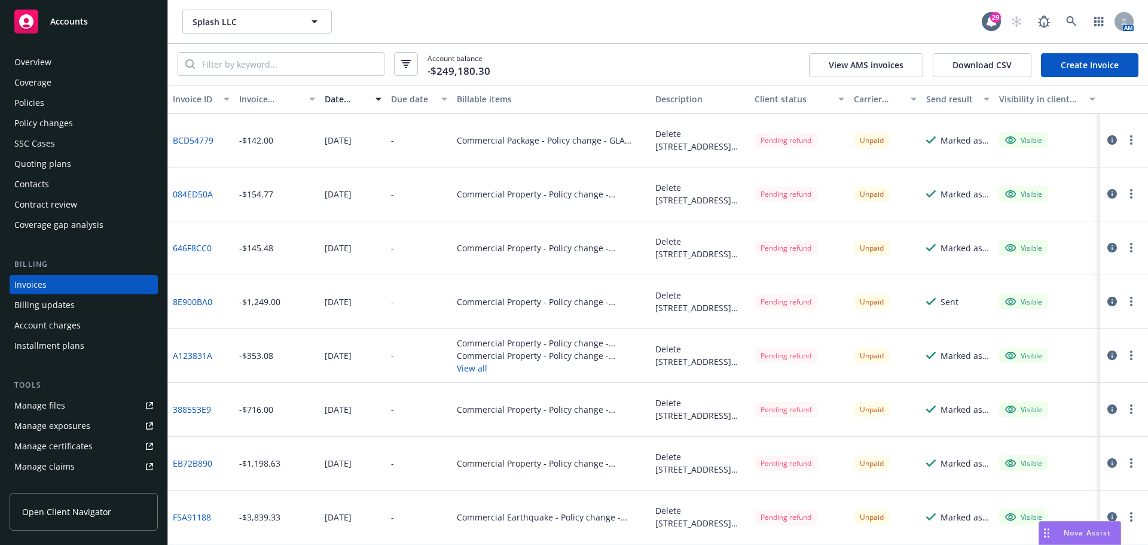
click at [1102, 60] on link "Create Invoice" at bounding box center [1089, 65] width 97 height 24
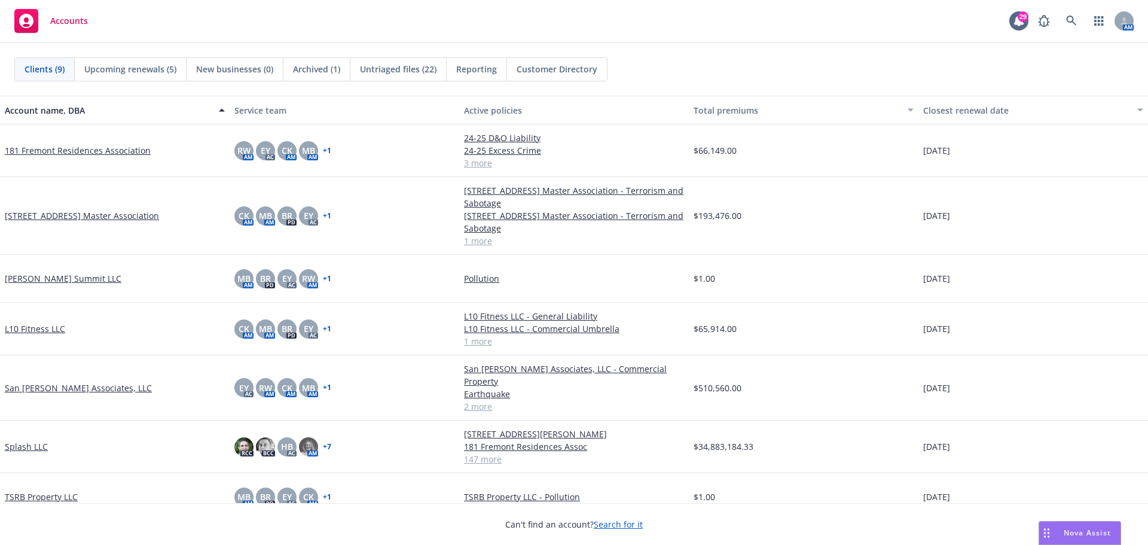
click at [25, 440] on link "Splash LLC" at bounding box center [26, 446] width 43 height 13
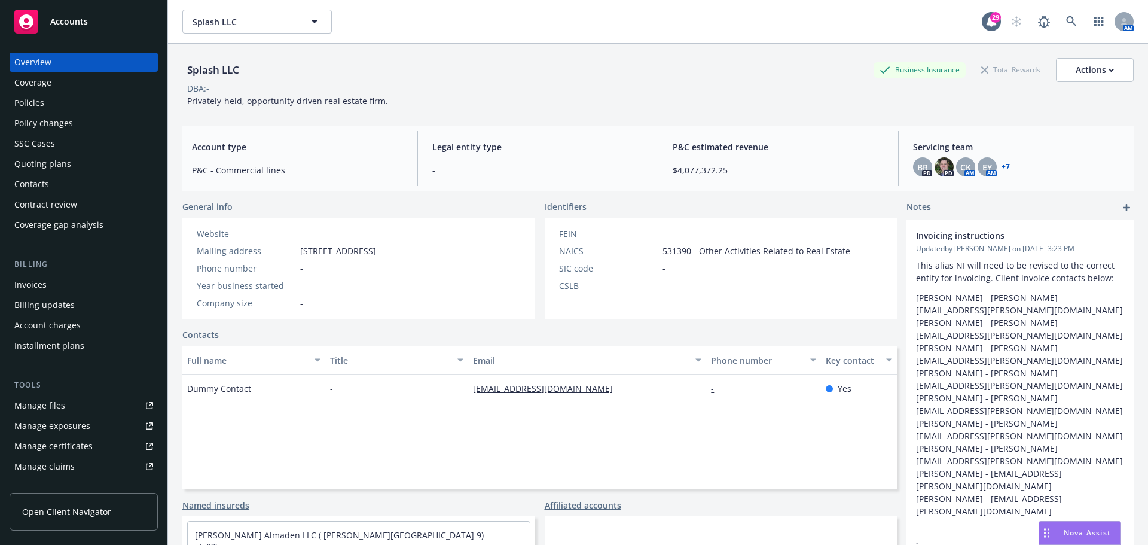
click at [50, 100] on div "Policies" at bounding box center [83, 102] width 139 height 19
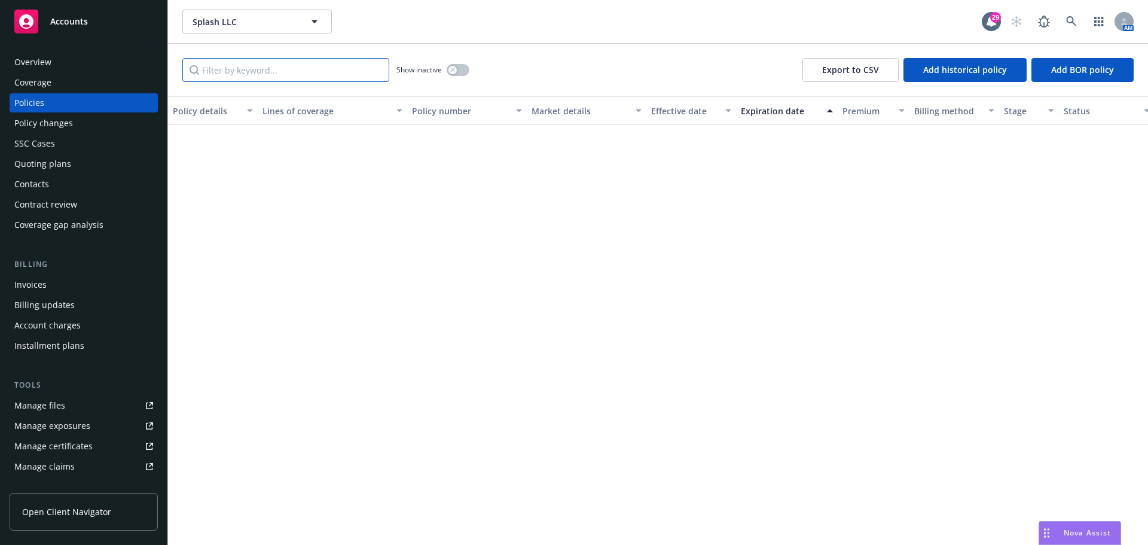
click at [303, 68] on input "Filter by keyword..." at bounding box center [285, 70] width 207 height 24
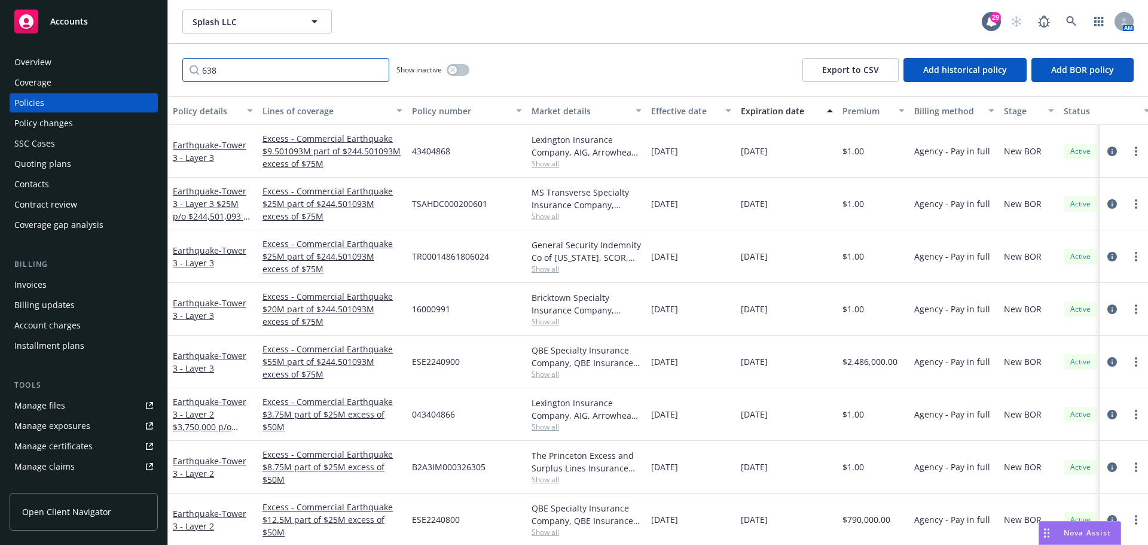
type input "638"
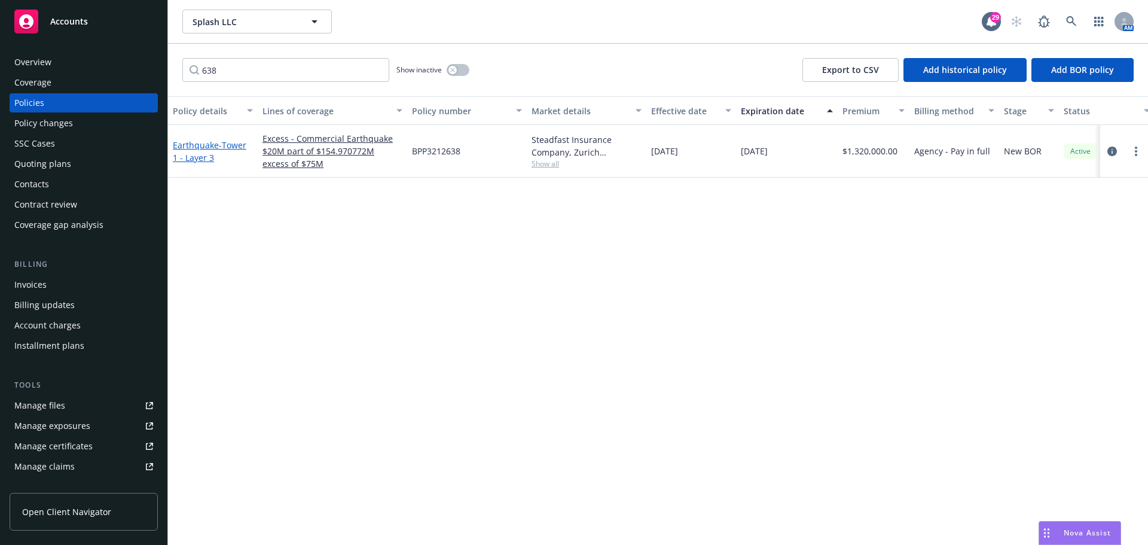
click at [207, 149] on link "Earthquake - Tower 1 - Layer 3" at bounding box center [210, 151] width 74 height 24
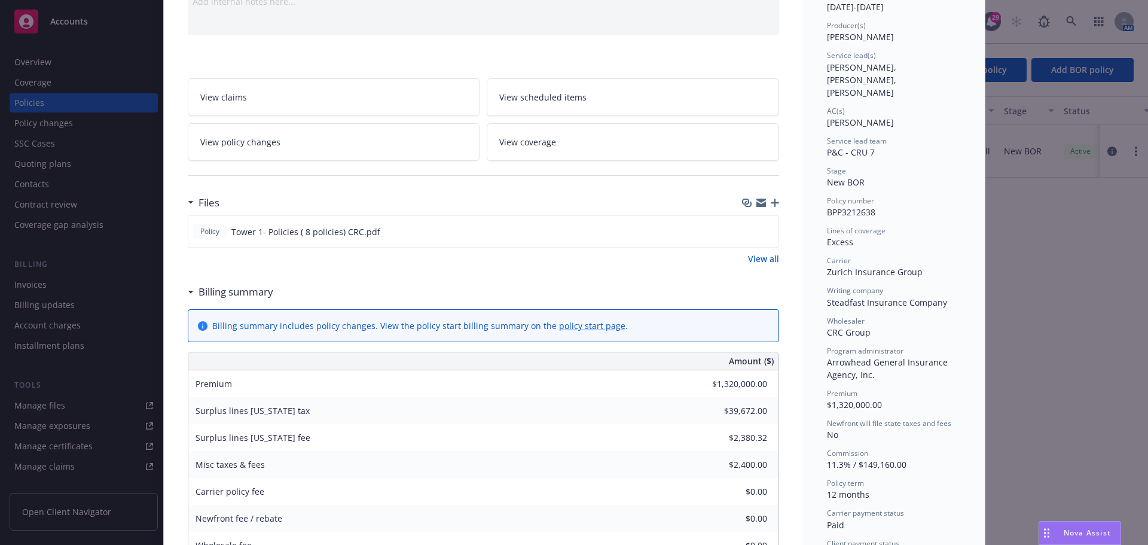
scroll to position [179, 0]
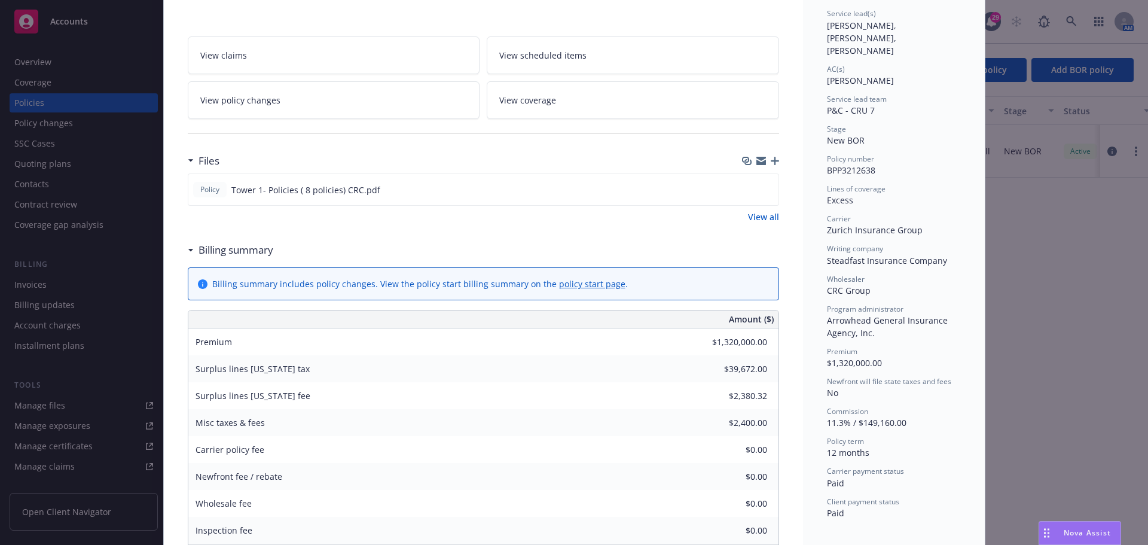
click at [343, 94] on link "View policy changes" at bounding box center [334, 100] width 292 height 38
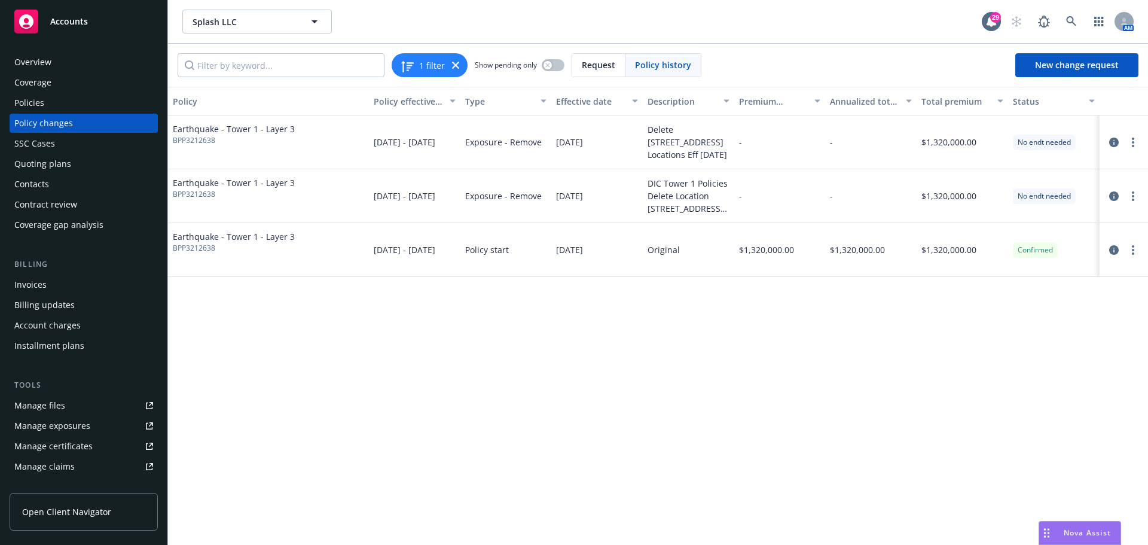
click at [32, 100] on div "Policies" at bounding box center [29, 102] width 30 height 19
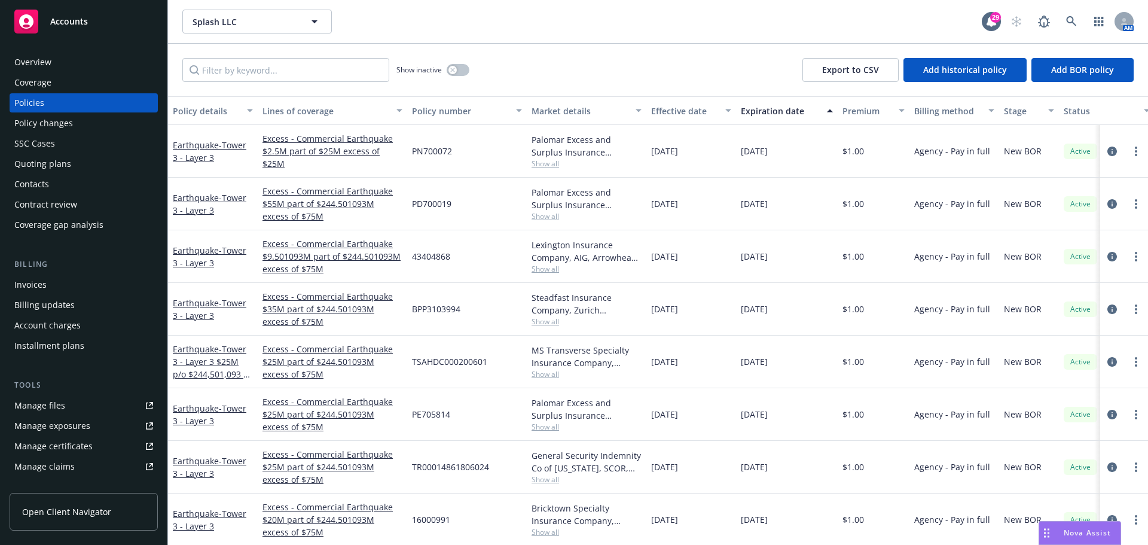
click at [47, 124] on div "Policy changes" at bounding box center [43, 123] width 59 height 19
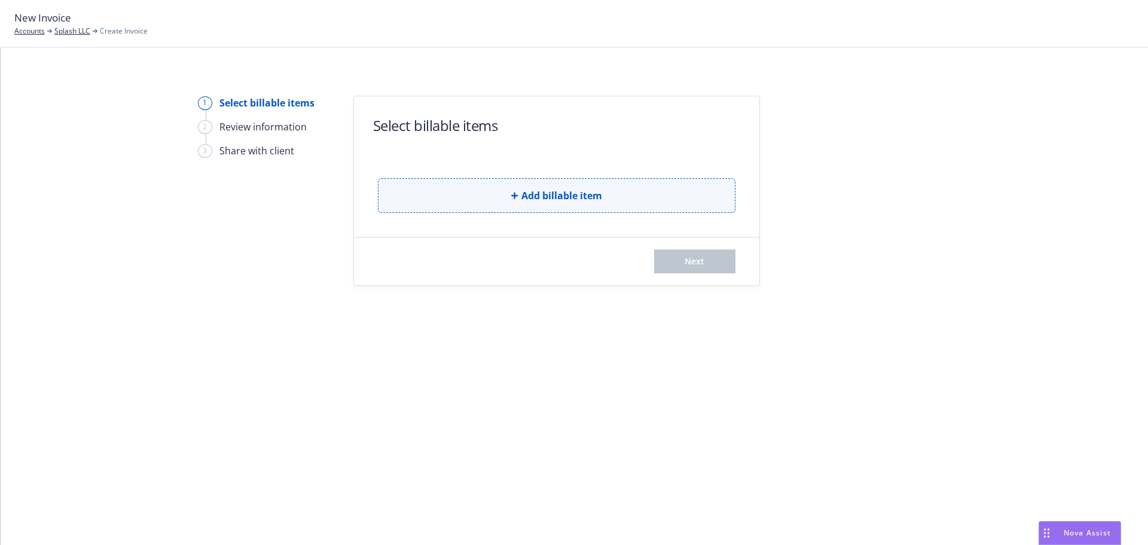
click at [528, 193] on span "Add billable item" at bounding box center [561, 195] width 81 height 14
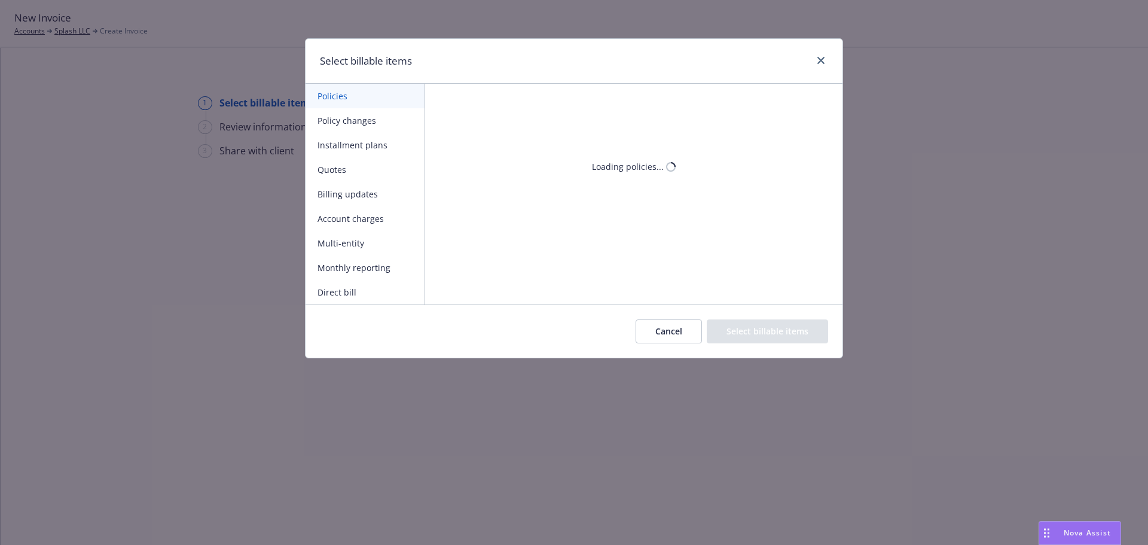
click at [350, 115] on button "Policy changes" at bounding box center [365, 120] width 119 height 25
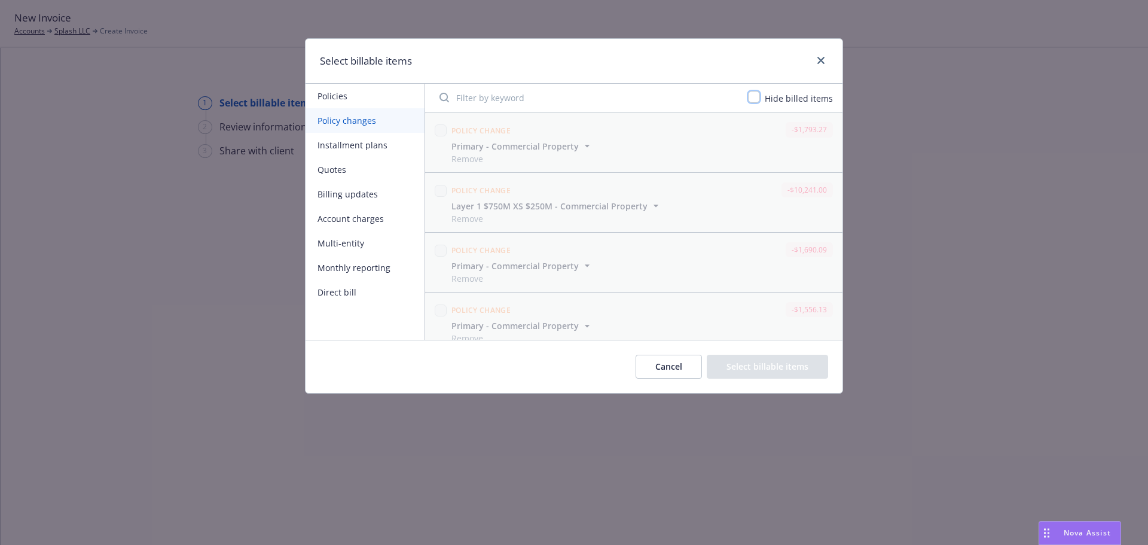
click at [758, 98] on input "checkbox" at bounding box center [754, 97] width 12 height 12
checkbox input "true"
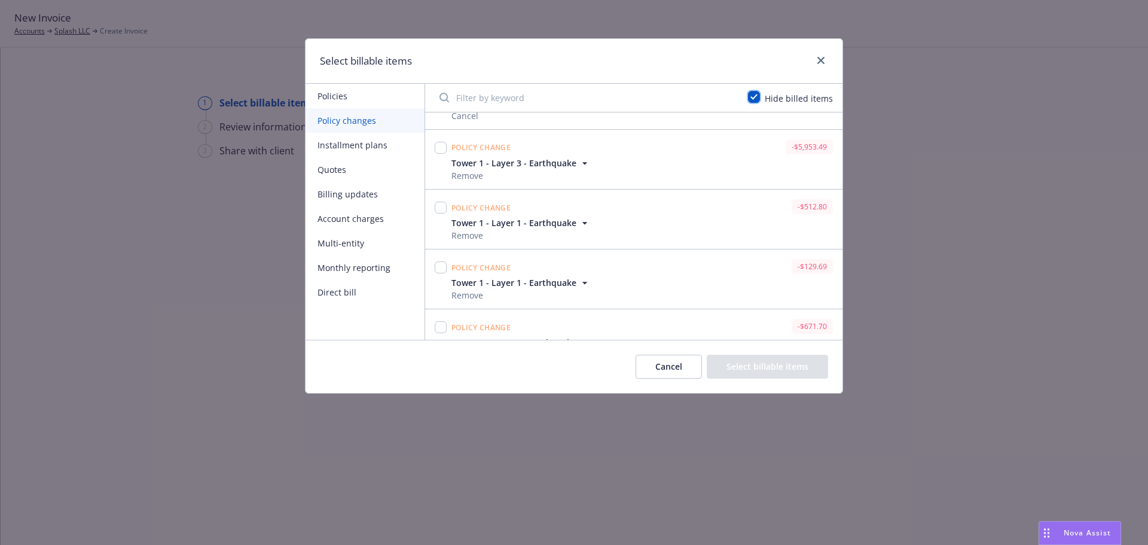
scroll to position [193, 0]
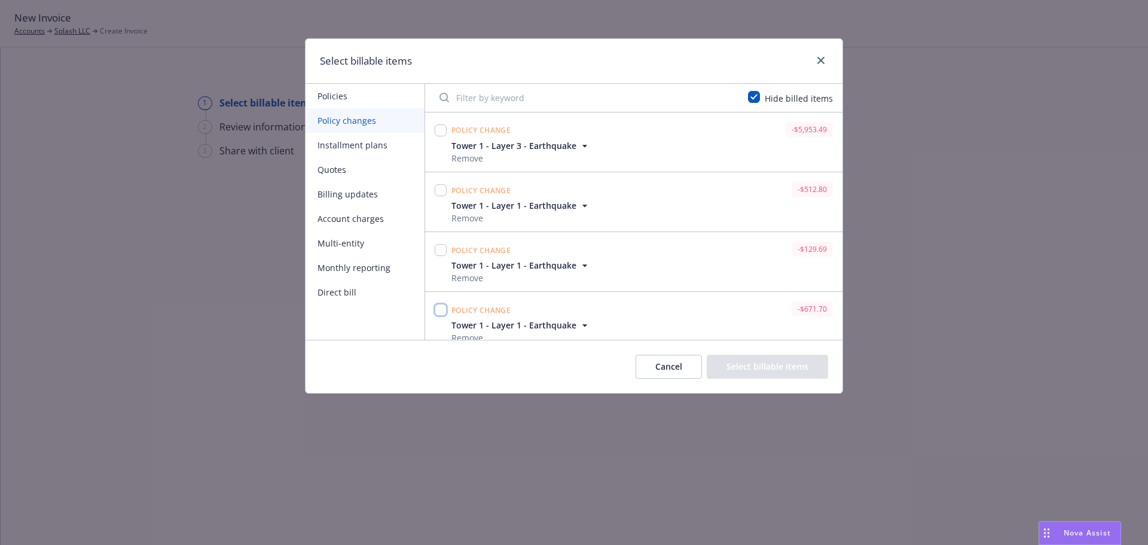
click at [443, 304] on input "checkbox" at bounding box center [441, 310] width 12 height 12
checkbox input "true"
click at [445, 184] on input "checkbox" at bounding box center [441, 190] width 12 height 12
checkbox input "true"
click at [441, 244] on input "checkbox" at bounding box center [441, 250] width 12 height 12
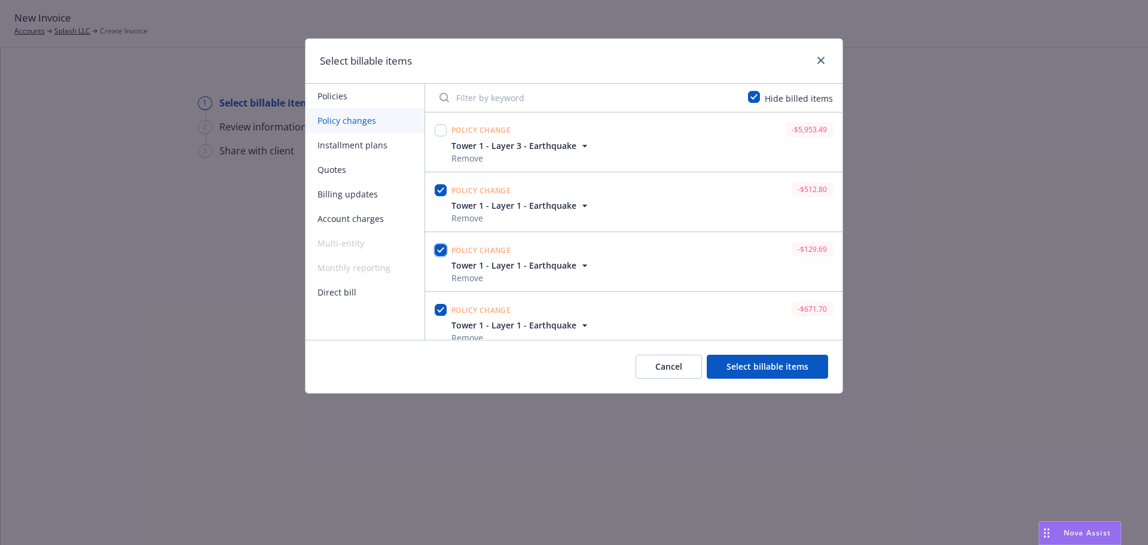
checkbox input "true"
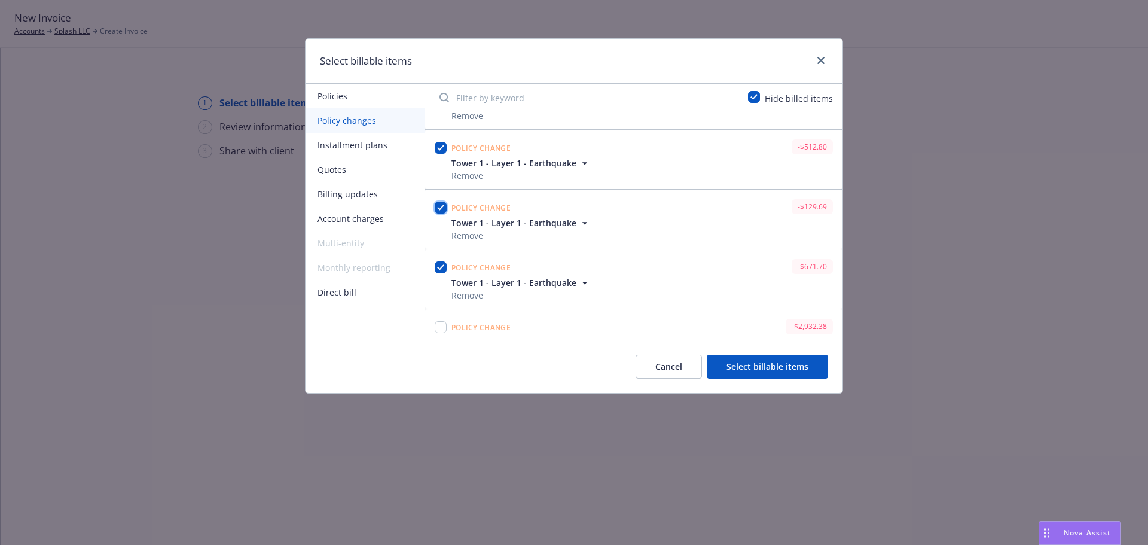
scroll to position [252, 0]
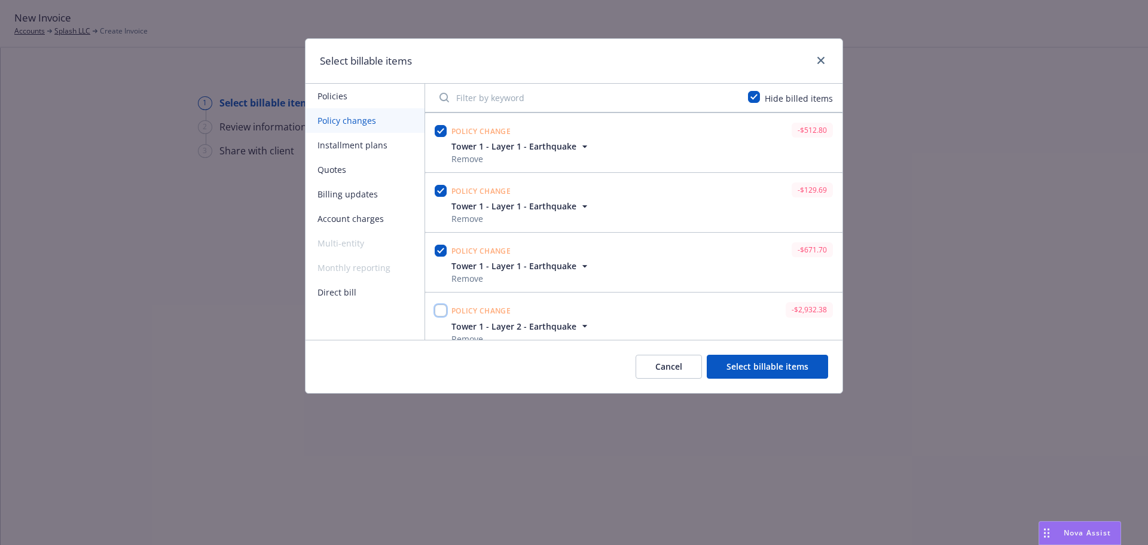
click at [443, 304] on input "checkbox" at bounding box center [441, 310] width 12 height 12
checkbox input "true"
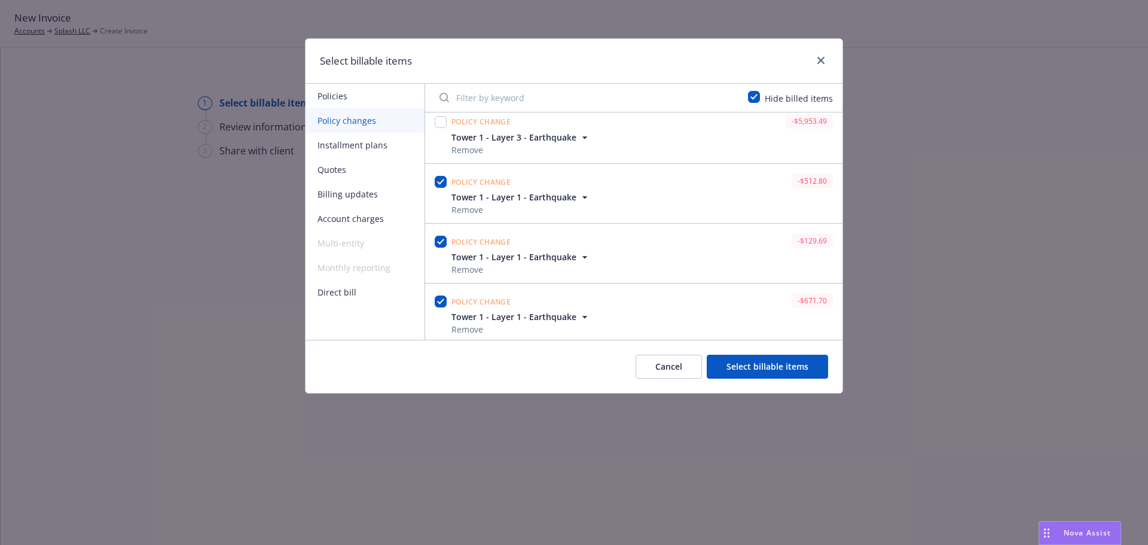
scroll to position [132, 0]
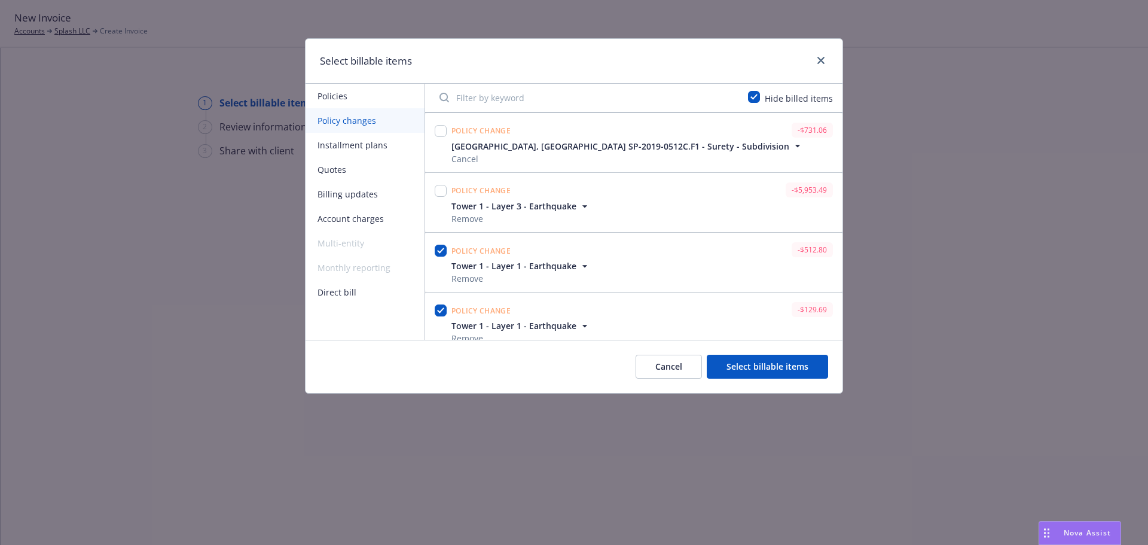
click at [444, 182] on div at bounding box center [441, 190] width 12 height 17
click at [443, 185] on input "checkbox" at bounding box center [441, 191] width 12 height 12
checkbox input "true"
click at [773, 369] on button "Select billable items" at bounding box center [767, 367] width 121 height 24
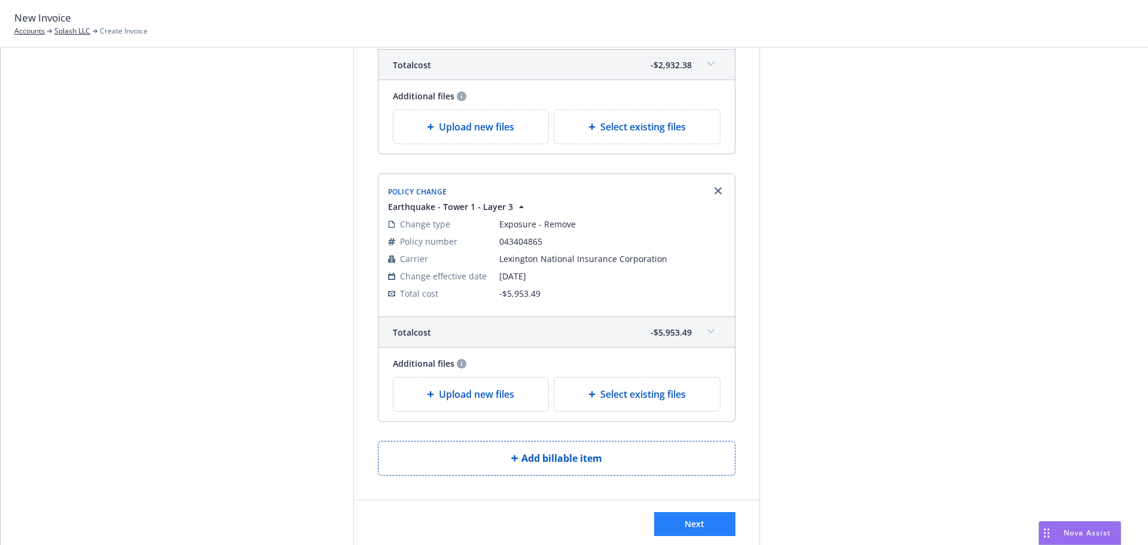
scroll to position [1171, 0]
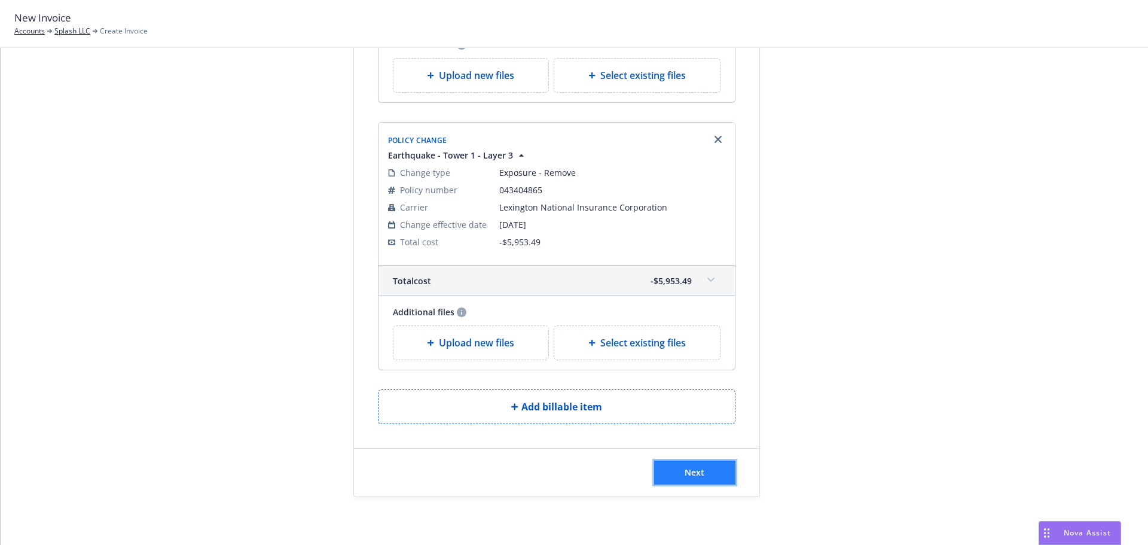
click at [685, 477] on span "Next" at bounding box center [695, 471] width 20 height 11
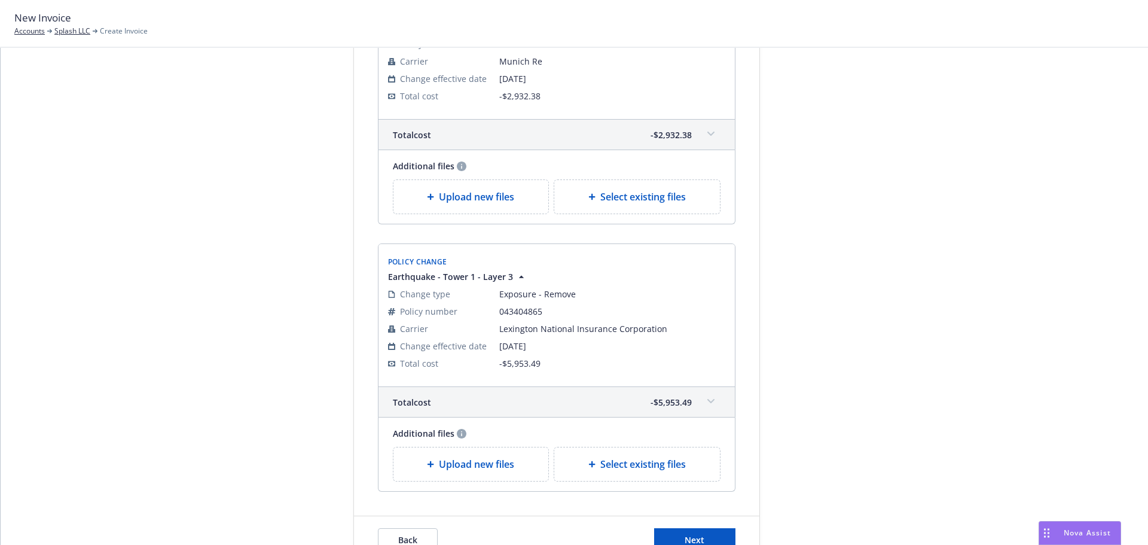
scroll to position [1291, 0]
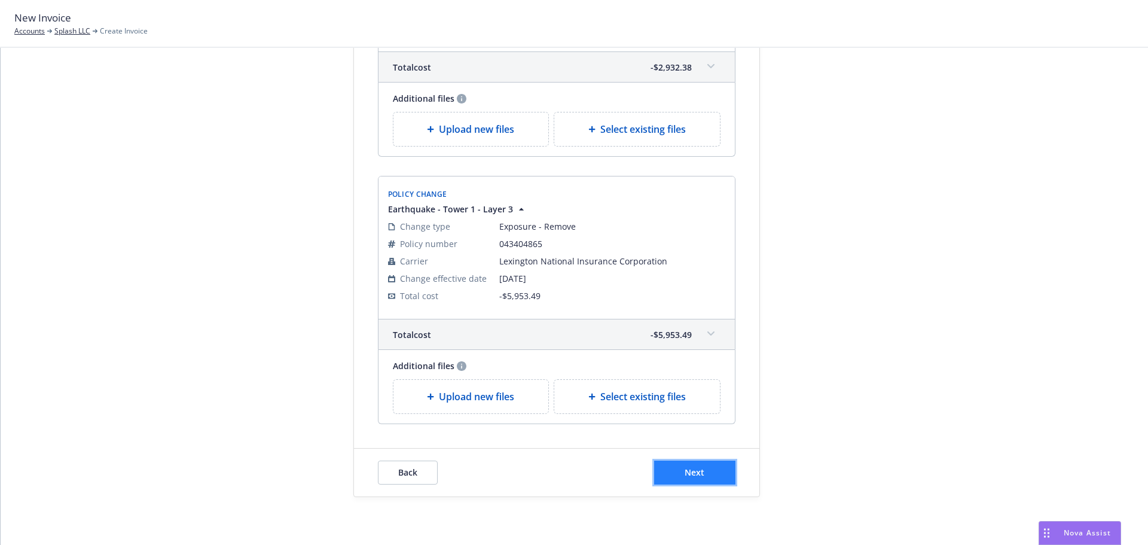
click at [713, 474] on button "Next" at bounding box center [694, 472] width 81 height 24
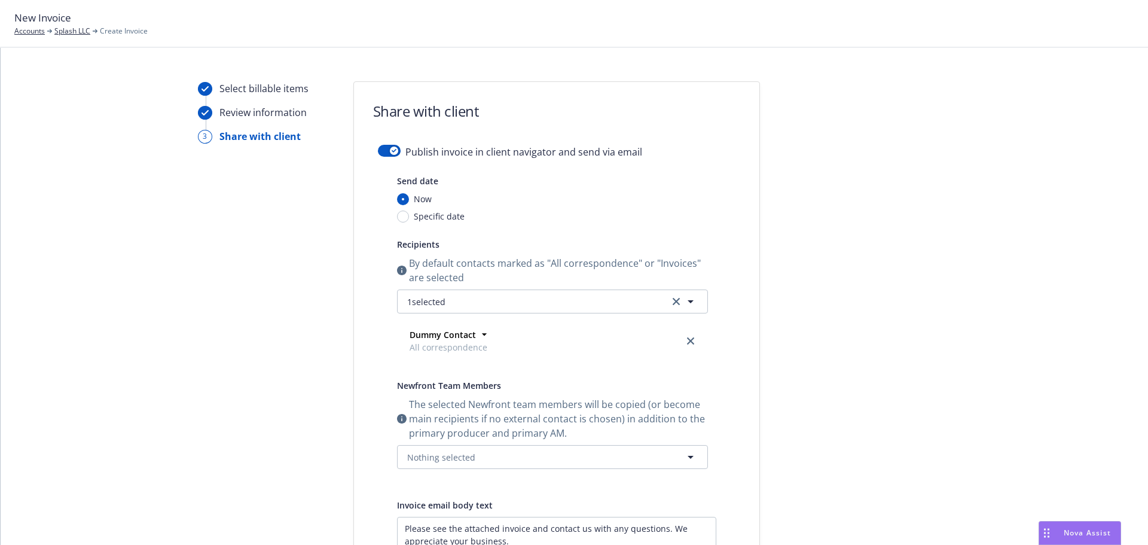
scroll to position [0, 0]
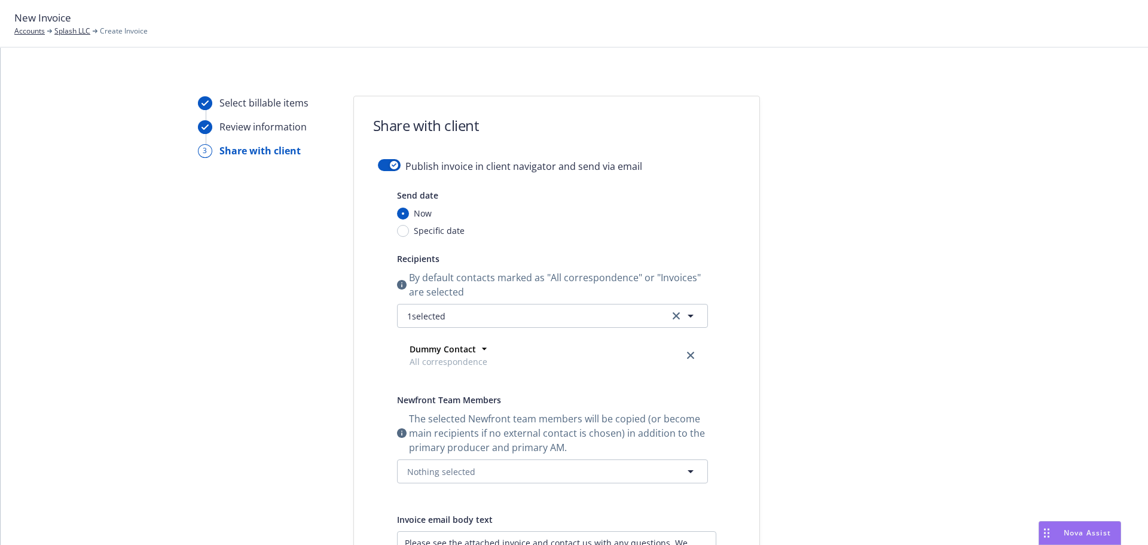
click at [400, 160] on div "Publish invoice in client navigator and send via email" at bounding box center [557, 173] width 358 height 29
click at [392, 161] on button "button" at bounding box center [389, 165] width 23 height 12
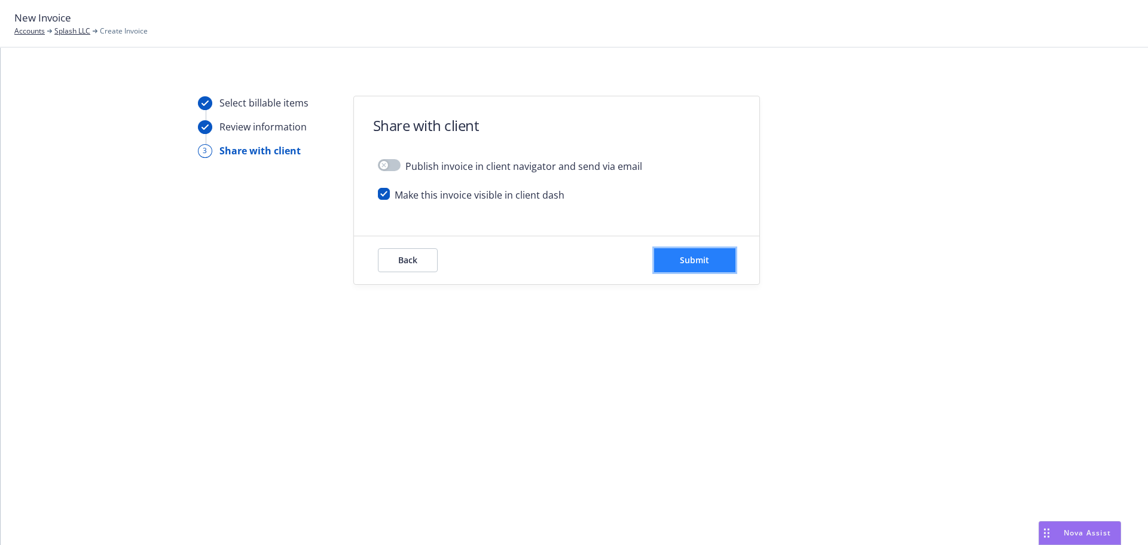
click at [683, 262] on span "Submit" at bounding box center [694, 259] width 29 height 11
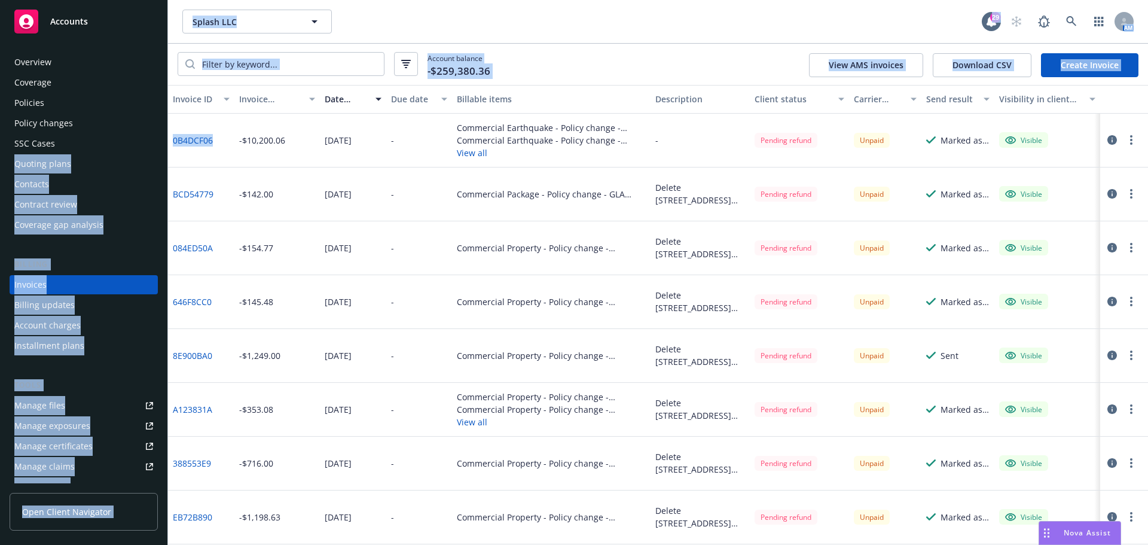
drag, startPoint x: 191, startPoint y: 139, endPoint x: 154, endPoint y: 139, distance: 37.7
click at [154, 139] on div "Accounts Overview Coverage Policies Policy changes SSC Cases Quoting plans Cont…" at bounding box center [574, 272] width 1148 height 545
click at [188, 145] on link "0B4DCF06" at bounding box center [193, 140] width 40 height 13
click at [201, 140] on link "0B4DCF06" at bounding box center [193, 140] width 40 height 13
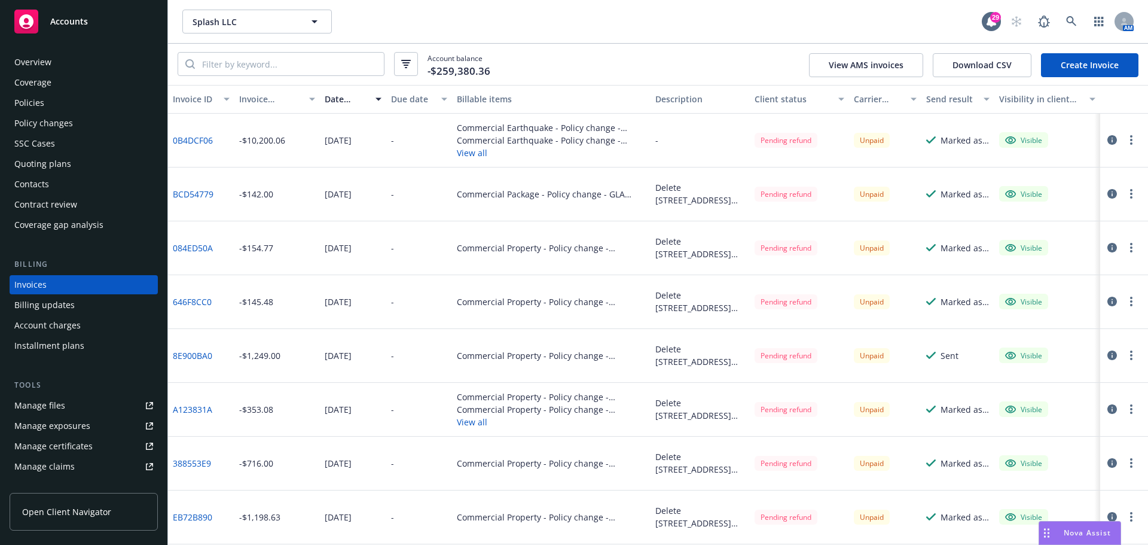
click at [225, 154] on div "0B4DCF06" at bounding box center [201, 141] width 66 height 54
drag, startPoint x: 216, startPoint y: 141, endPoint x: 196, endPoint y: 138, distance: 21.1
click at [175, 143] on div "0B4DCF06" at bounding box center [201, 141] width 66 height 54
copy link "0B4DCF06"
click at [624, 71] on div "Account balance -$259,380.36 View AMS invoices Download CSV Create Invoice" at bounding box center [658, 64] width 980 height 41
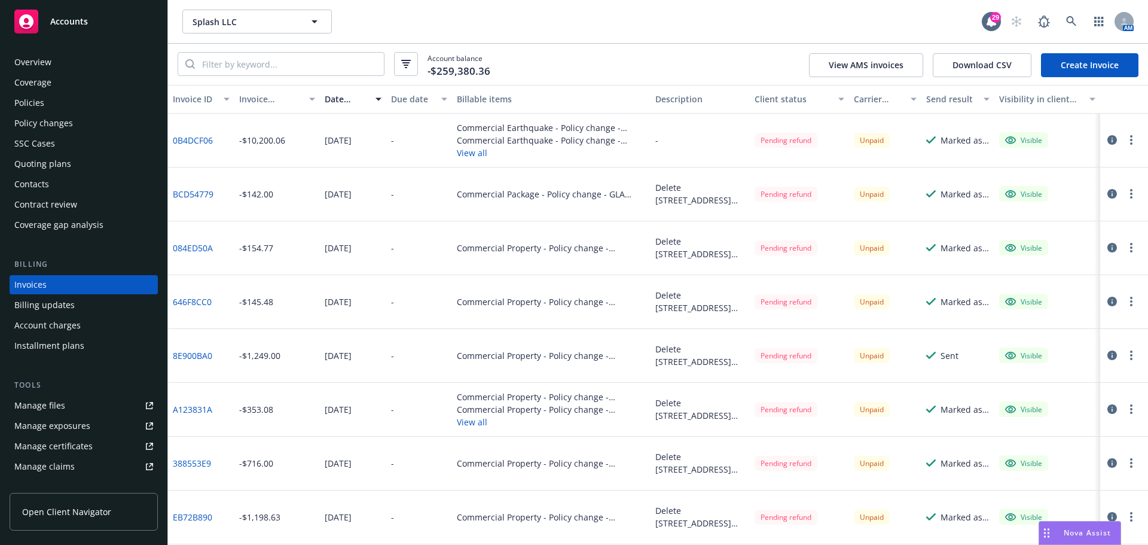
click at [193, 139] on link "0B4DCF06" at bounding box center [193, 140] width 40 height 13
click at [1125, 141] on button "button" at bounding box center [1131, 140] width 14 height 14
click at [1032, 285] on link "Download invoice PDF" at bounding box center [1052, 284] width 152 height 24
click at [1124, 194] on button "button" at bounding box center [1131, 194] width 14 height 14
click at [1037, 340] on link "Download invoice PDF" at bounding box center [1052, 338] width 152 height 24
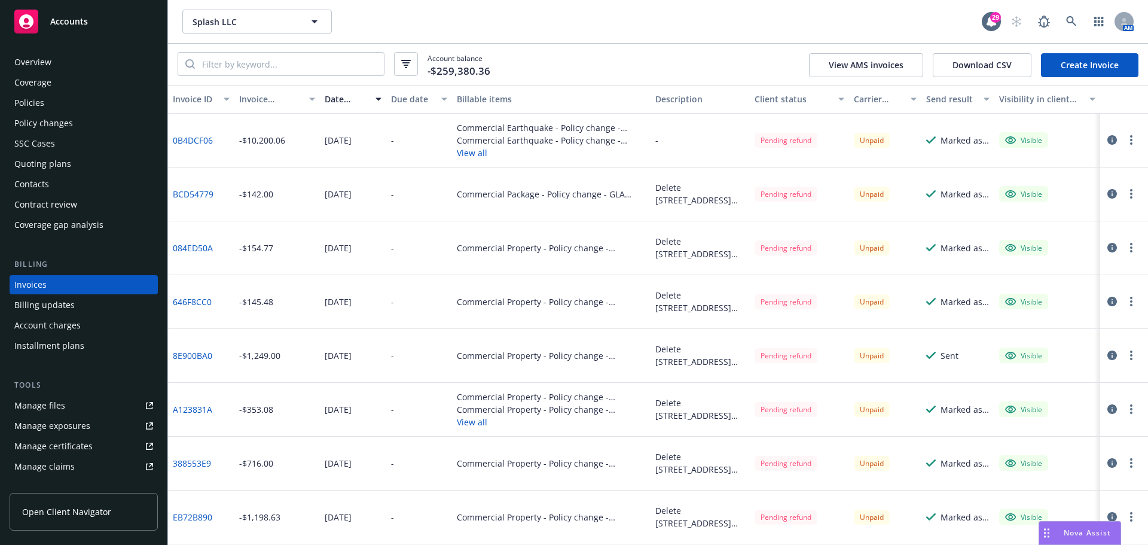
click at [1130, 251] on circle "button" at bounding box center [1131, 251] width 2 height 2
click at [1038, 389] on link "Download invoice PDF" at bounding box center [1052, 392] width 152 height 24
click at [1124, 301] on button "button" at bounding box center [1131, 301] width 14 height 14
click at [1046, 443] on link "Download invoice PDF" at bounding box center [1052, 445] width 152 height 24
click at [1130, 355] on circle "button" at bounding box center [1131, 355] width 2 height 2
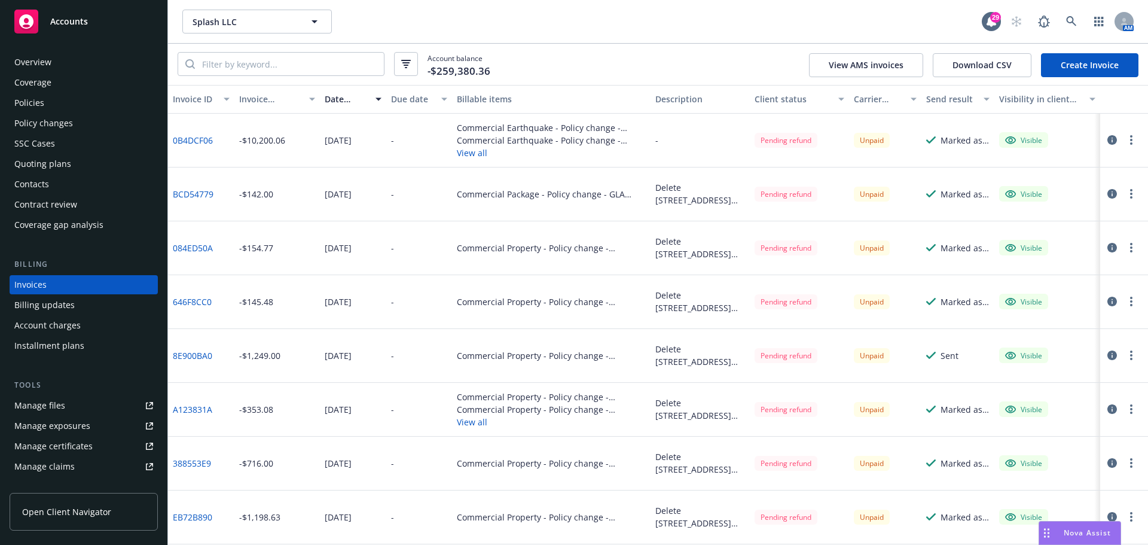
click at [1112, 371] on div at bounding box center [1124, 356] width 48 height 54
click at [1130, 356] on circle "button" at bounding box center [1131, 355] width 2 height 2
click at [1130, 303] on circle "button" at bounding box center [1131, 301] width 2 height 2
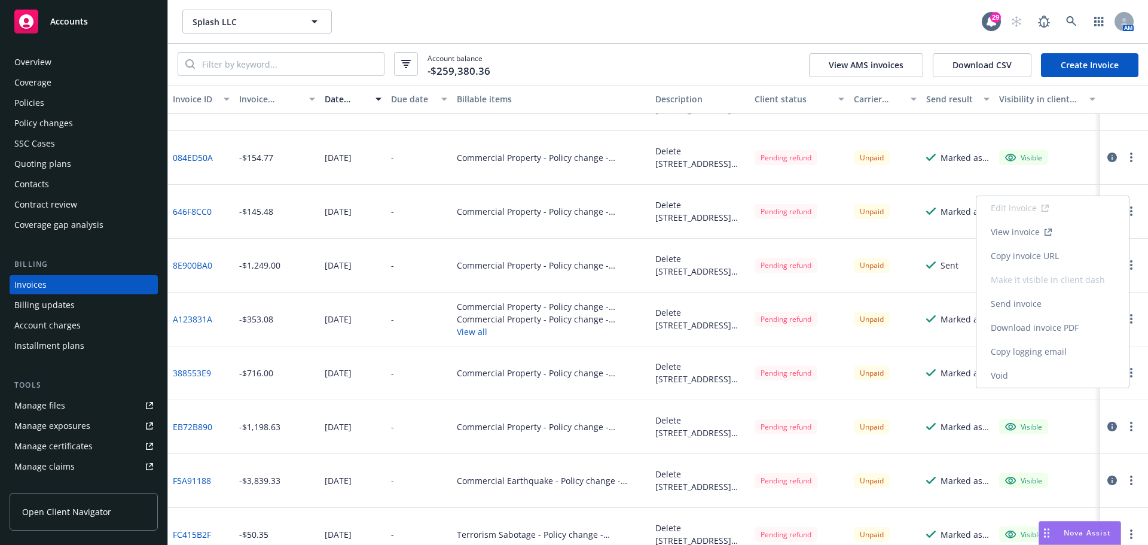
scroll to position [120, 0]
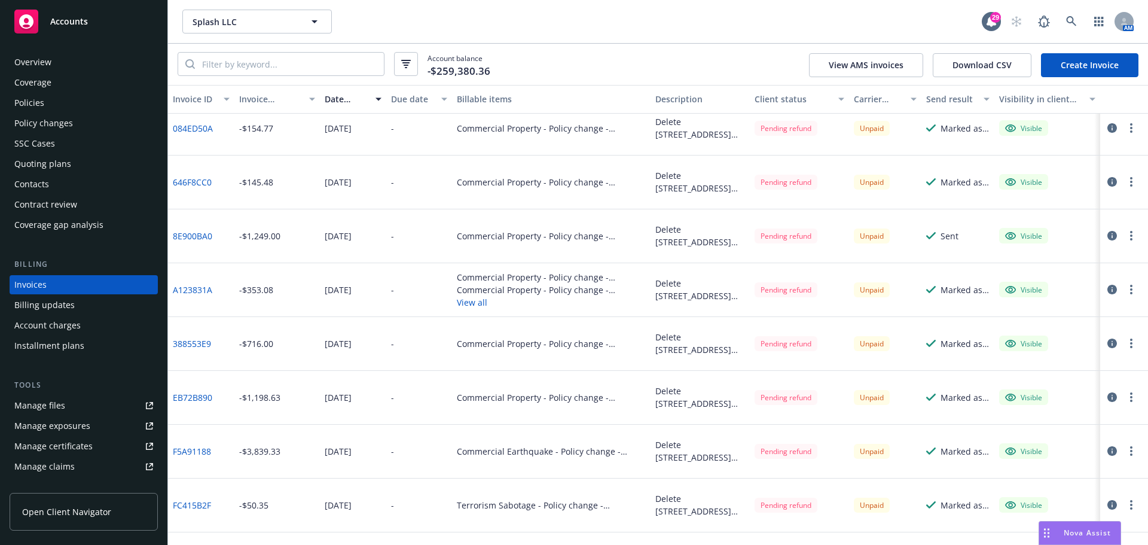
click at [1134, 234] on div at bounding box center [1124, 236] width 48 height 54
click at [1125, 235] on button "button" at bounding box center [1131, 235] width 14 height 14
click at [1124, 233] on button "button" at bounding box center [1131, 235] width 14 height 14
click at [1124, 234] on button "button" at bounding box center [1131, 235] width 14 height 14
click at [1130, 179] on circle "button" at bounding box center [1131, 178] width 2 height 2
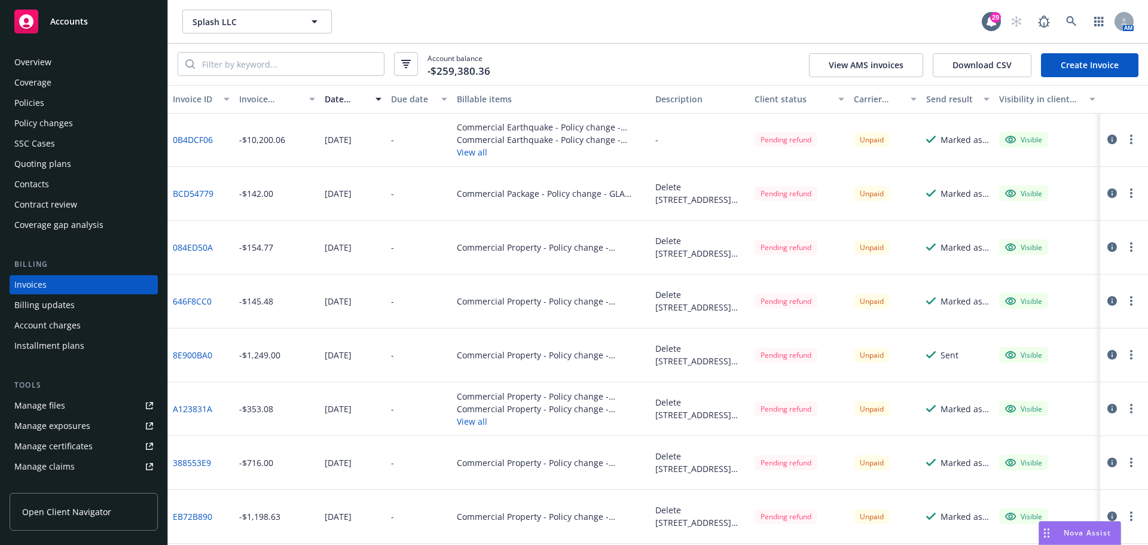
scroll to position [0, 0]
click at [1130, 356] on icon "button" at bounding box center [1131, 355] width 2 height 10
click at [1078, 292] on link "Generate invoice PDF" at bounding box center [1061, 292] width 152 height 24
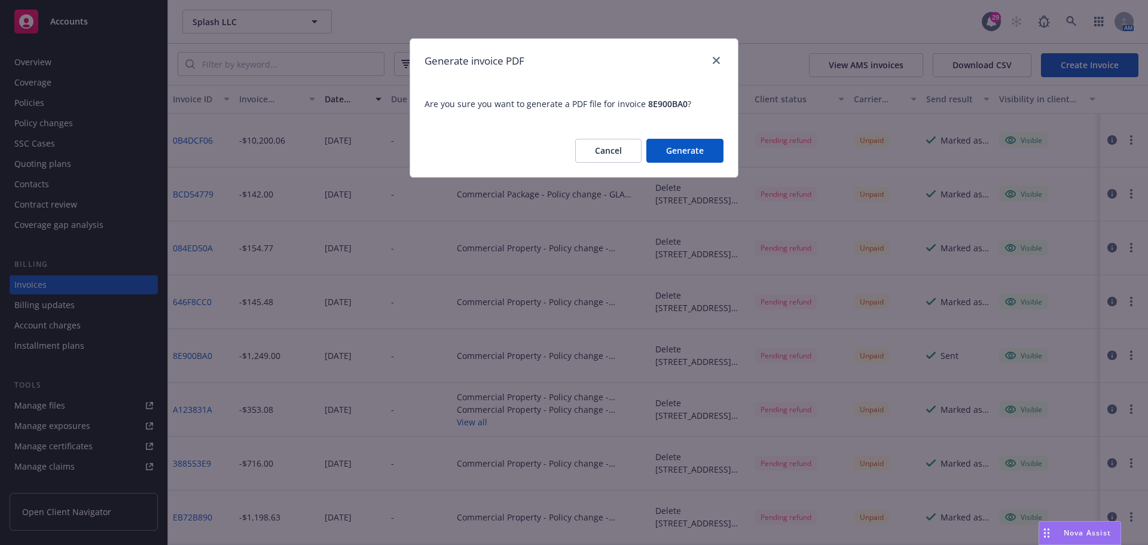
click at [711, 149] on button "Generate" at bounding box center [684, 151] width 77 height 24
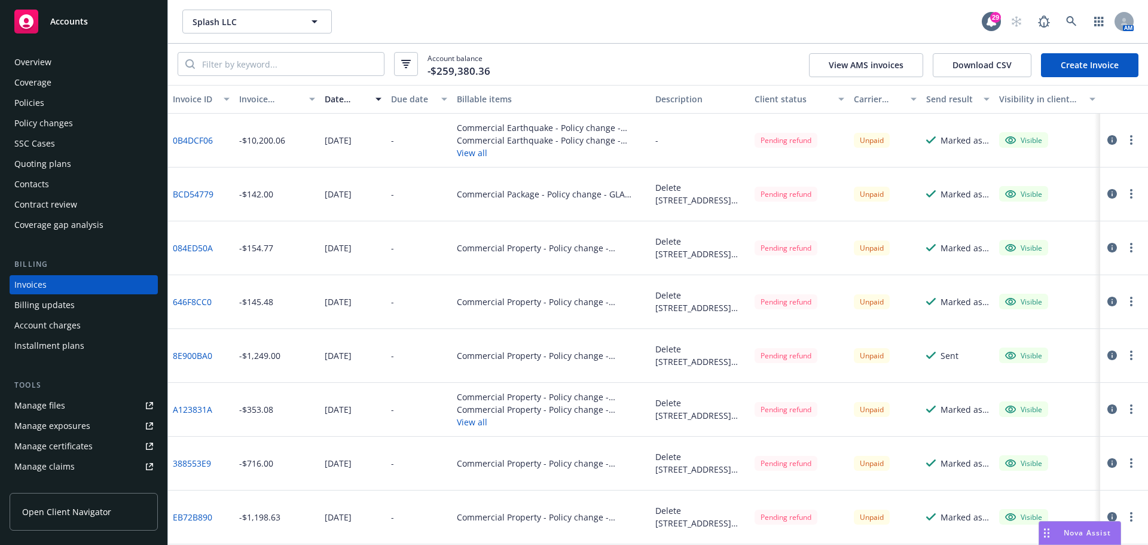
click at [1130, 410] on circle "button" at bounding box center [1131, 409] width 2 height 2
click at [1087, 346] on link "Download invoice PDF" at bounding box center [1061, 346] width 152 height 24
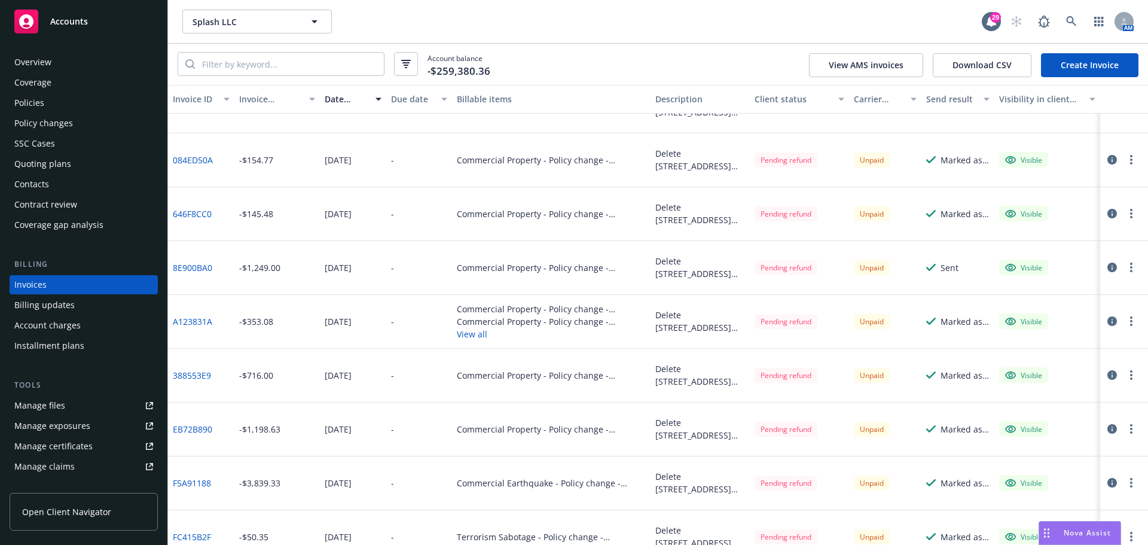
scroll to position [120, 0]
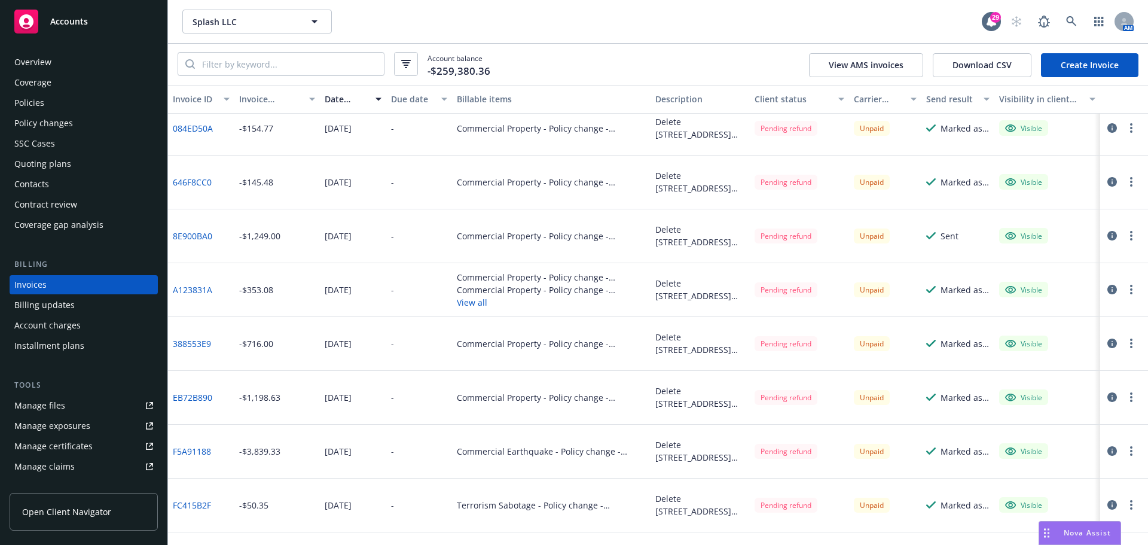
click at [1124, 340] on button "button" at bounding box center [1131, 343] width 14 height 14
click at [1083, 280] on link "Download invoice PDF" at bounding box center [1061, 280] width 152 height 24
click at [1124, 399] on button "button" at bounding box center [1131, 397] width 14 height 14
click at [1057, 333] on link "Download invoice PDF" at bounding box center [1061, 334] width 152 height 24
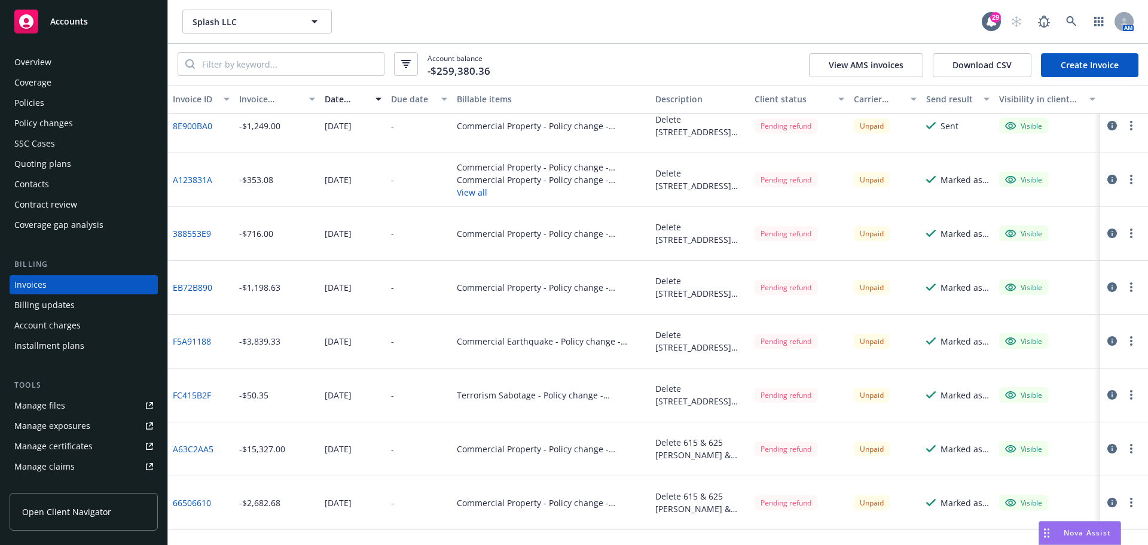
scroll to position [239, 0]
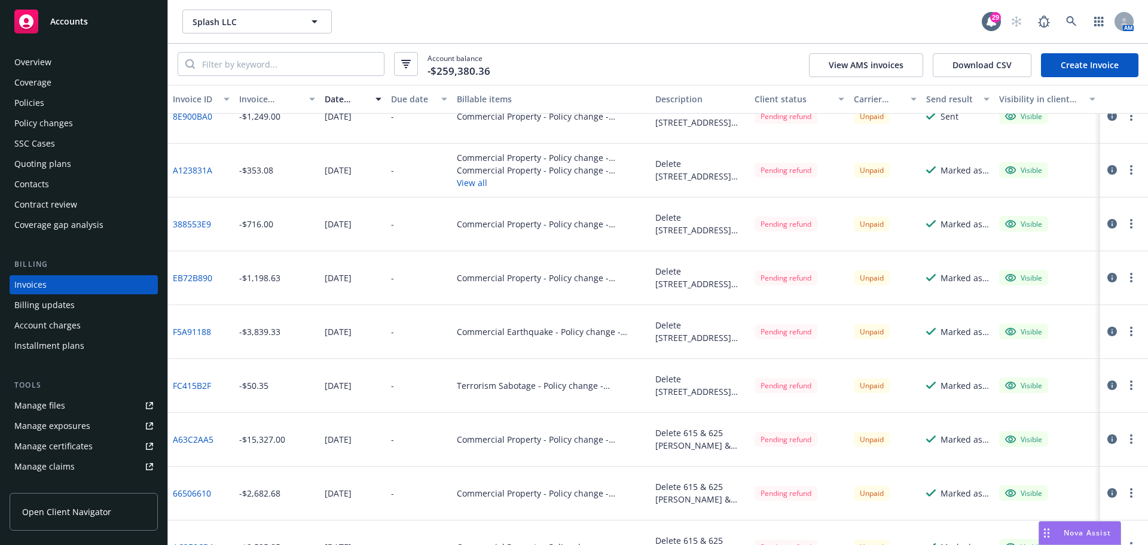
click at [1130, 333] on icon "button" at bounding box center [1131, 331] width 2 height 10
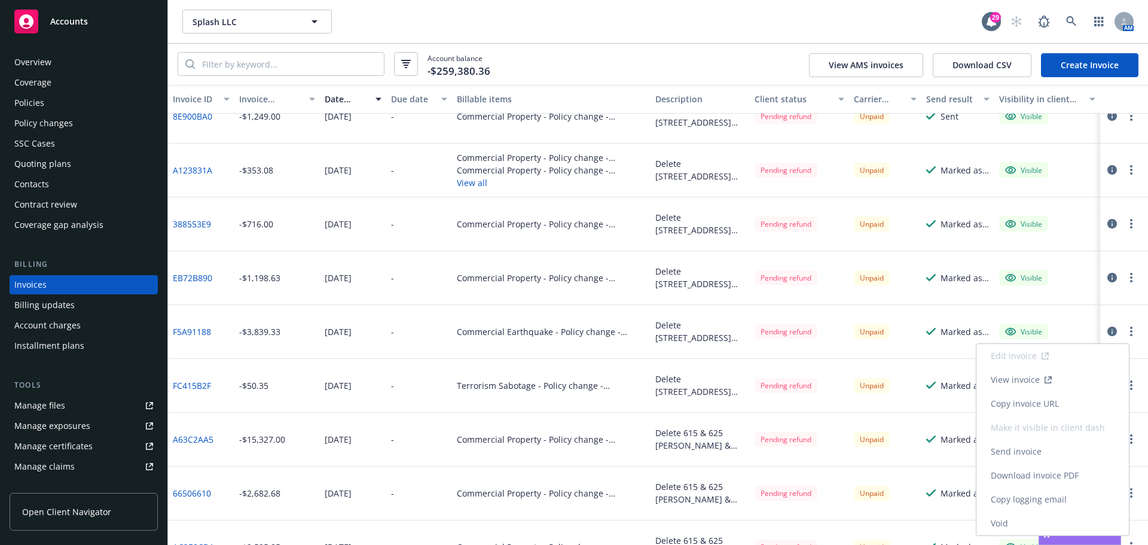
click at [1052, 476] on link "Download invoice PDF" at bounding box center [1052, 475] width 152 height 24
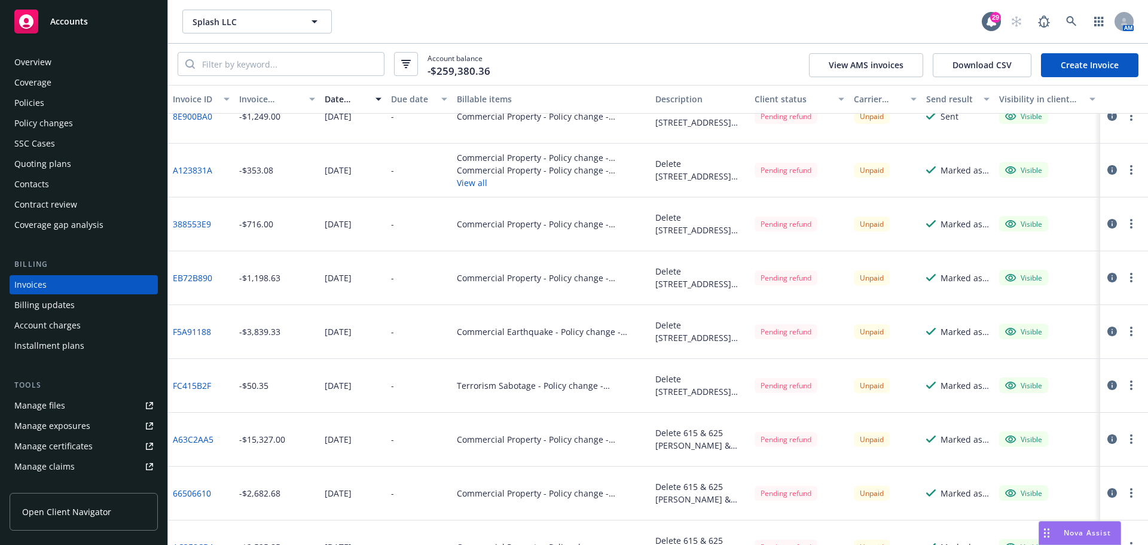
click at [1124, 383] on button "button" at bounding box center [1131, 385] width 14 height 14
click at [1069, 319] on link "Download invoice PDF" at bounding box center [1061, 322] width 152 height 24
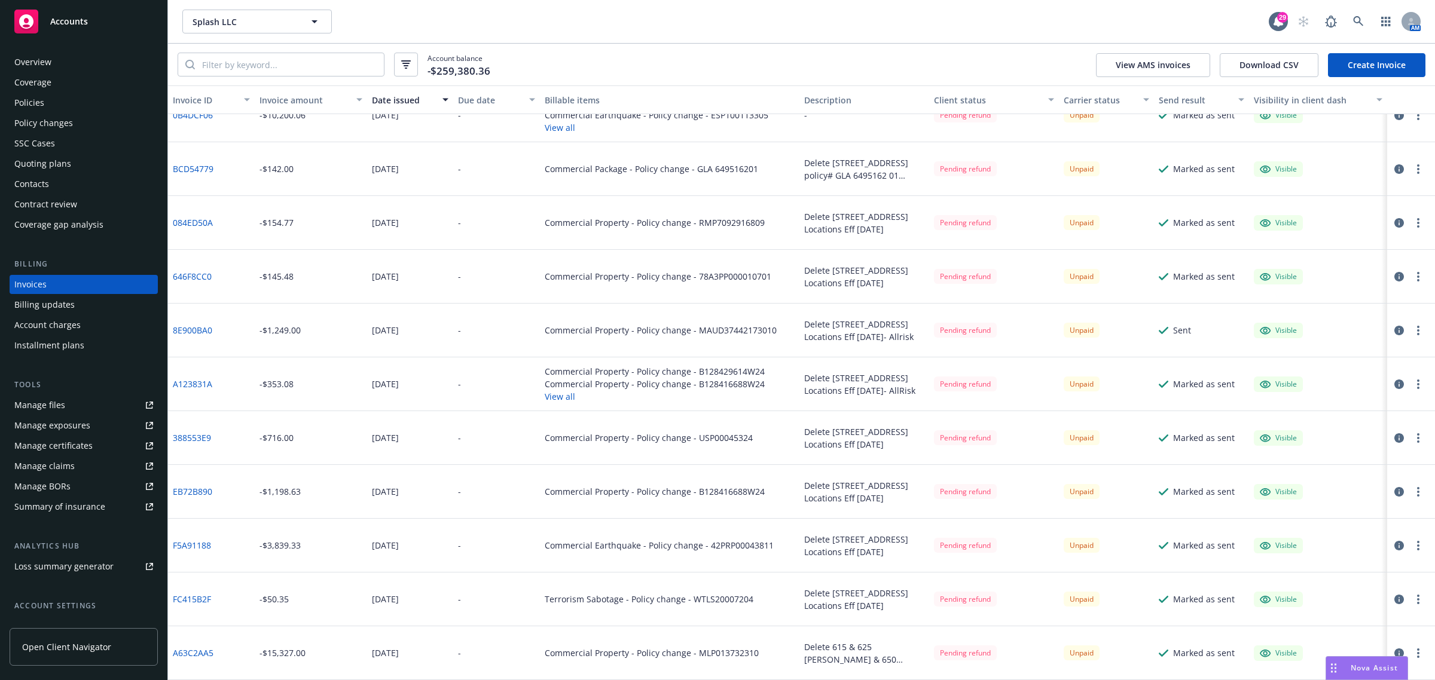
scroll to position [0, 0]
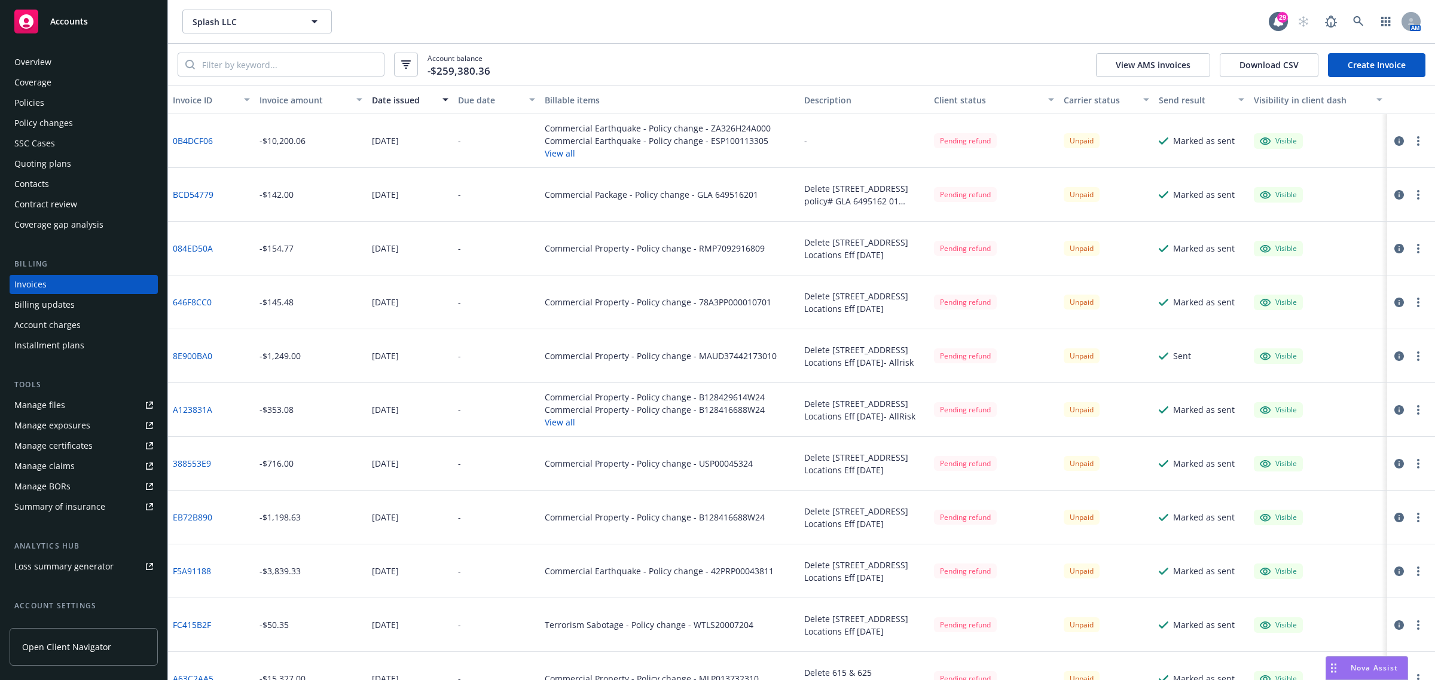
click at [1147, 139] on button "button" at bounding box center [1418, 141] width 14 height 14
click at [1147, 287] on link "Download invoice PDF" at bounding box center [1337, 285] width 152 height 24
click at [1147, 357] on icon "button" at bounding box center [1418, 357] width 2 height 10
click at [1147, 500] on link "Download invoice PDF" at bounding box center [1337, 500] width 152 height 24
click at [788, 287] on div "Commercial Property - Policy change - 78A3PP000010701" at bounding box center [669, 303] width 259 height 54
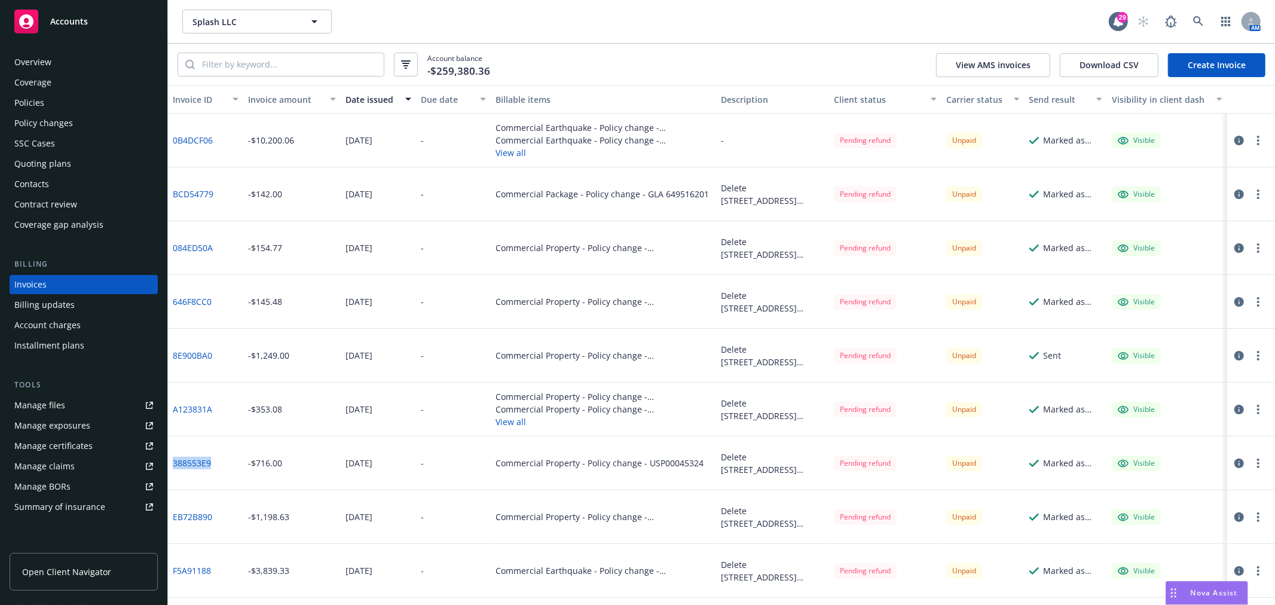
drag, startPoint x: 216, startPoint y: 463, endPoint x: 173, endPoint y: 463, distance: 42.5
click at [173, 463] on div "388553E9" at bounding box center [205, 463] width 75 height 54
copy link "388553E9"
click at [216, 481] on div "388553E9" at bounding box center [205, 463] width 75 height 54
drag, startPoint x: 216, startPoint y: 464, endPoint x: 173, endPoint y: 463, distance: 43.1
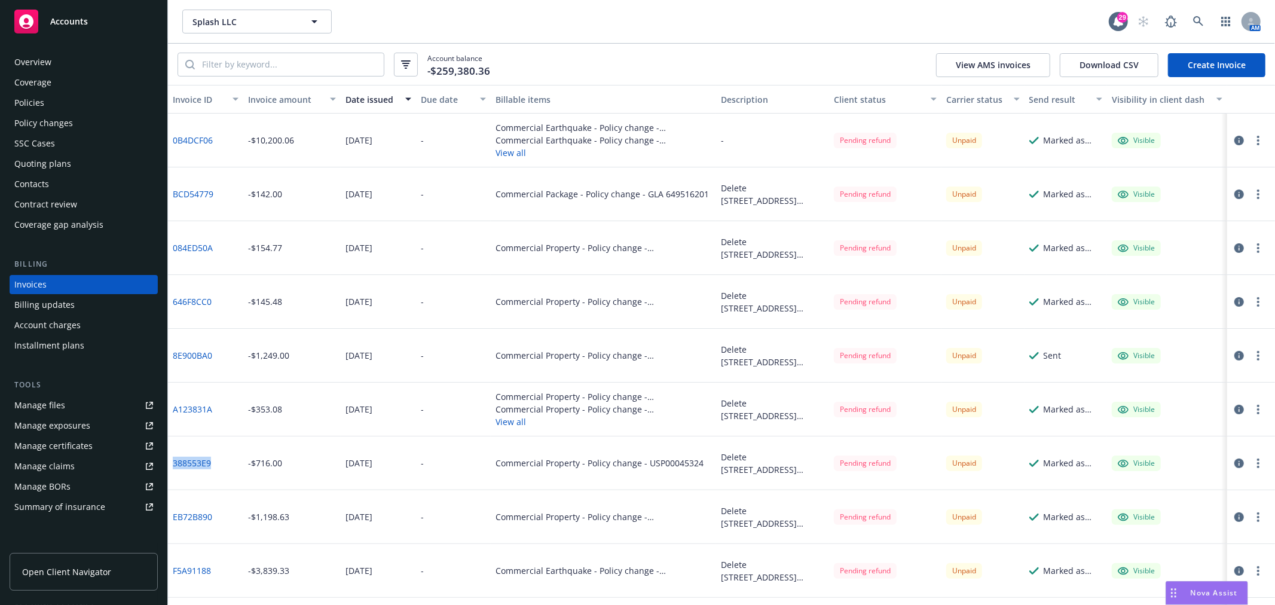
click at [173, 463] on div "388553E9" at bounding box center [205, 463] width 75 height 54
copy link "388553E9"
drag, startPoint x: 220, startPoint y: 466, endPoint x: 170, endPoint y: 465, distance: 49.6
click at [170, 465] on div "388553E9" at bounding box center [205, 463] width 75 height 54
copy link "388553E9"
